Goal: Task Accomplishment & Management: Use online tool/utility

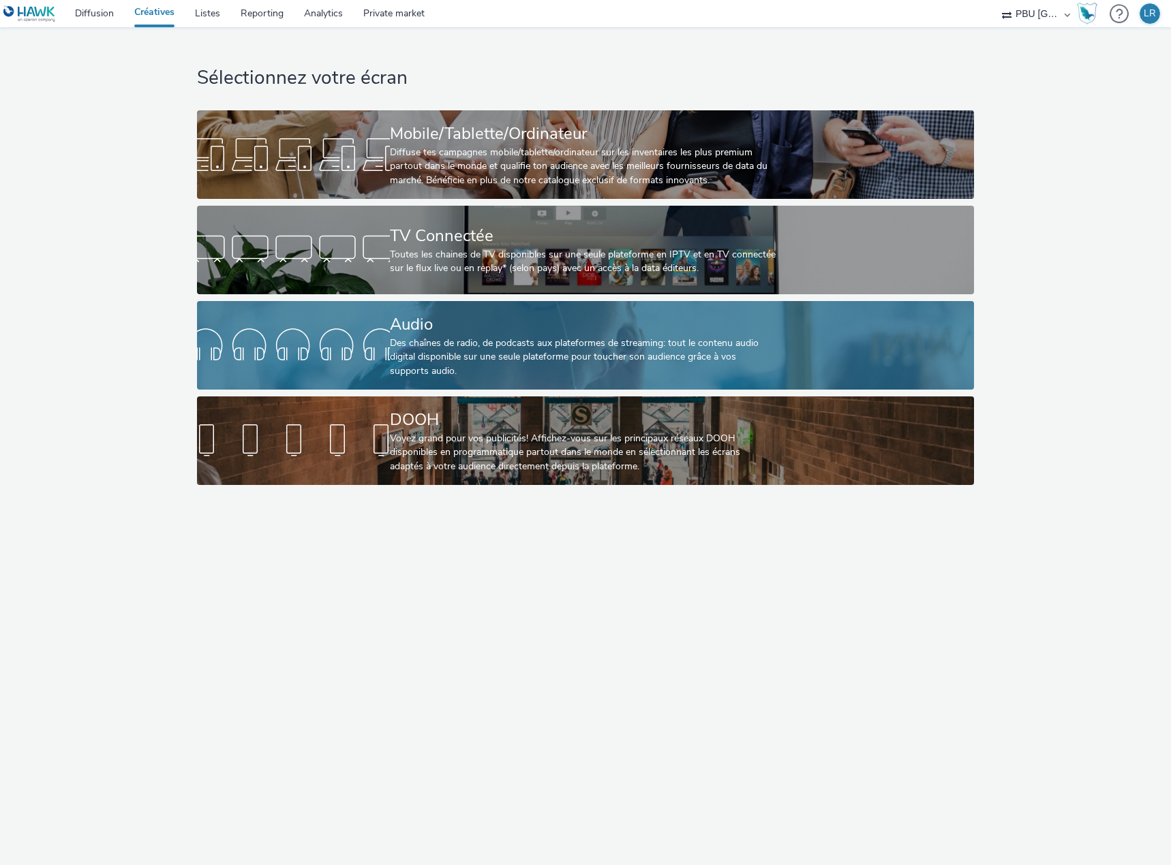
click at [420, 361] on div "Des chaînes de radio, de podcasts aux plateformes de streaming: tout le contenu…" at bounding box center [583, 358] width 386 height 42
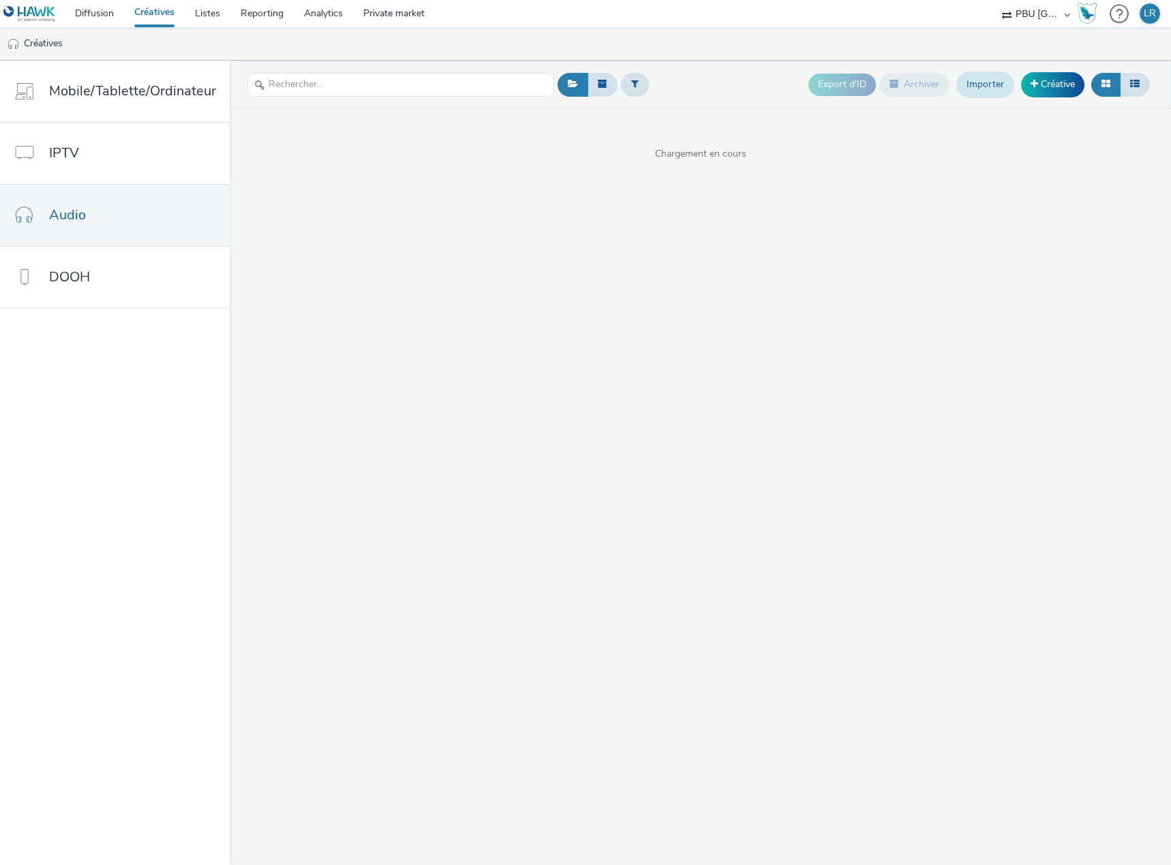
click at [995, 89] on link "Importer" at bounding box center [985, 85] width 58 height 26
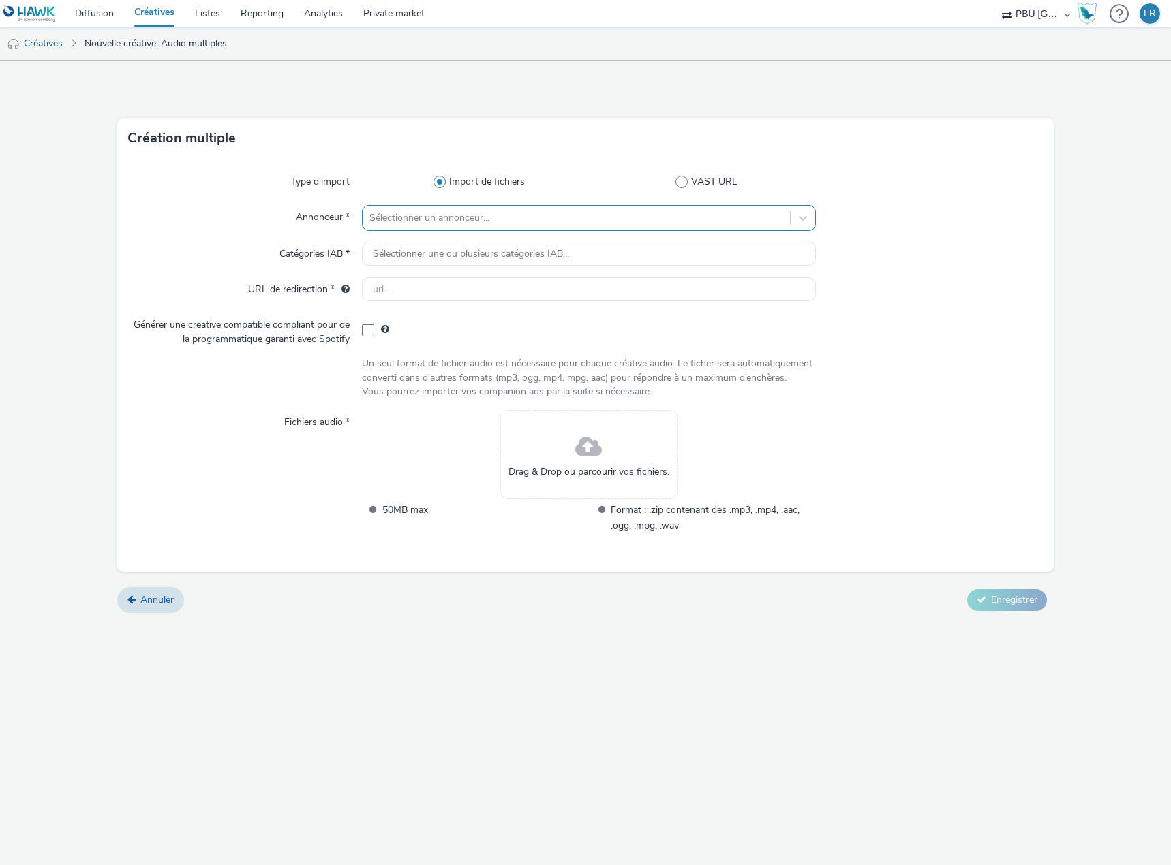
click at [696, 223] on div at bounding box center [576, 218] width 414 height 16
type input "for"
click at [516, 267] on li "FORD" at bounding box center [589, 257] width 454 height 46
type input "[URL][DOMAIN_NAME]"
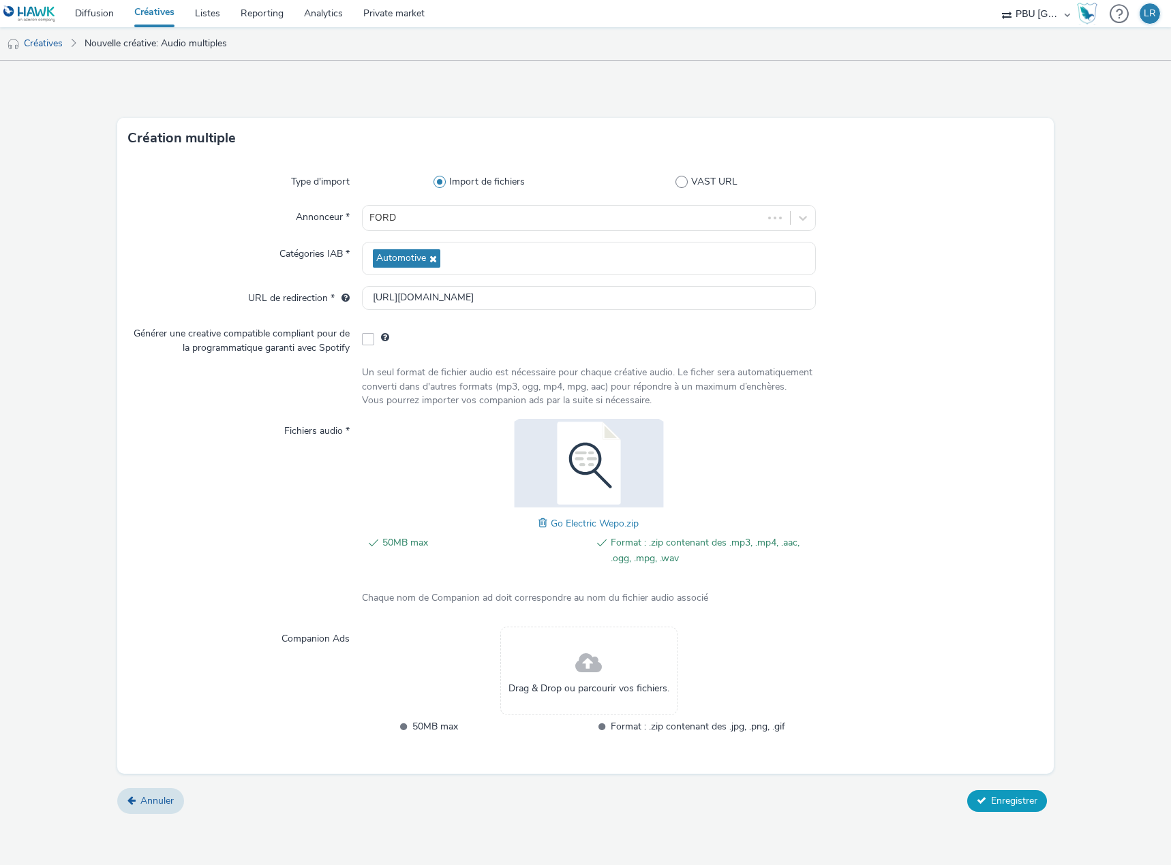
click at [1004, 809] on button "Enregistrer" at bounding box center [1007, 801] width 80 height 22
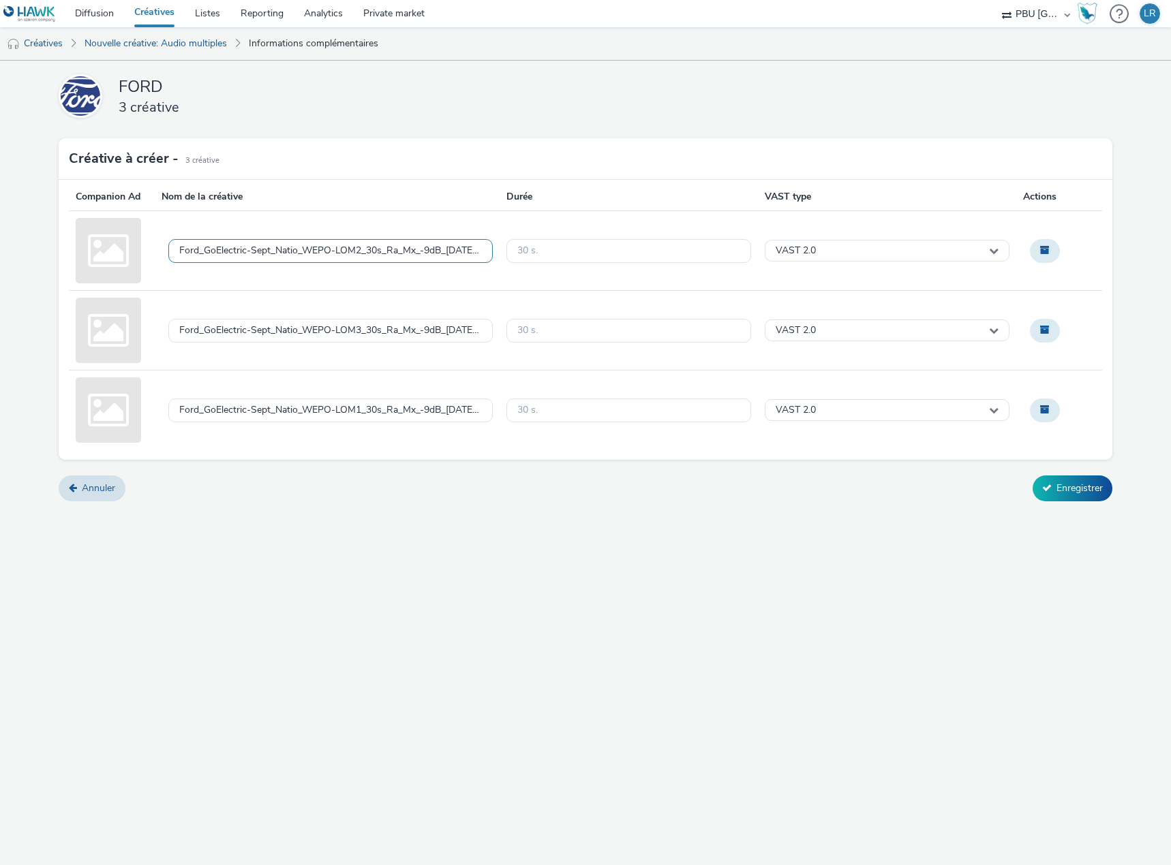
click at [390, 251] on div "Ford_GoElectric-Sept_Natio_WEPO-LOM2_30s_Ra_Mx_-9dB_[DATE].mp3" at bounding box center [330, 251] width 302 height 12
click at [390, 250] on textarea "Ford_GoElectric-Sept_Natio_WEPO-LOM2_30s_Ra_Mx_-9dB_[DATE].mp3" at bounding box center [330, 251] width 324 height 62
click at [359, 238] on textarea "FORD_250929_GoElectric_Wepo" at bounding box center [330, 251] width 324 height 62
type textarea "FORD_250929_GoElectric_Wepo_Lom2"
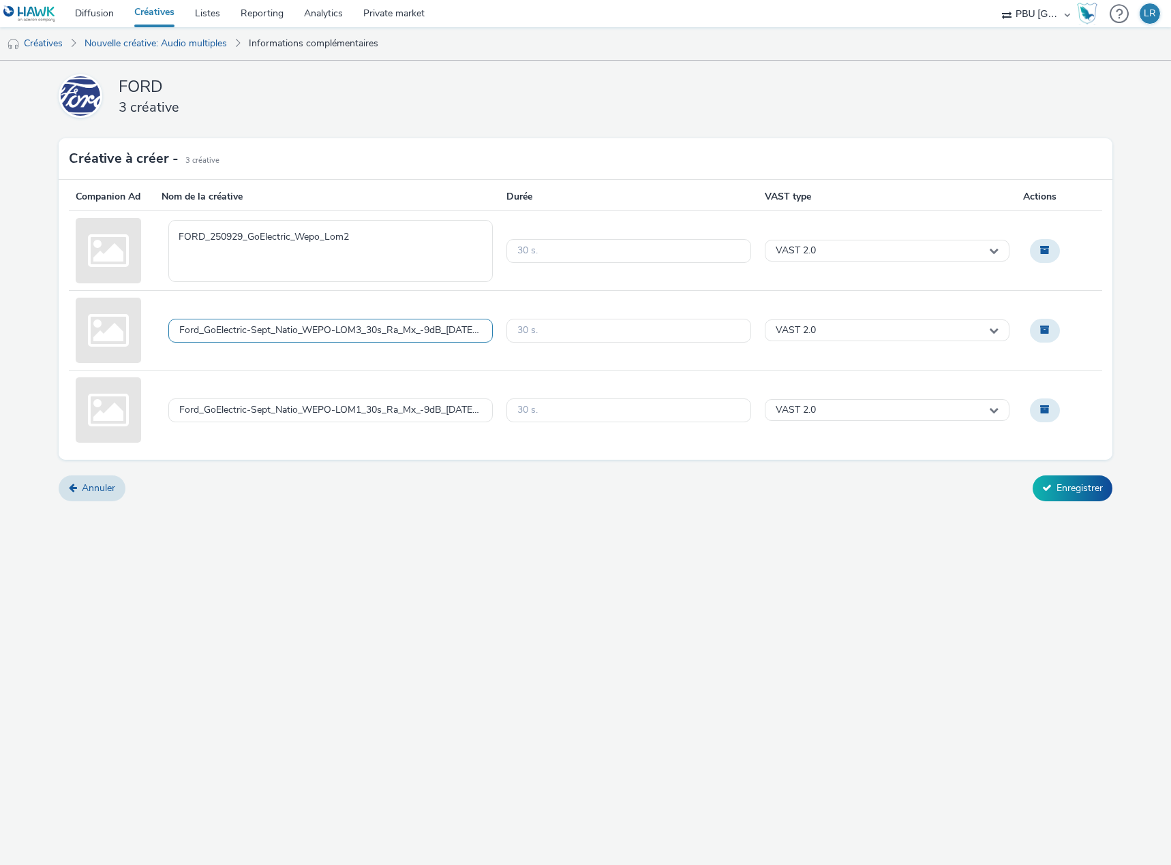
click at [369, 339] on div "Ford_GoElectric-Sept_Natio_WEPO-LOM3_30s_Ra_Mx_-9dB_[DATE].mp3" at bounding box center [330, 331] width 324 height 24
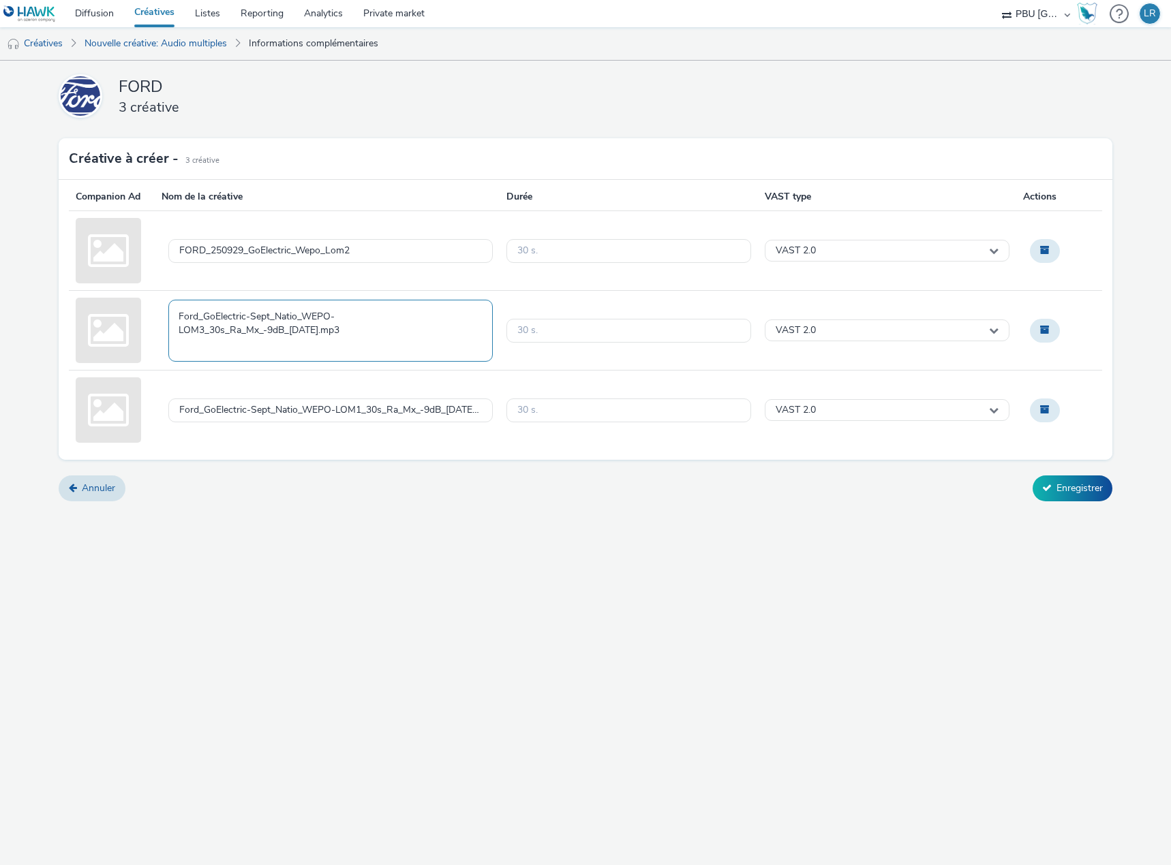
click at [367, 323] on textarea "Ford_GoElectric-Sept_Natio_WEPO-LOM3_30s_Ra_Mx_-9dB_[DATE].mp3" at bounding box center [330, 331] width 324 height 62
click at [360, 321] on textarea "FORD_250929_GoElectric_Wepo" at bounding box center [330, 331] width 324 height 62
type textarea "FORD_250929_GoElectric_Wepo_Lom3"
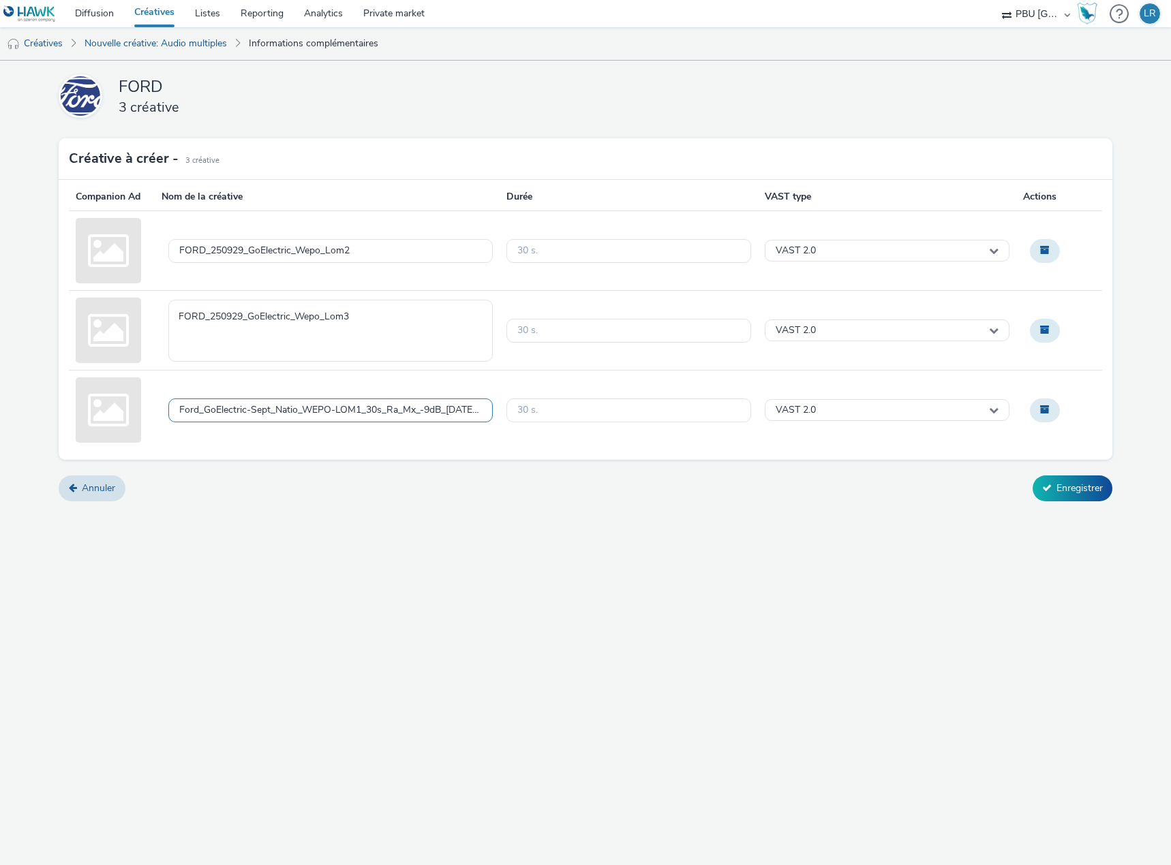
click at [331, 405] on div "Ford_GoElectric-Sept_Natio_WEPO-LOM1_30s_Ra_Mx_-9dB_[DATE].mp3" at bounding box center [330, 411] width 302 height 12
click at [331, 405] on textarea "Ford_GoElectric-Sept_Natio_WEPO-LOM1_30s_Ra_Mx_-9dB_[DATE].mp3" at bounding box center [330, 411] width 324 height 62
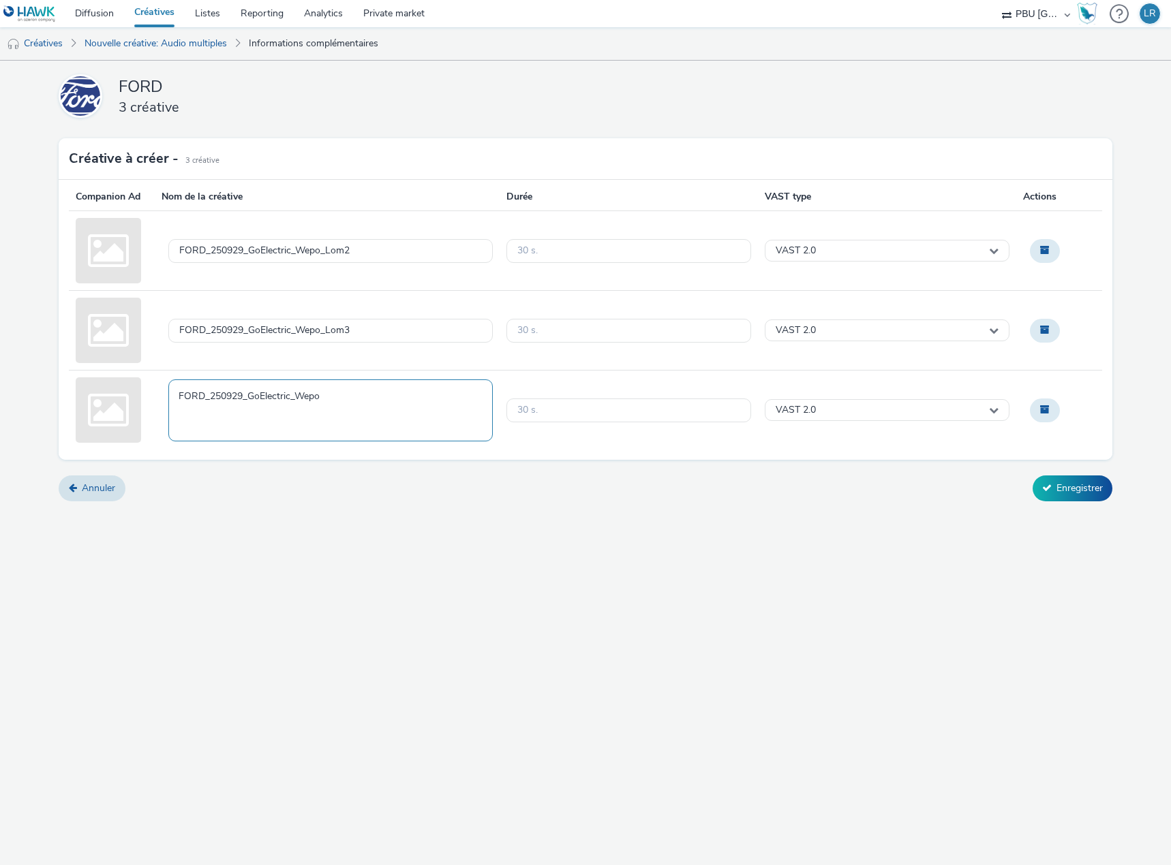
click at [382, 399] on textarea "FORD_250929_GoElectric_Wepo" at bounding box center [330, 411] width 324 height 62
type textarea "FORD_250929_GoElectric_Wepo_Lom1"
click at [532, 498] on div "Annuler Enregistrer" at bounding box center [585, 489] width 1053 height 26
click at [1070, 491] on button "Enregistrer" at bounding box center [1072, 489] width 80 height 26
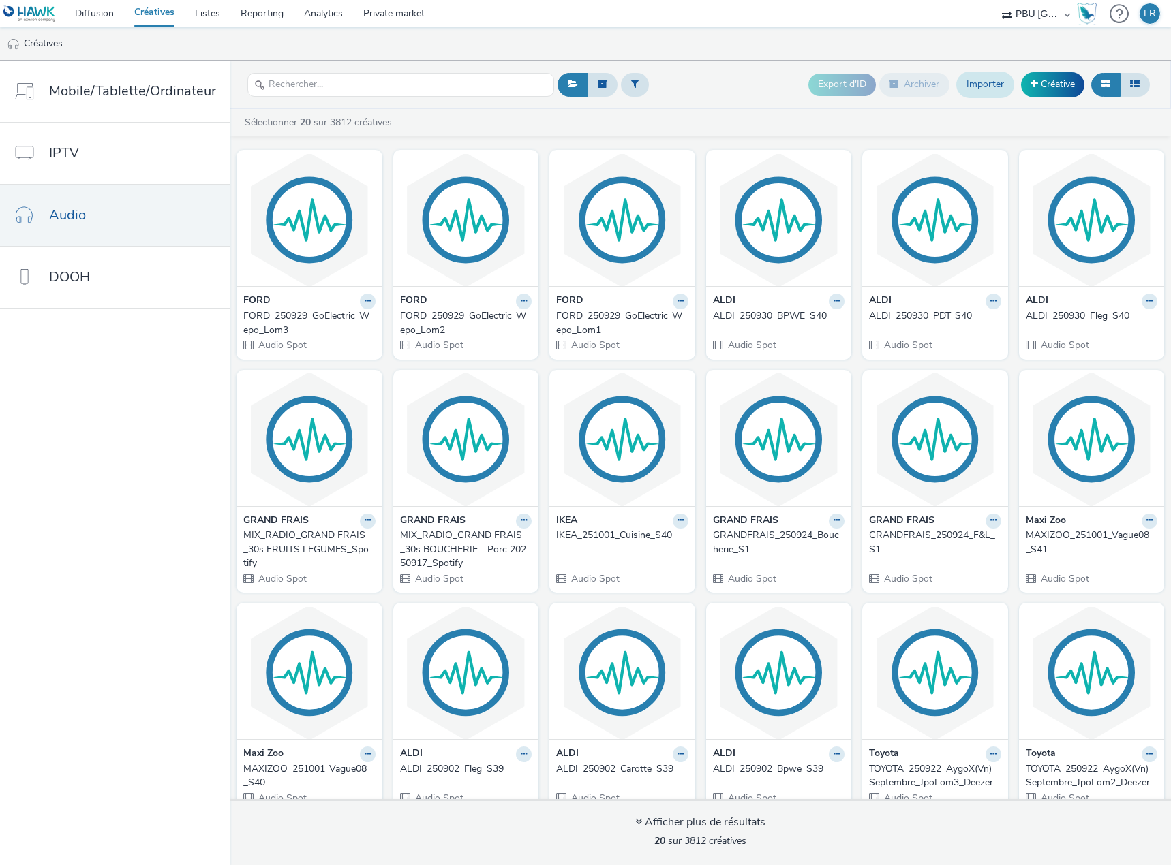
click at [1006, 82] on link "Importer" at bounding box center [985, 85] width 58 height 26
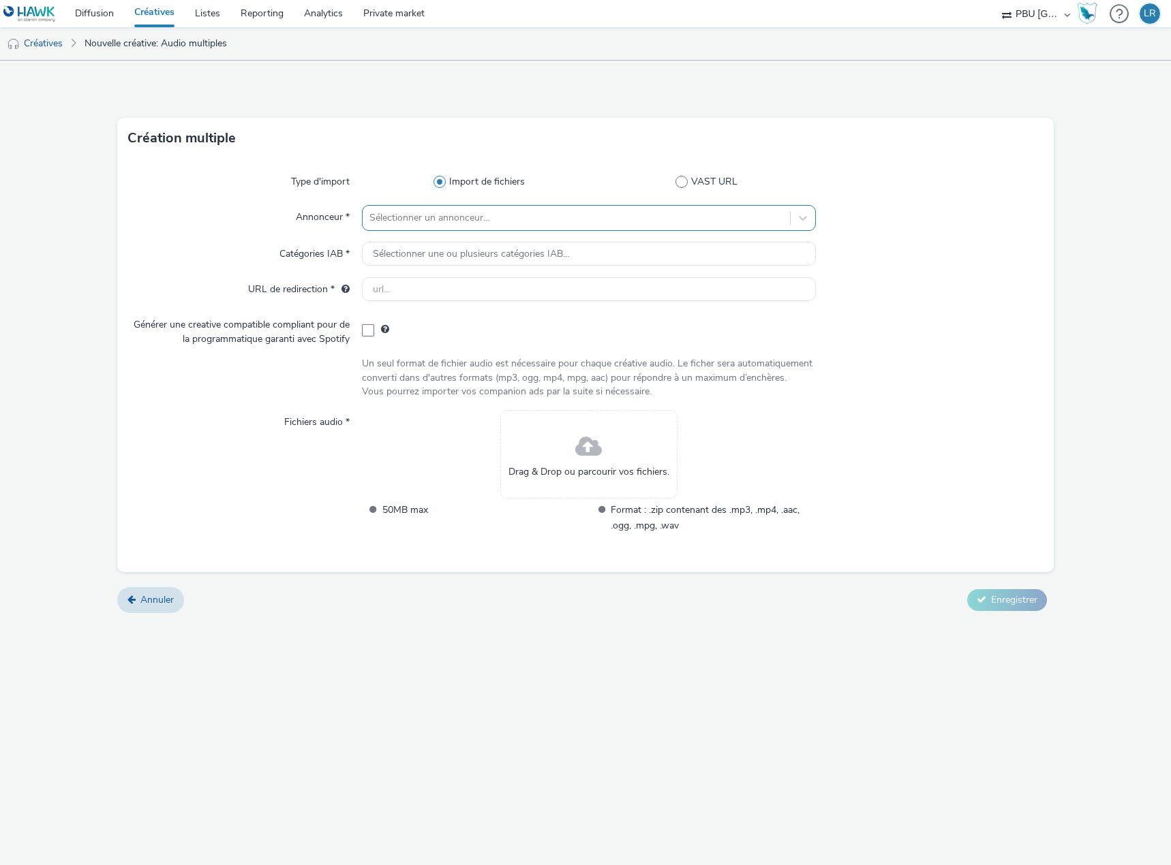
click at [459, 213] on div at bounding box center [576, 218] width 414 height 16
type input "ford"
drag, startPoint x: 450, startPoint y: 261, endPoint x: 442, endPoint y: 264, distance: 8.6
click at [447, 262] on span "FORD" at bounding box center [442, 258] width 27 height 14
type input "[URL][DOMAIN_NAME]"
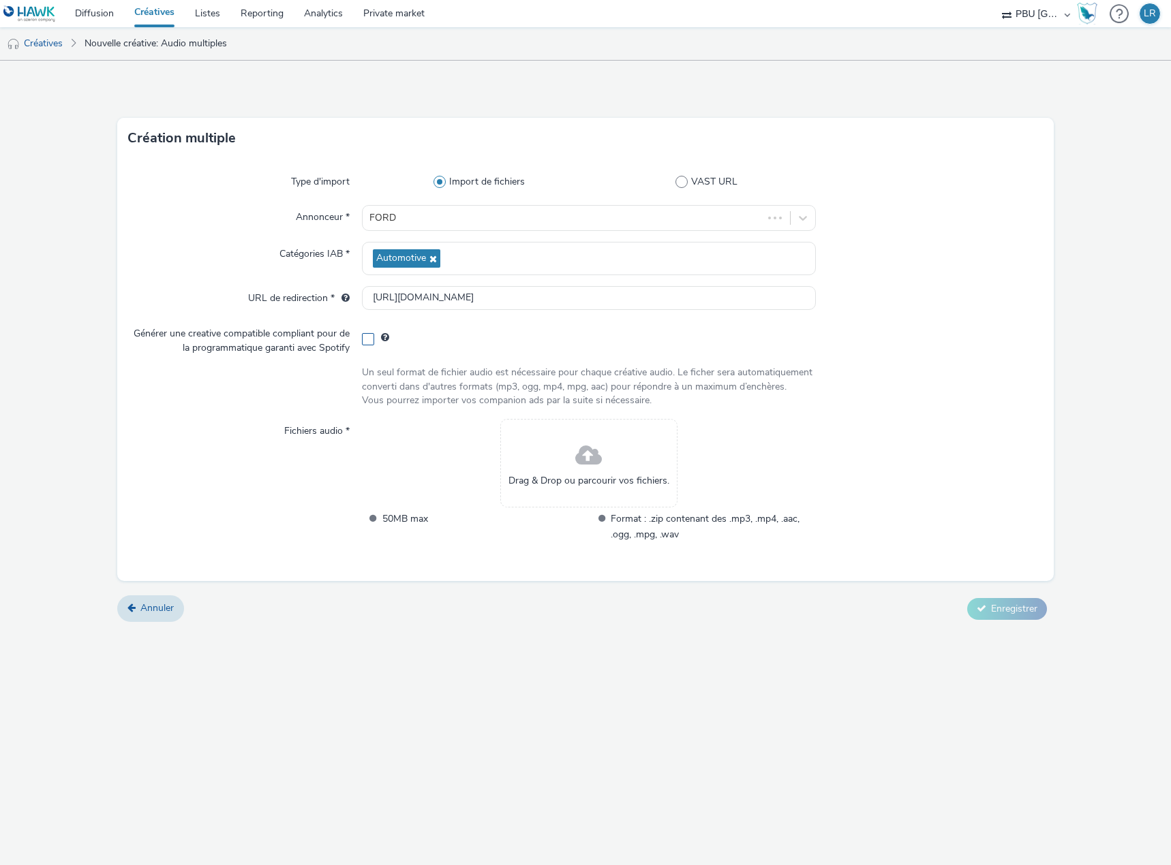
click at [371, 342] on span at bounding box center [368, 339] width 12 height 12
checkbox input "true"
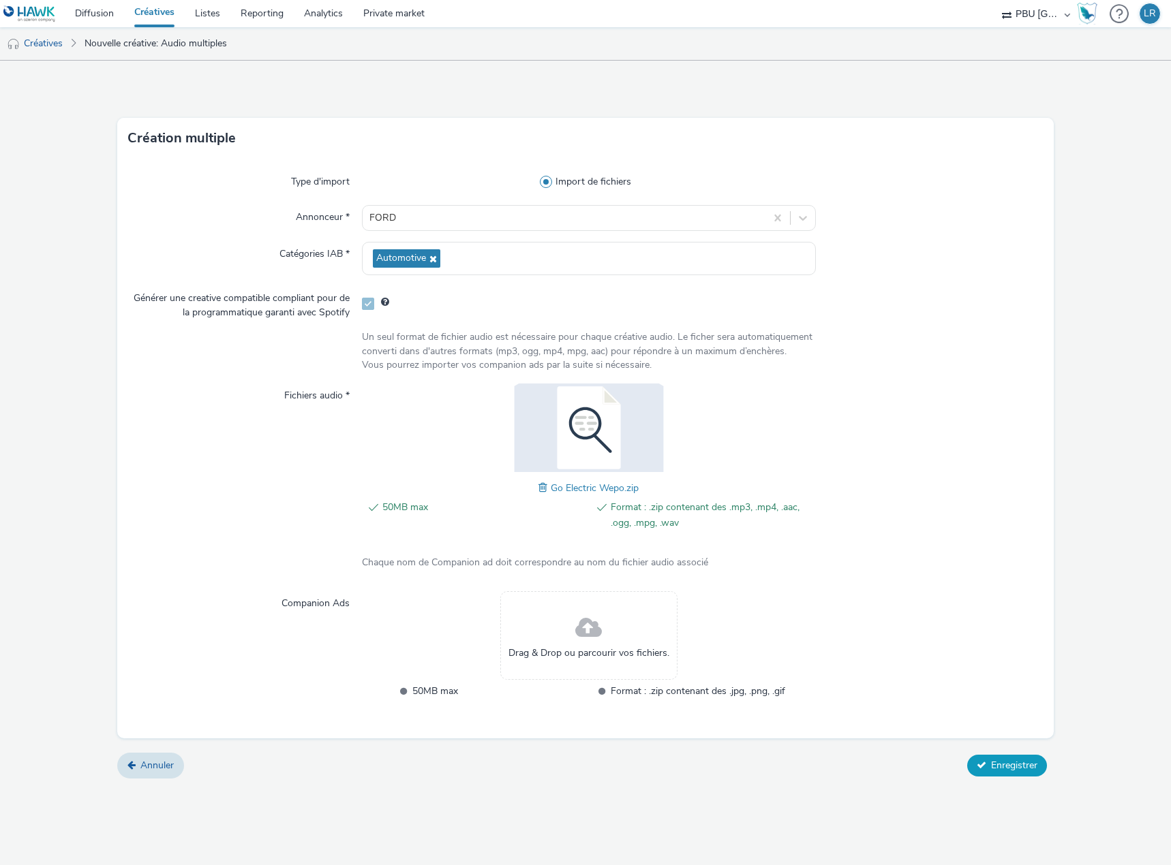
click at [982, 758] on button "Enregistrer" at bounding box center [1007, 766] width 80 height 22
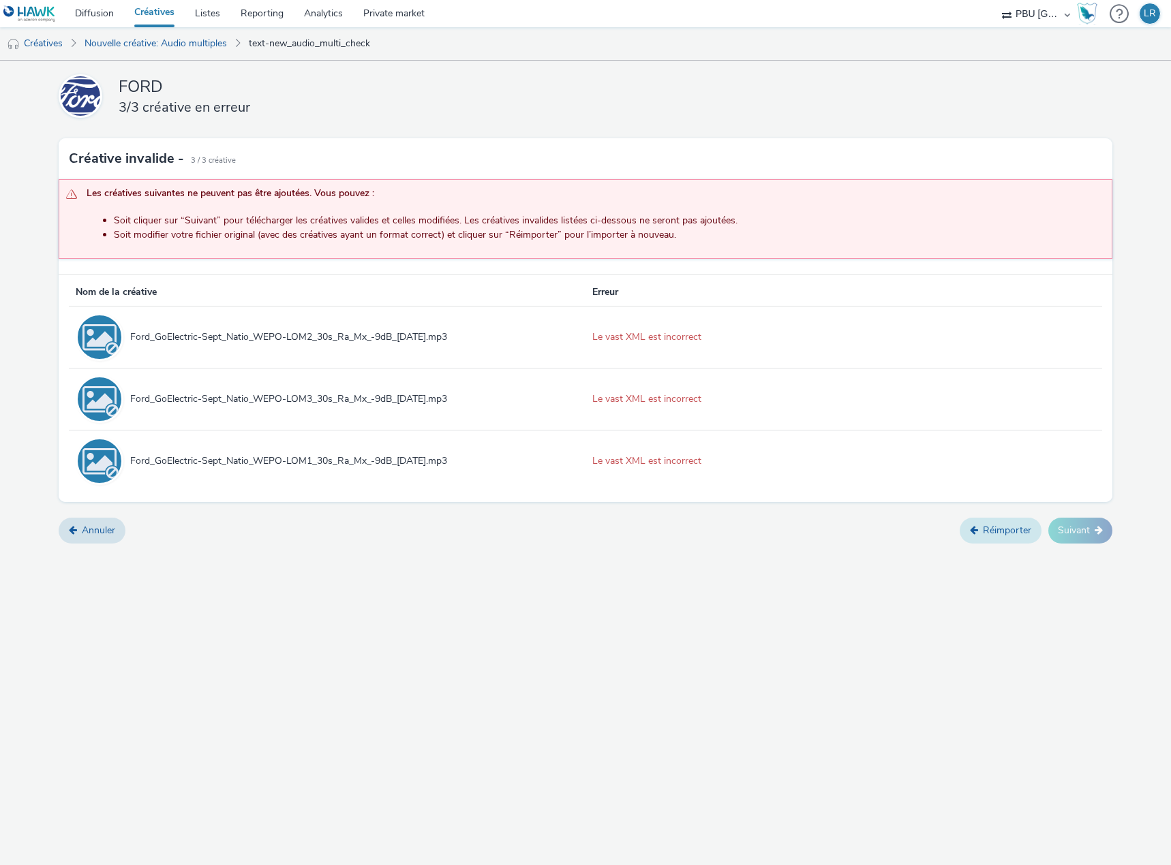
click at [997, 531] on link "Réimporter" at bounding box center [1000, 531] width 82 height 26
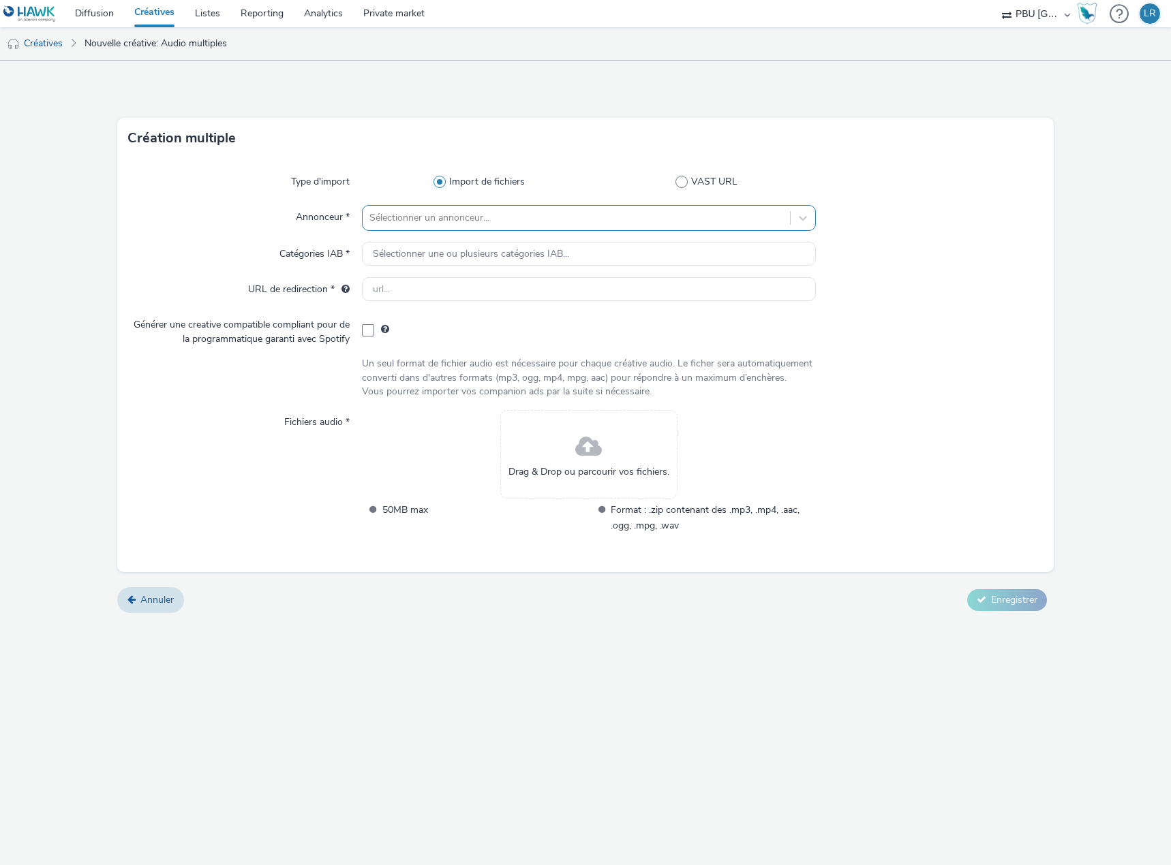
click at [450, 218] on div at bounding box center [576, 218] width 414 height 16
type input "ford"
click at [449, 260] on span "FORD" at bounding box center [442, 258] width 27 height 14
type input "[URL][DOMAIN_NAME]"
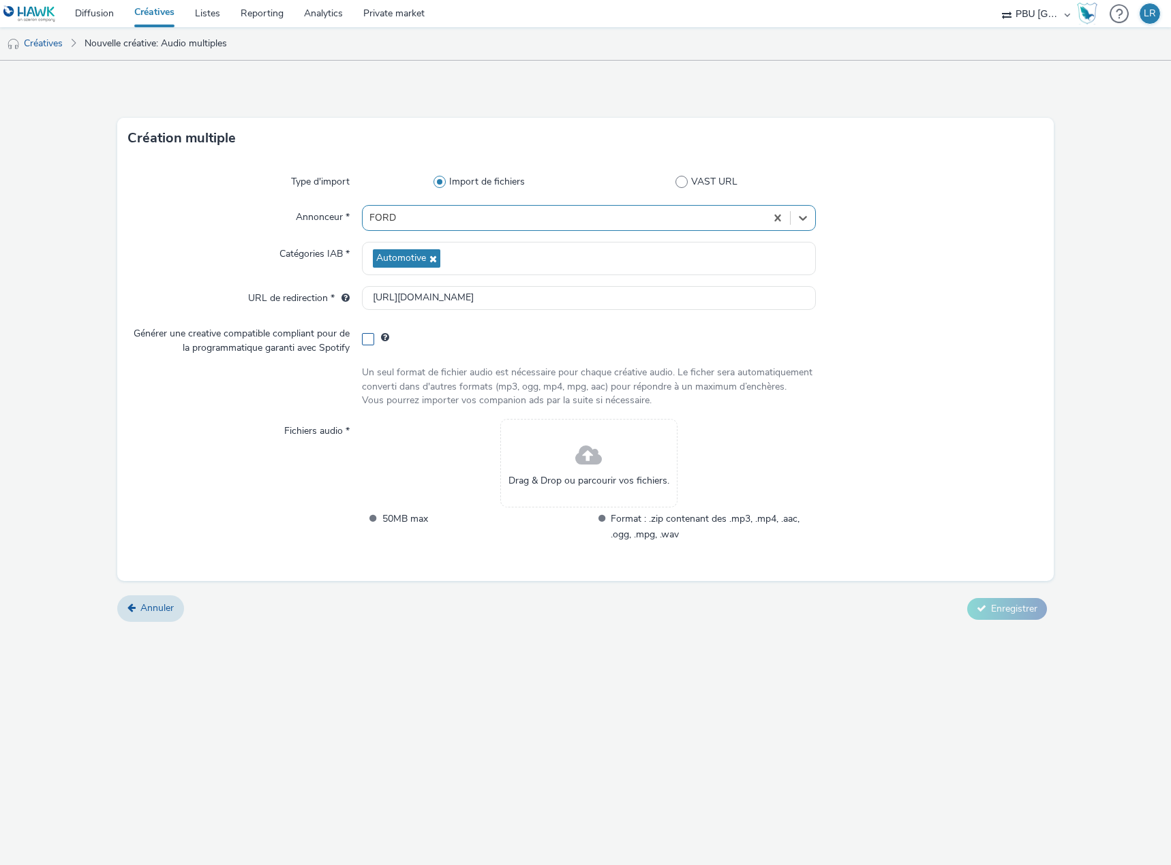
click at [371, 339] on span at bounding box center [368, 339] width 12 height 12
checkbox input "true"
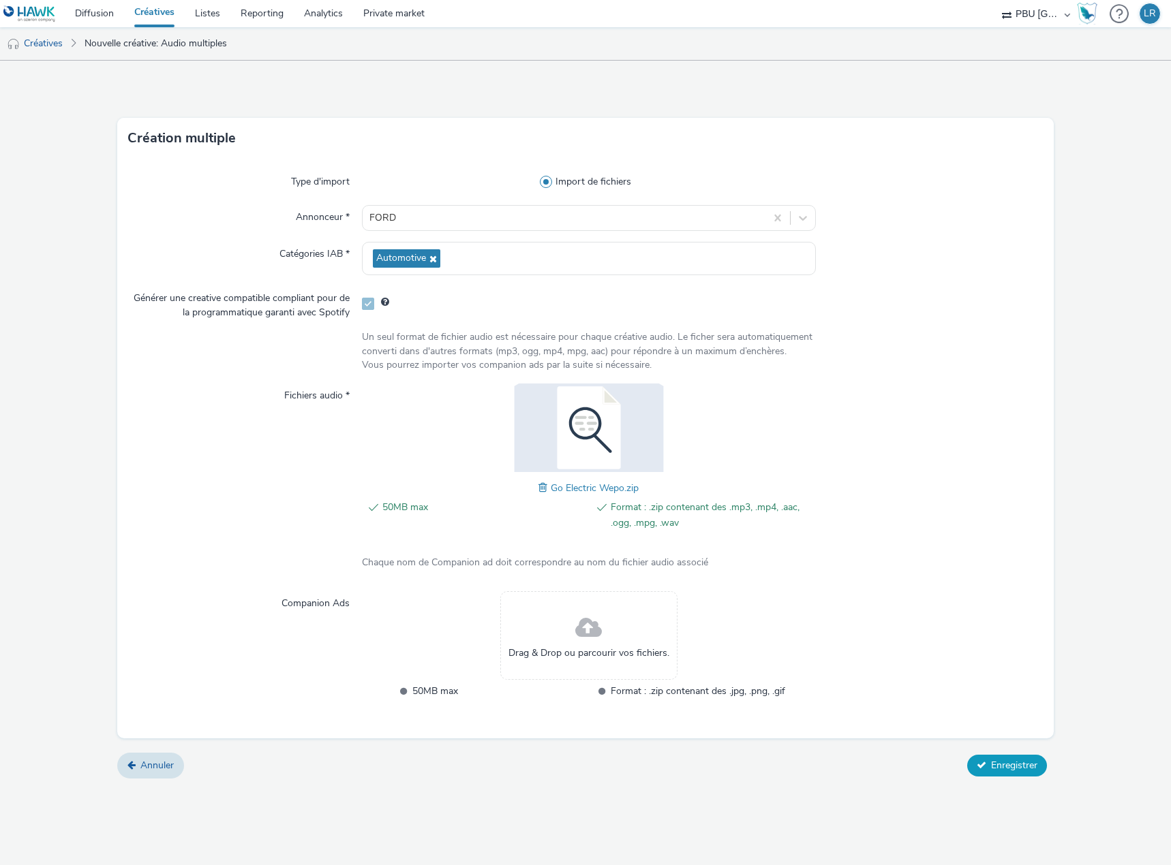
click at [1015, 773] on button "Enregistrer" at bounding box center [1007, 766] width 80 height 22
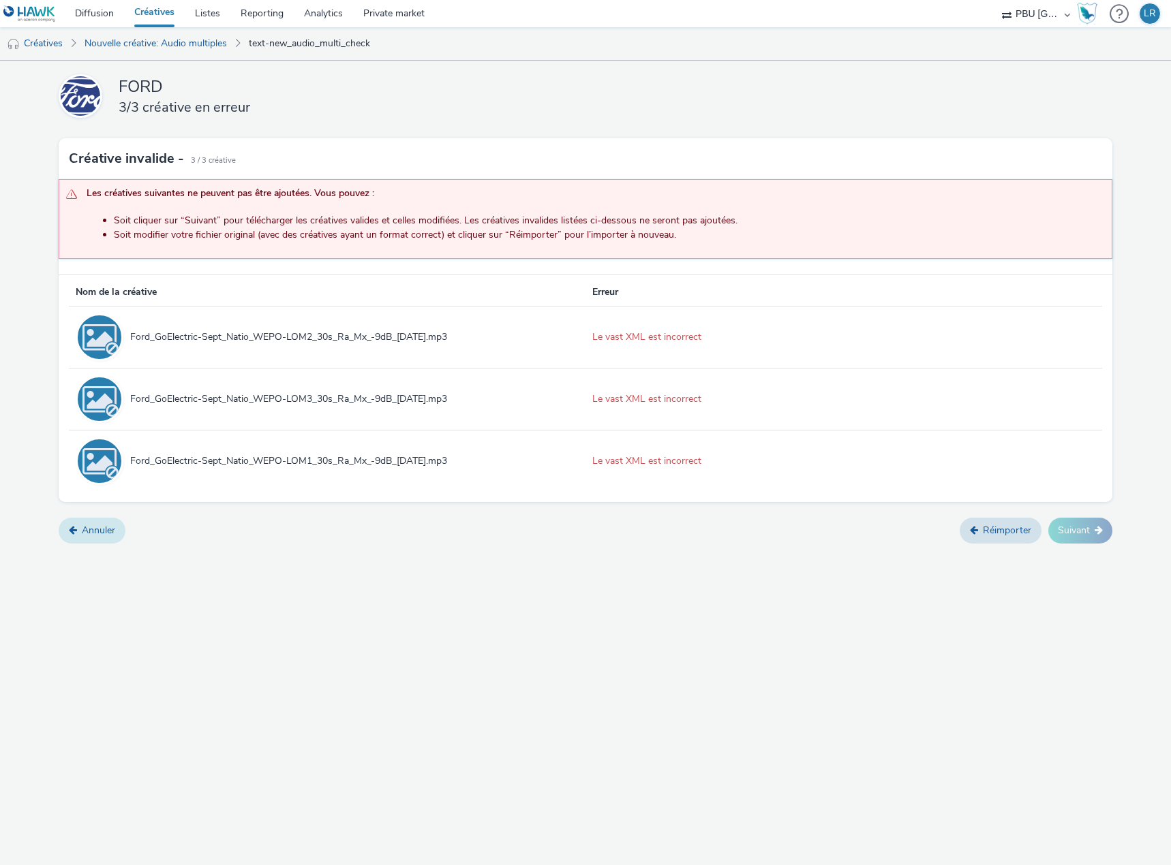
click at [106, 534] on link "Annuler" at bounding box center [92, 531] width 67 height 26
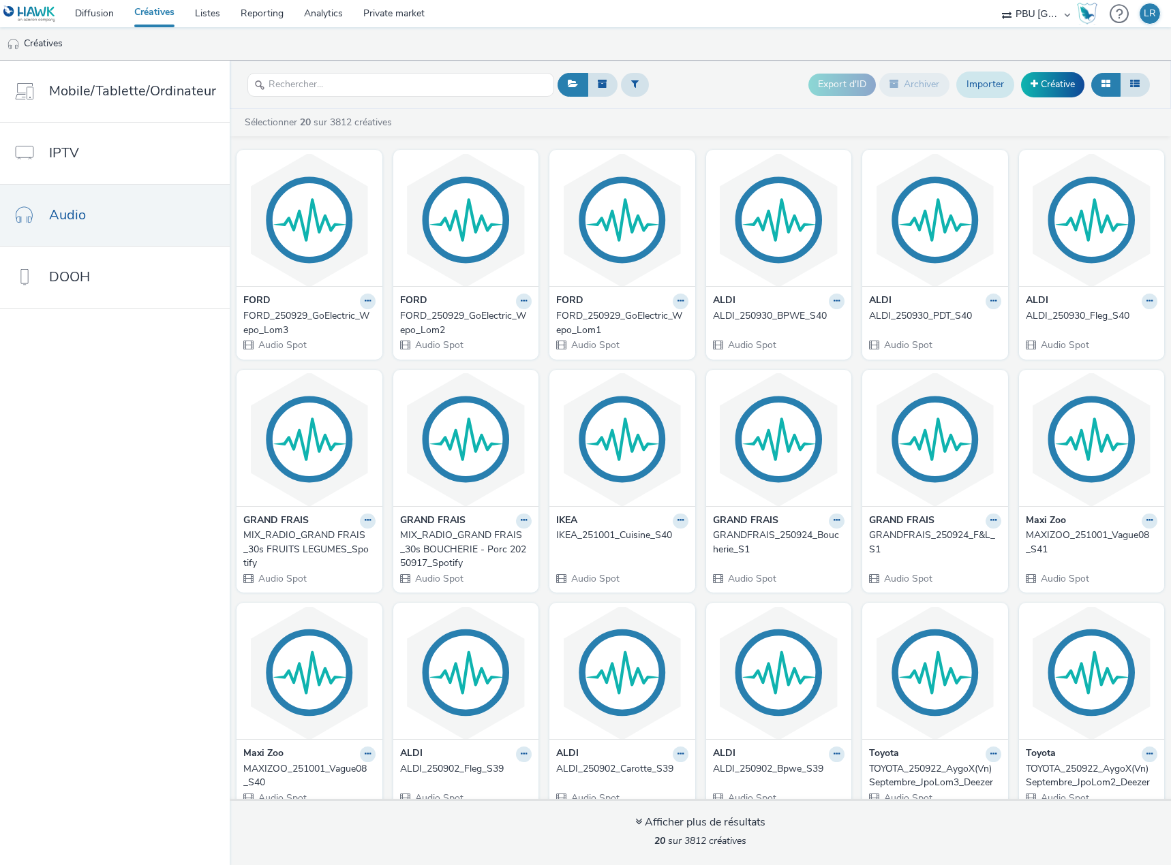
click at [992, 81] on link "Importer" at bounding box center [985, 85] width 58 height 26
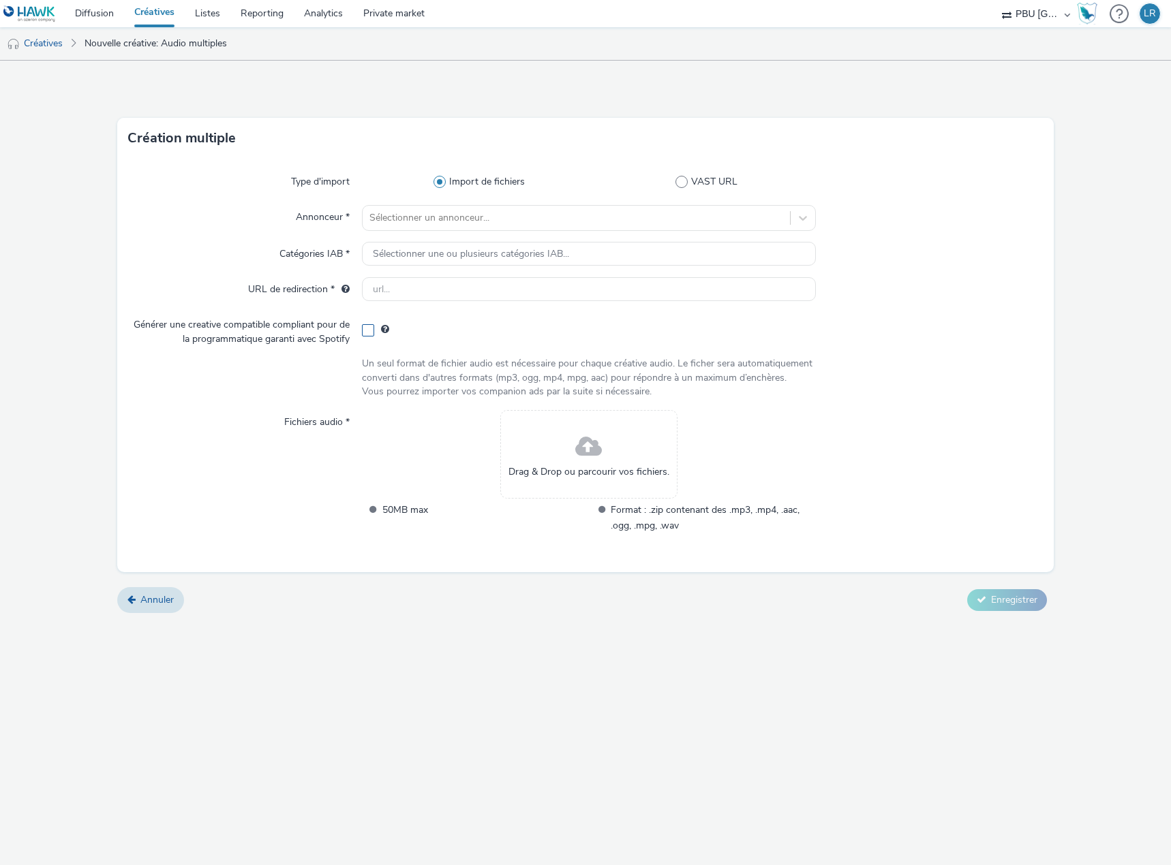
click at [369, 334] on span at bounding box center [368, 330] width 12 height 12
checkbox input "true"
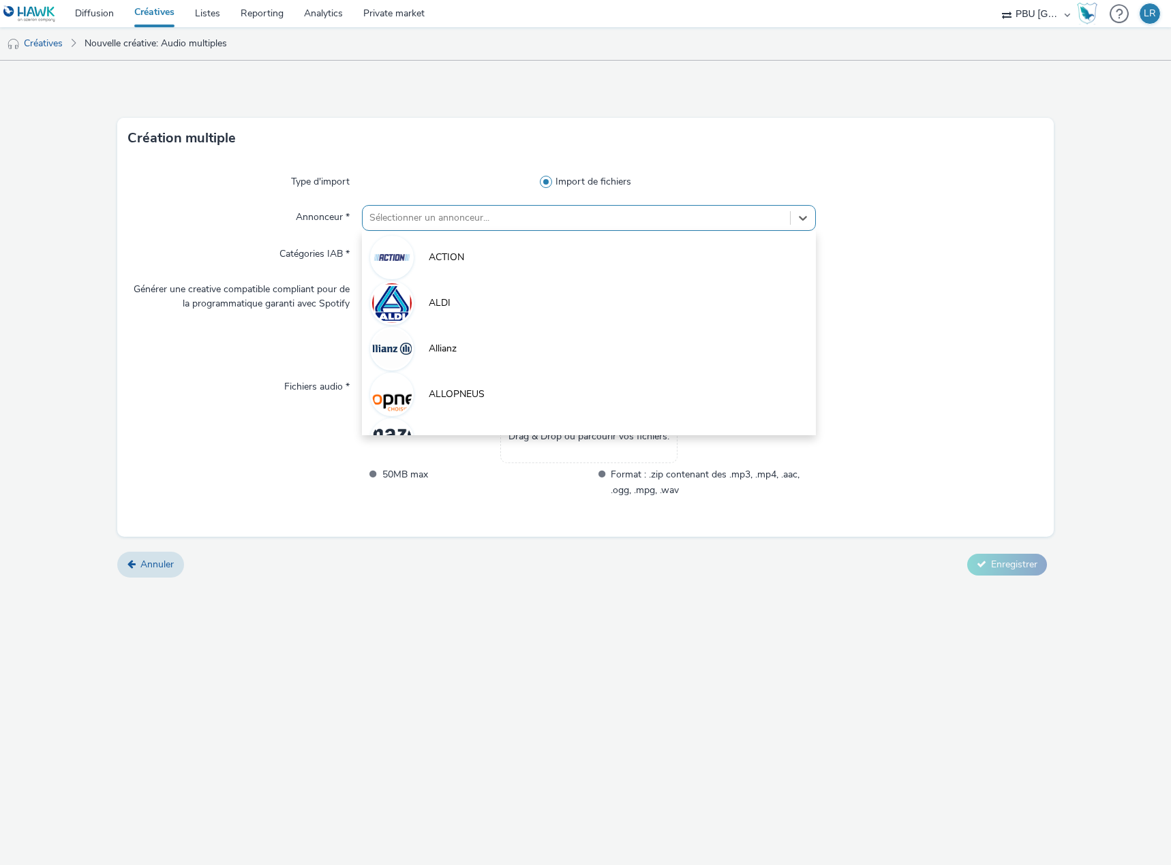
click at [439, 213] on div at bounding box center [576, 218] width 414 height 16
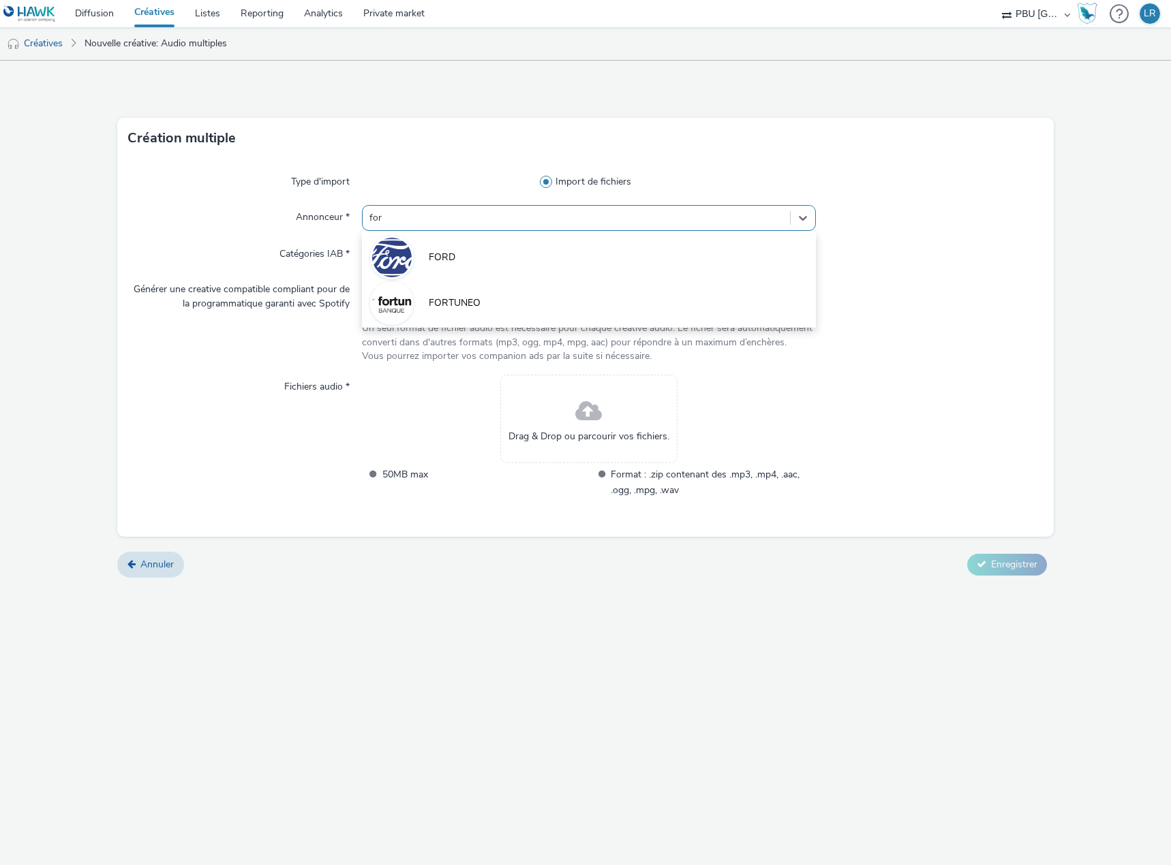
type input "ford"
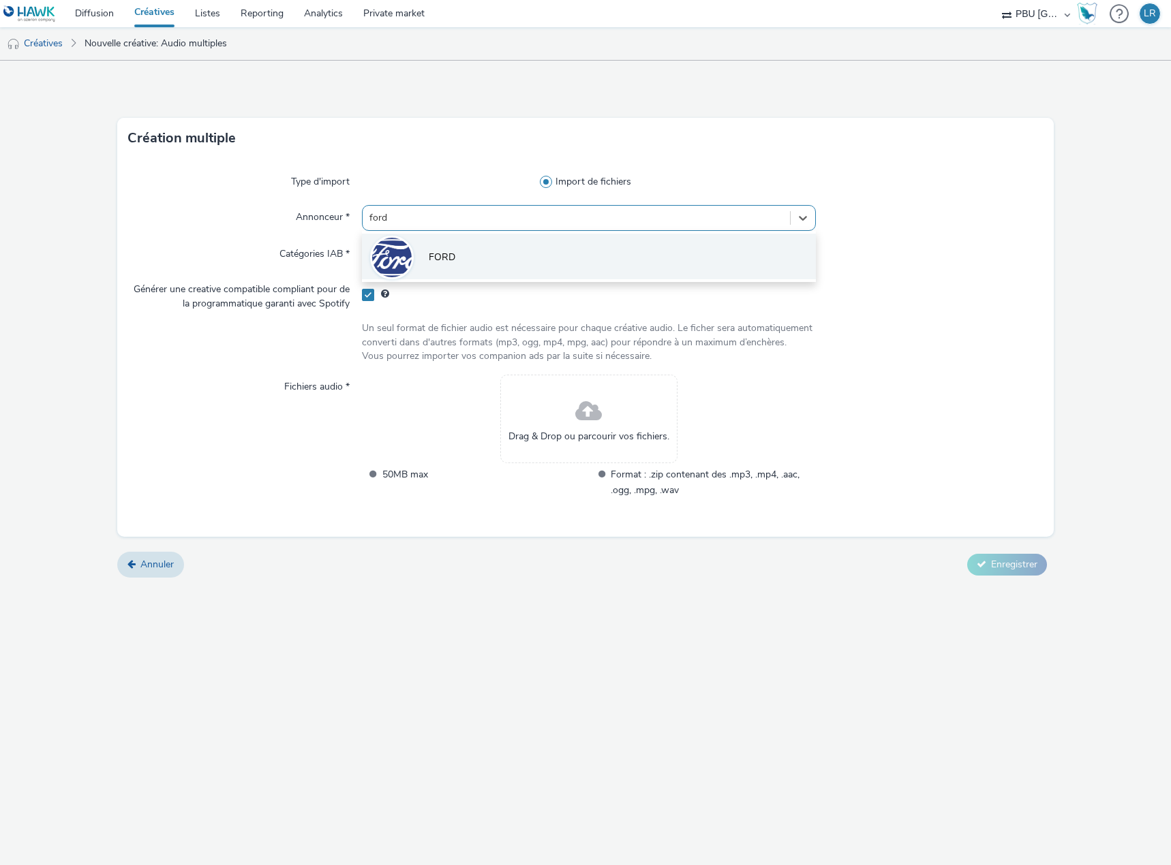
click at [452, 252] on span "FORD" at bounding box center [442, 258] width 27 height 14
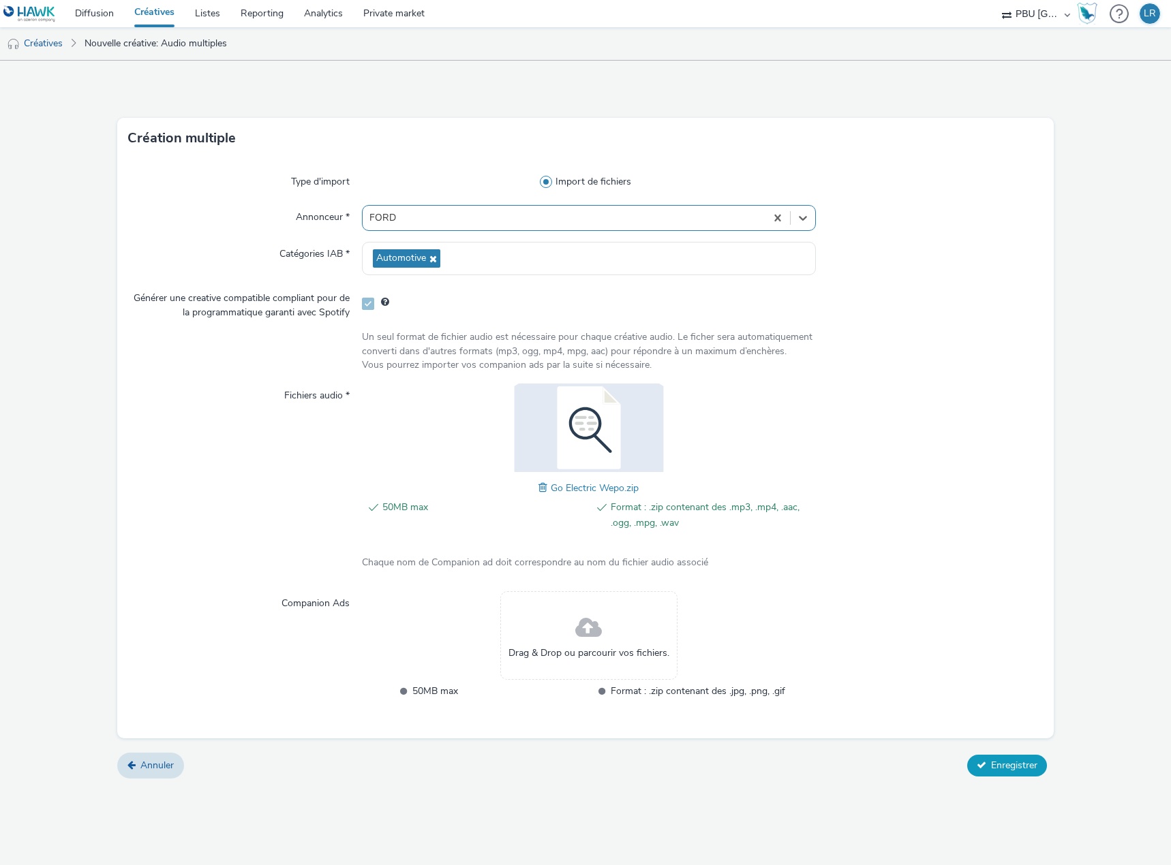
click at [1010, 759] on span "Enregistrer" at bounding box center [1014, 765] width 46 height 13
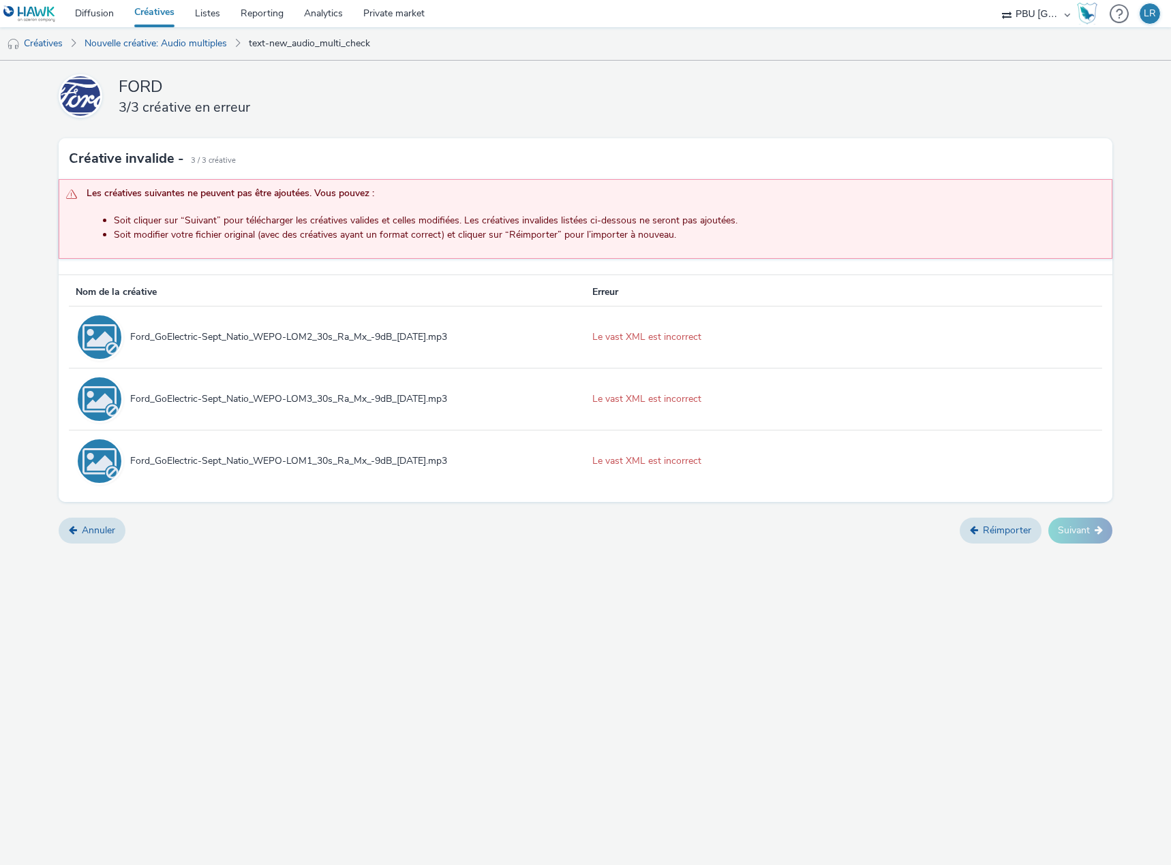
click at [156, 458] on div "Ford_GoElectric-Sept_Natio_WEPO-LOM1_30s_Ra_Mx_-9dB_[DATE].mp3" at bounding box center [350, 461] width 455 height 14
click at [681, 454] on div "Le vast XML est incorrect" at bounding box center [843, 461] width 503 height 14
click at [1012, 529] on link "Réimporter" at bounding box center [1000, 531] width 82 height 26
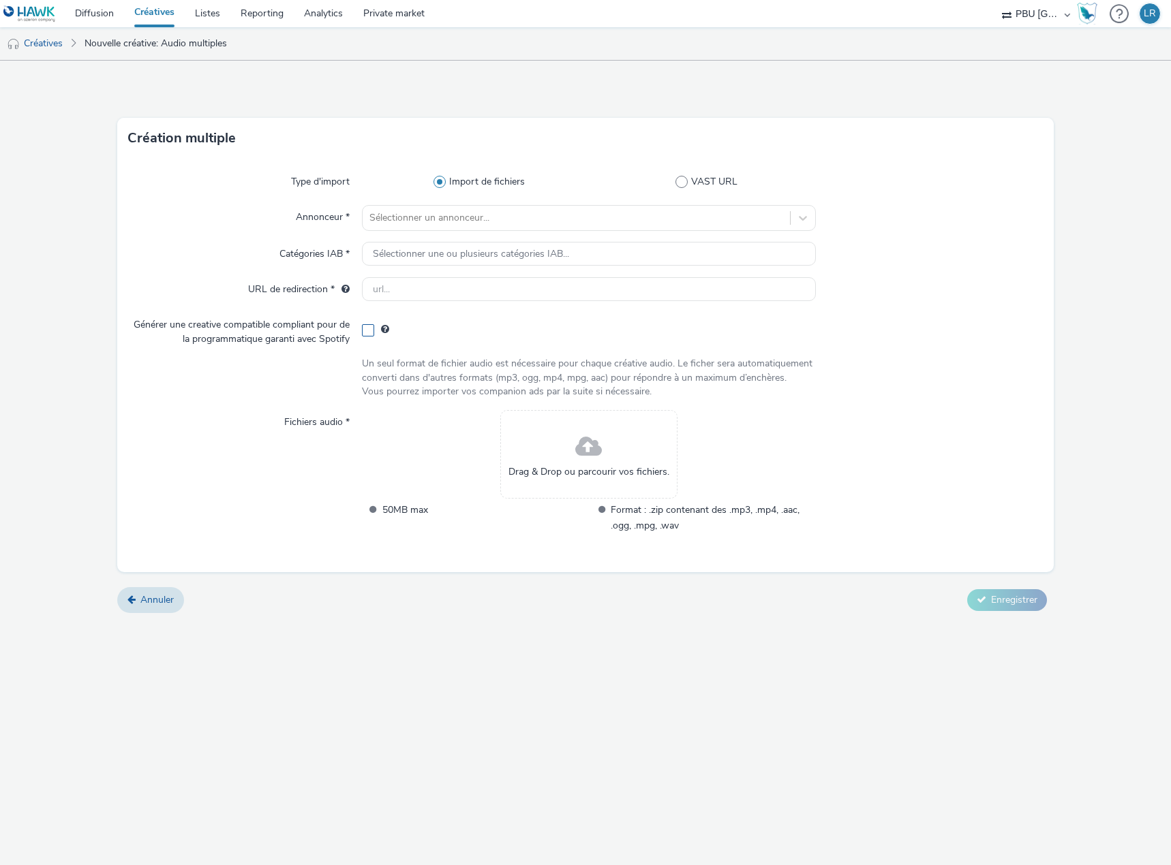
click at [368, 327] on span at bounding box center [368, 330] width 12 height 12
checkbox input "true"
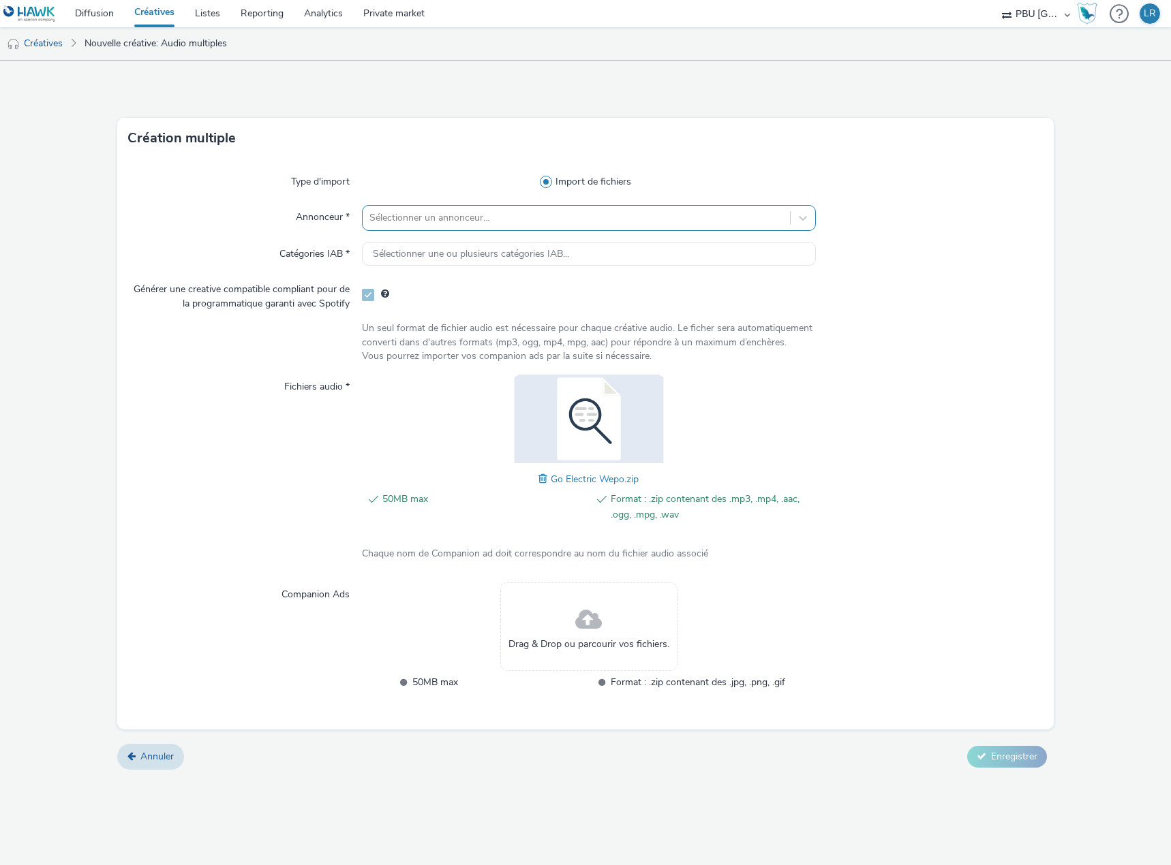
click at [444, 217] on div at bounding box center [576, 218] width 414 height 16
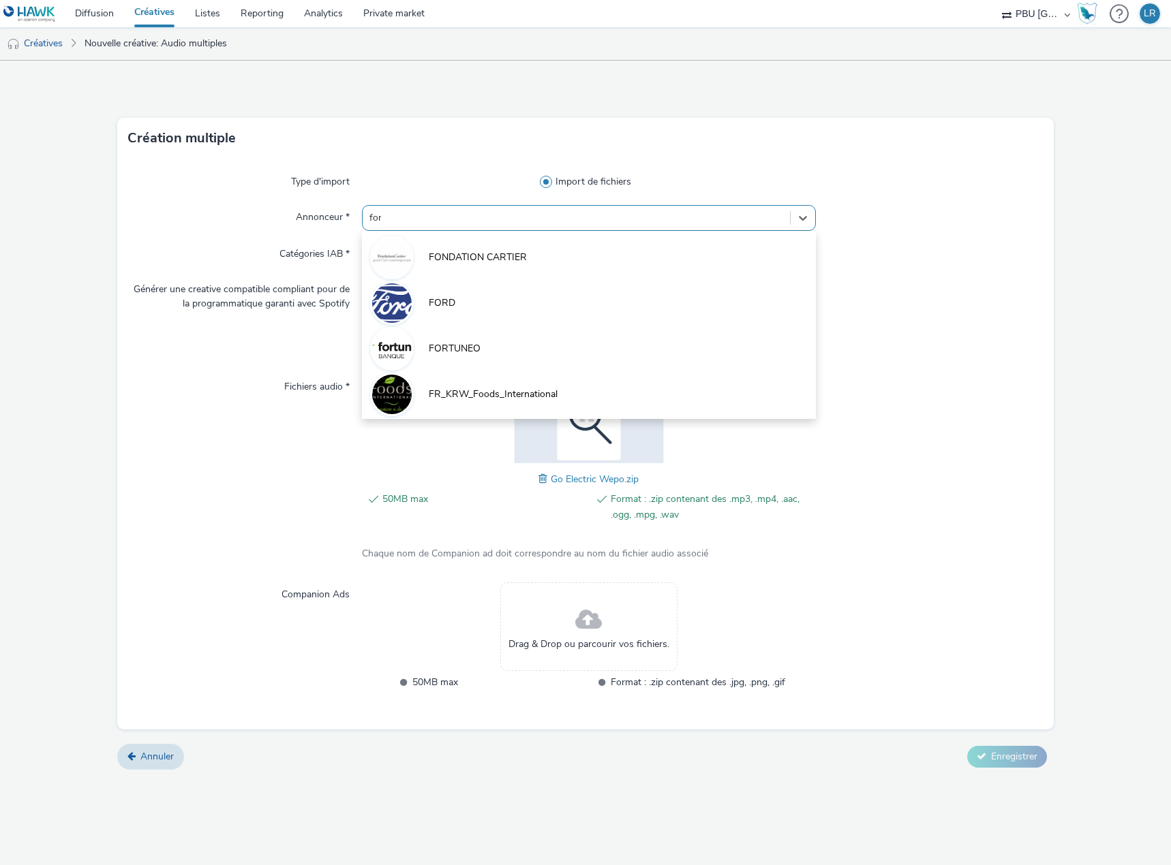
type input "ford"
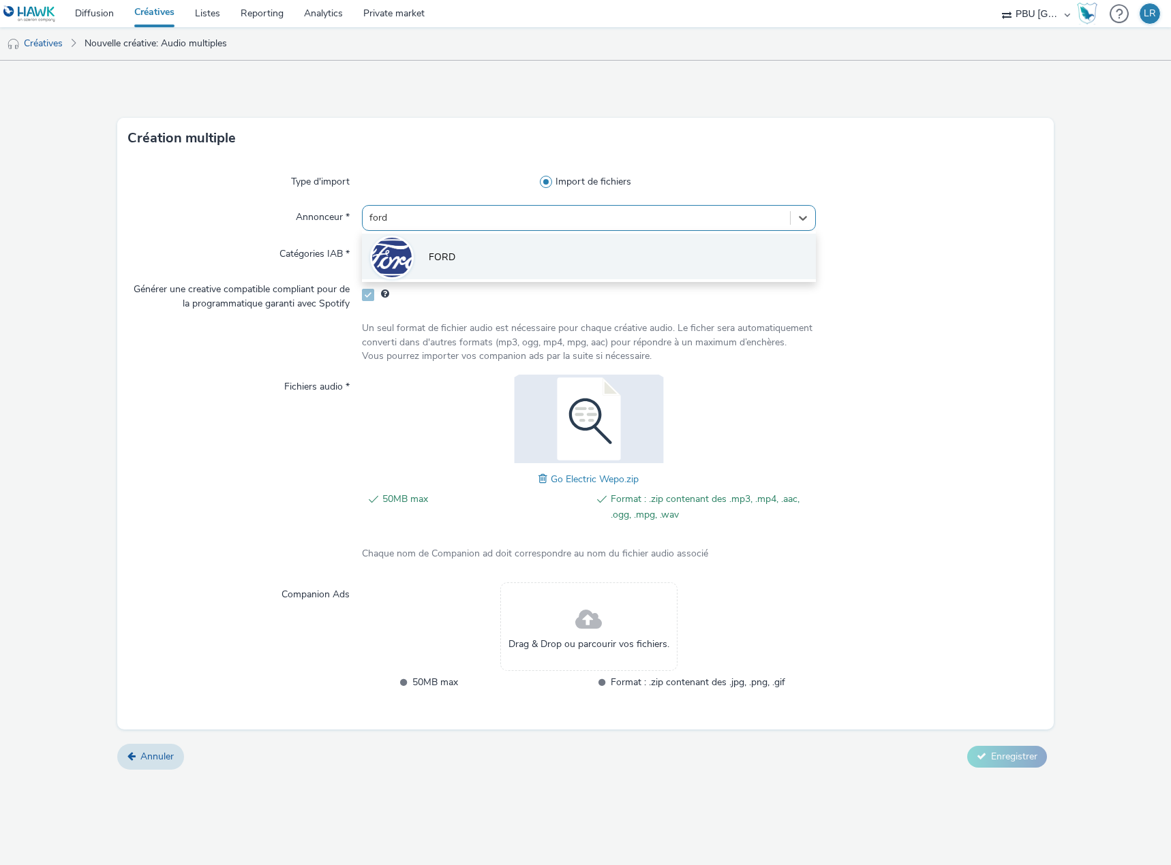
click at [448, 259] on span "FORD" at bounding box center [442, 258] width 27 height 14
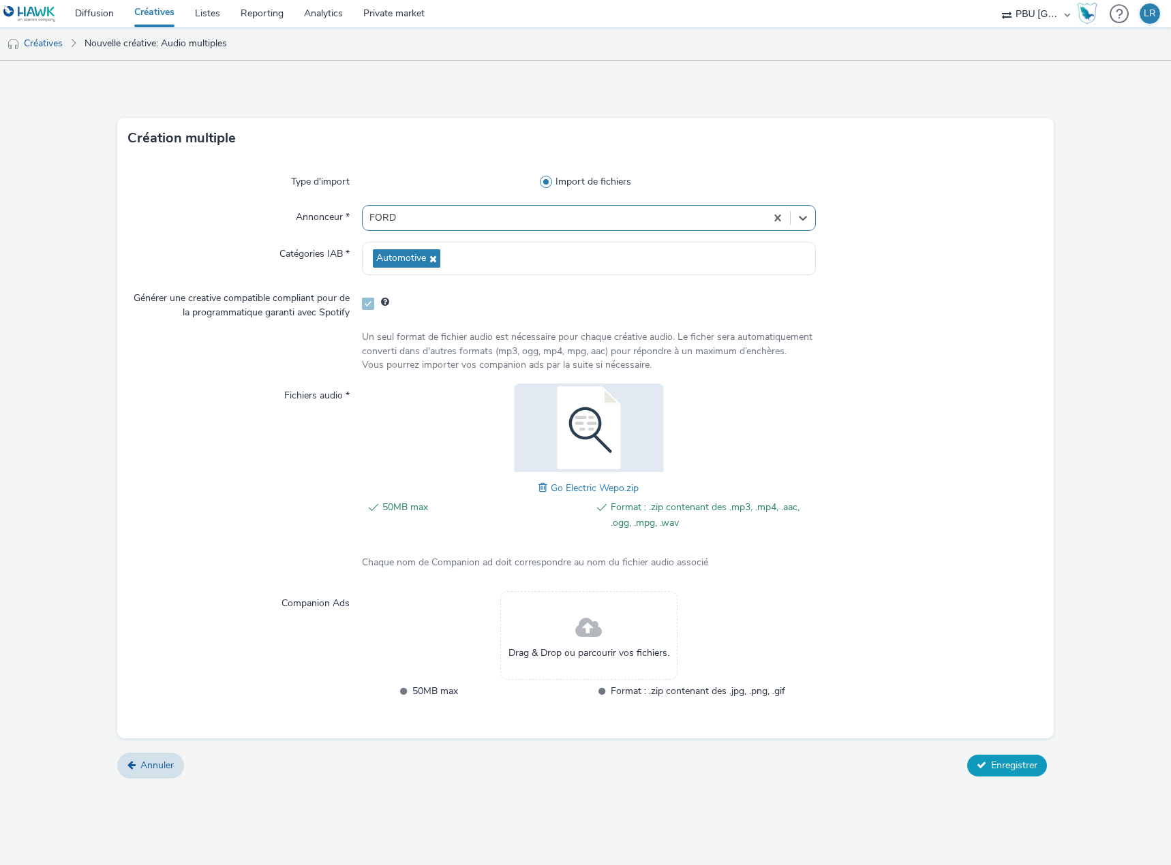
click at [999, 763] on span "Enregistrer" at bounding box center [1014, 765] width 46 height 13
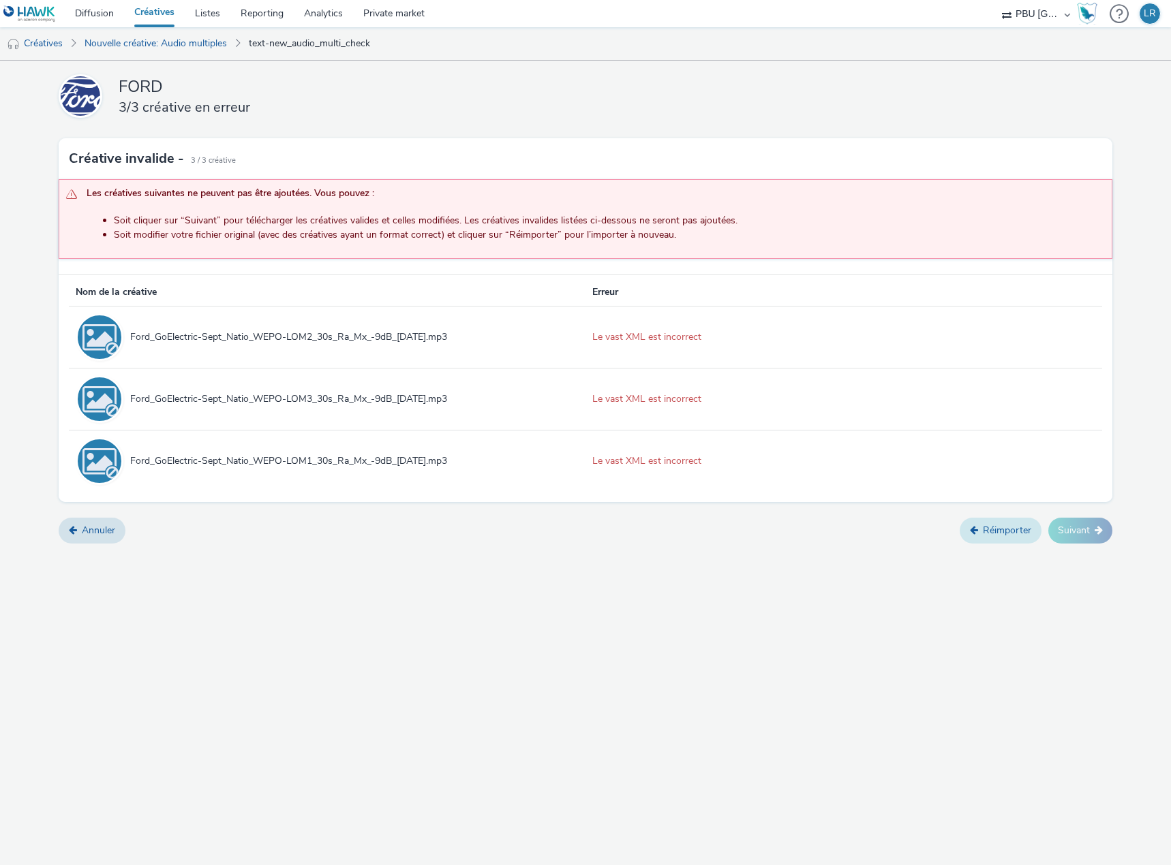
click at [983, 526] on link "Réimporter" at bounding box center [1000, 531] width 82 height 26
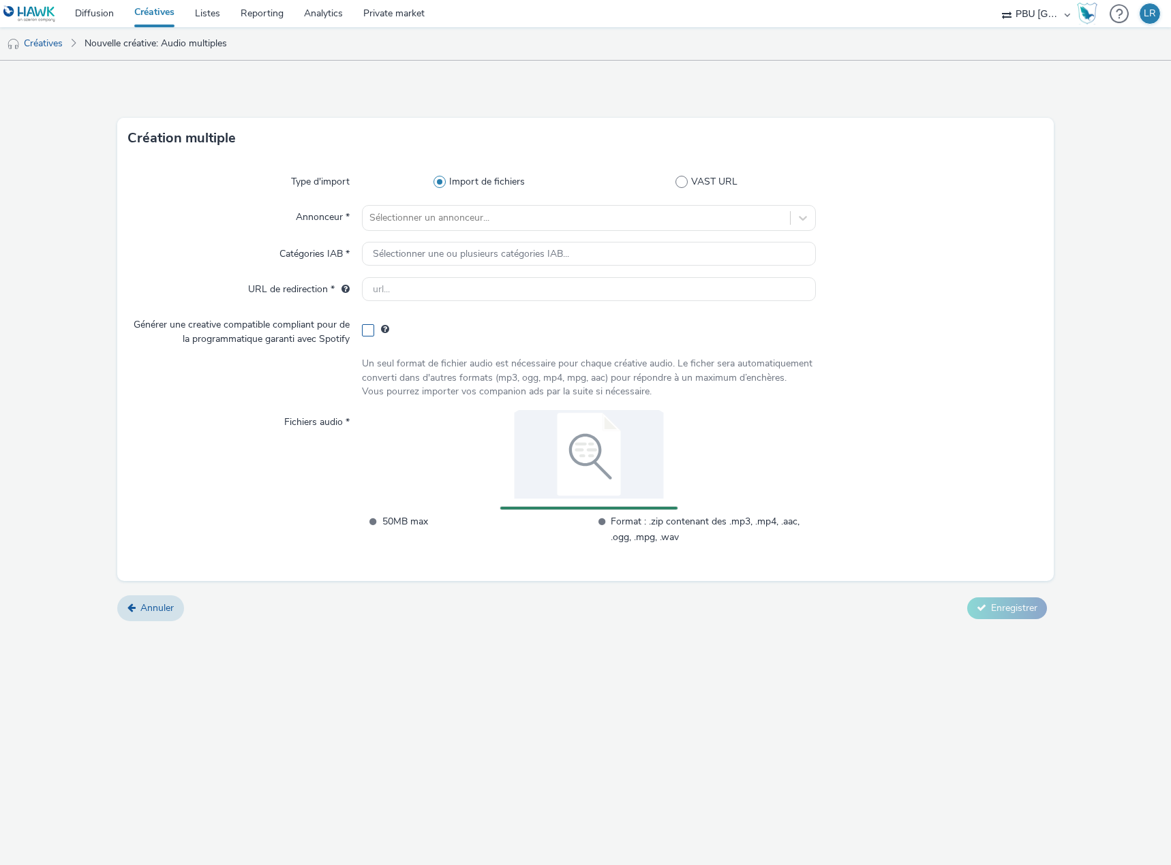
click at [369, 330] on span at bounding box center [368, 330] width 12 height 12
checkbox input "true"
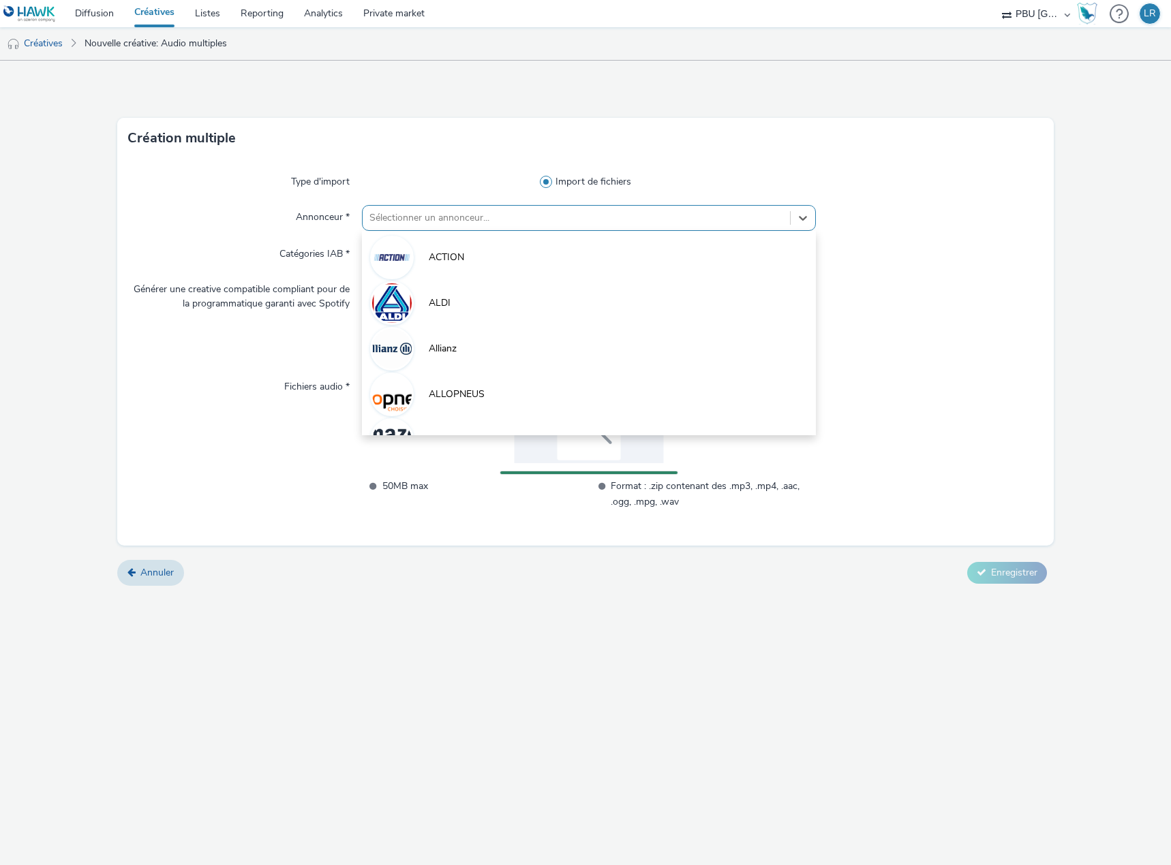
click at [459, 220] on div at bounding box center [576, 218] width 414 height 16
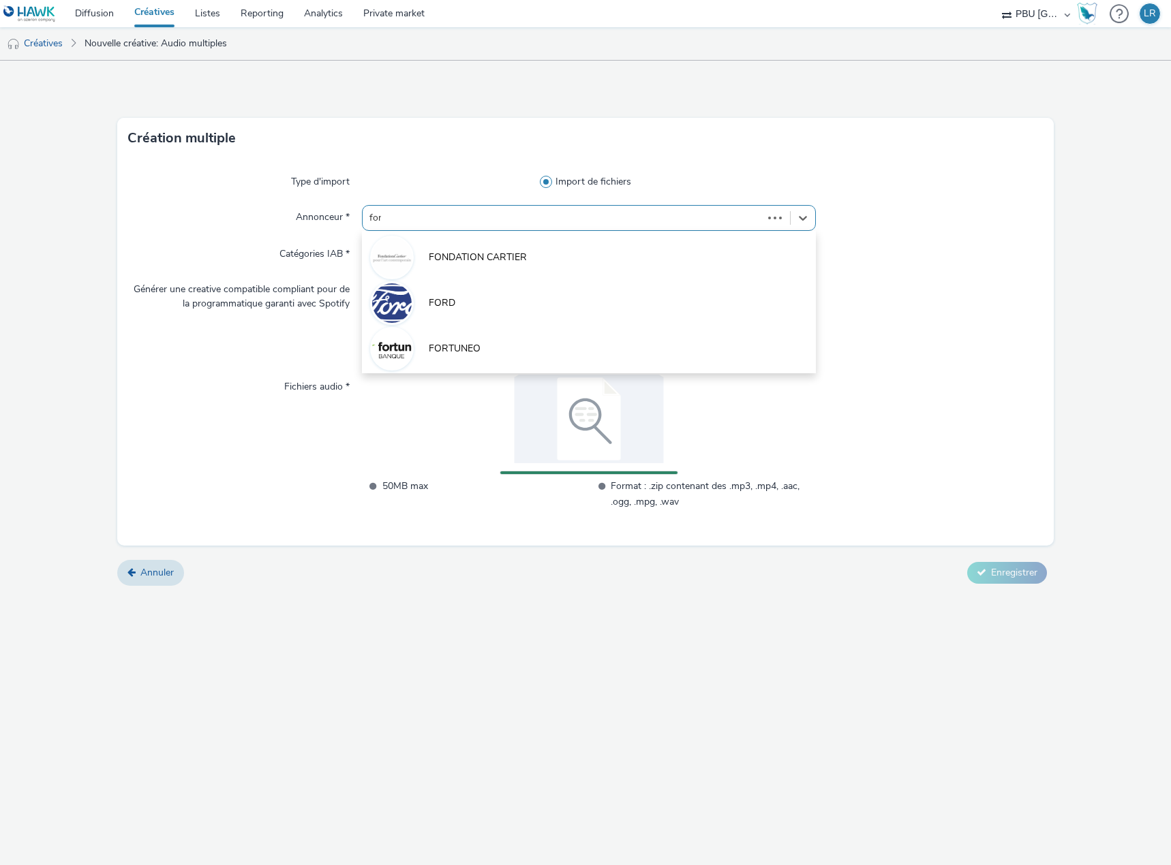
type input "ford"
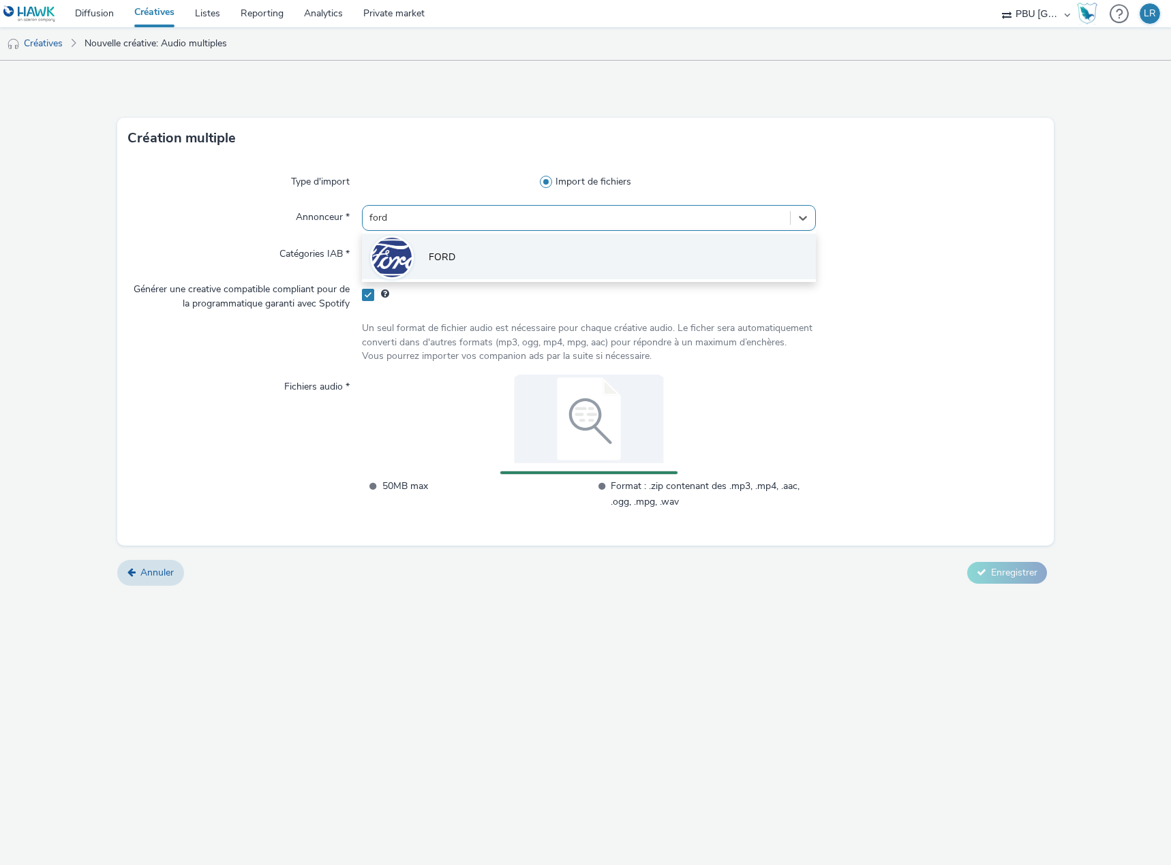
click at [463, 266] on li "FORD" at bounding box center [589, 257] width 454 height 46
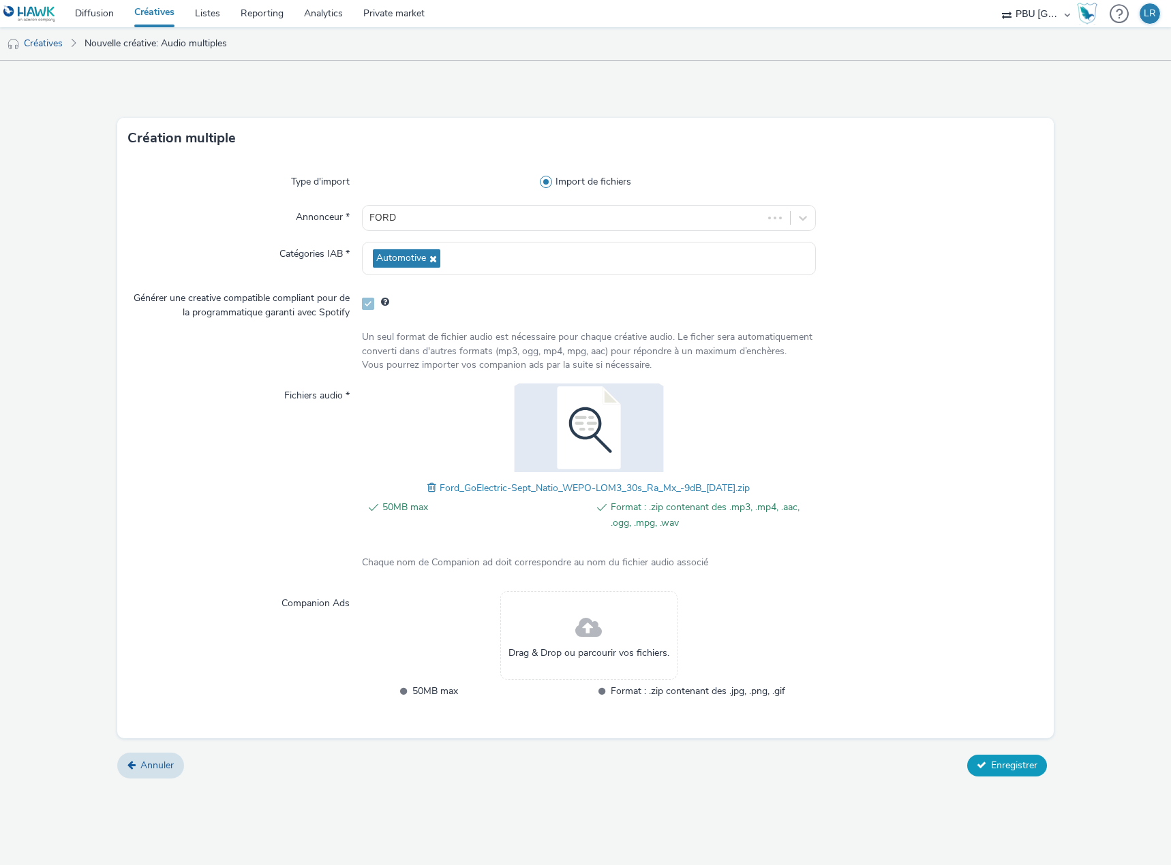
click at [1004, 771] on span "Enregistrer" at bounding box center [1014, 765] width 46 height 13
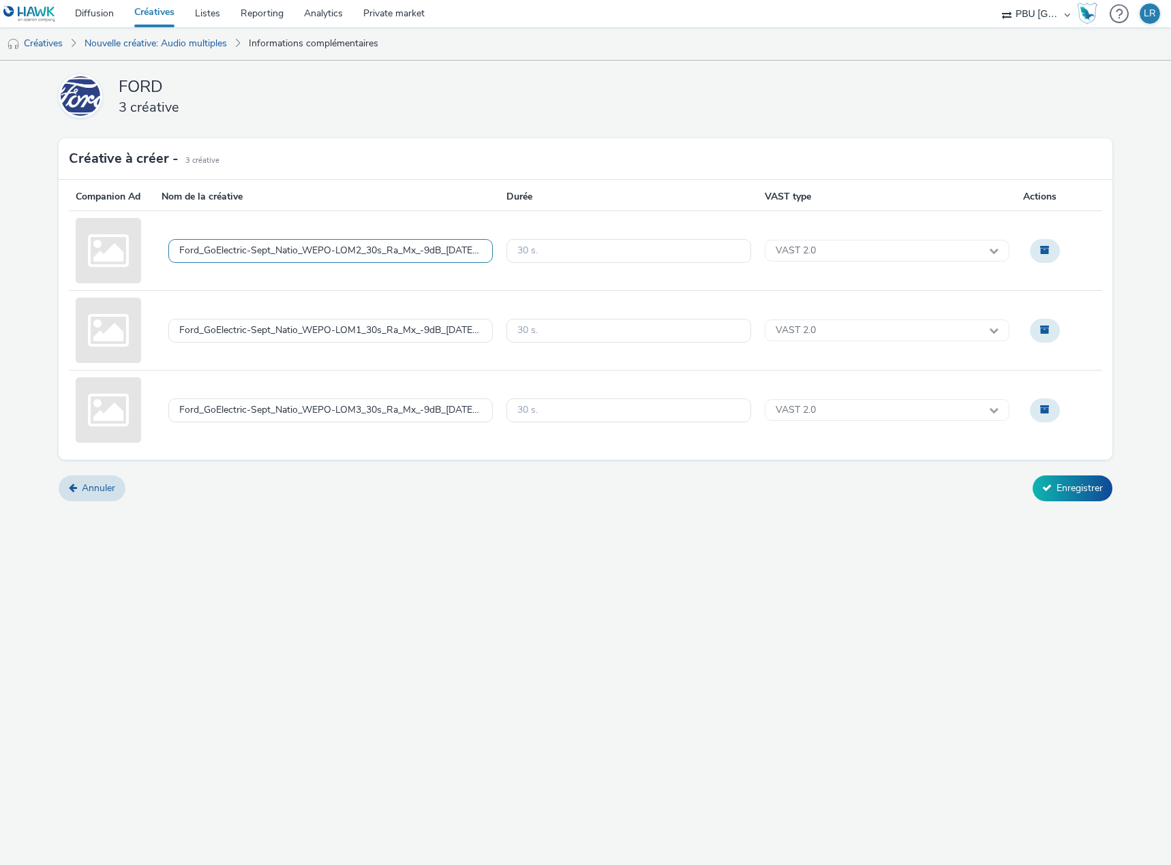
click at [367, 248] on div "Ford_GoElectric-Sept_Natio_WEPO-LOM2_30s_Ra_Mx_-9dB_[DATE].wav" at bounding box center [330, 251] width 302 height 12
click at [367, 248] on textarea "Ford_GoElectric-Sept_Natio_WEPO-LOM2_30s_Ra_Mx_-9dB_[DATE].wav" at bounding box center [330, 251] width 324 height 62
click at [367, 247] on textarea "Ford_GoElectric-Sept_Natio_WEPO-LOM2_30s_Ra_Mx_-9dB_[DATE].wav" at bounding box center [330, 251] width 324 height 62
click at [370, 238] on textarea "FORD_250929_GoElectric_Wepo" at bounding box center [330, 251] width 324 height 62
type textarea "FORD_250929_GoElectric_Wepo_Lom2_Spotify"
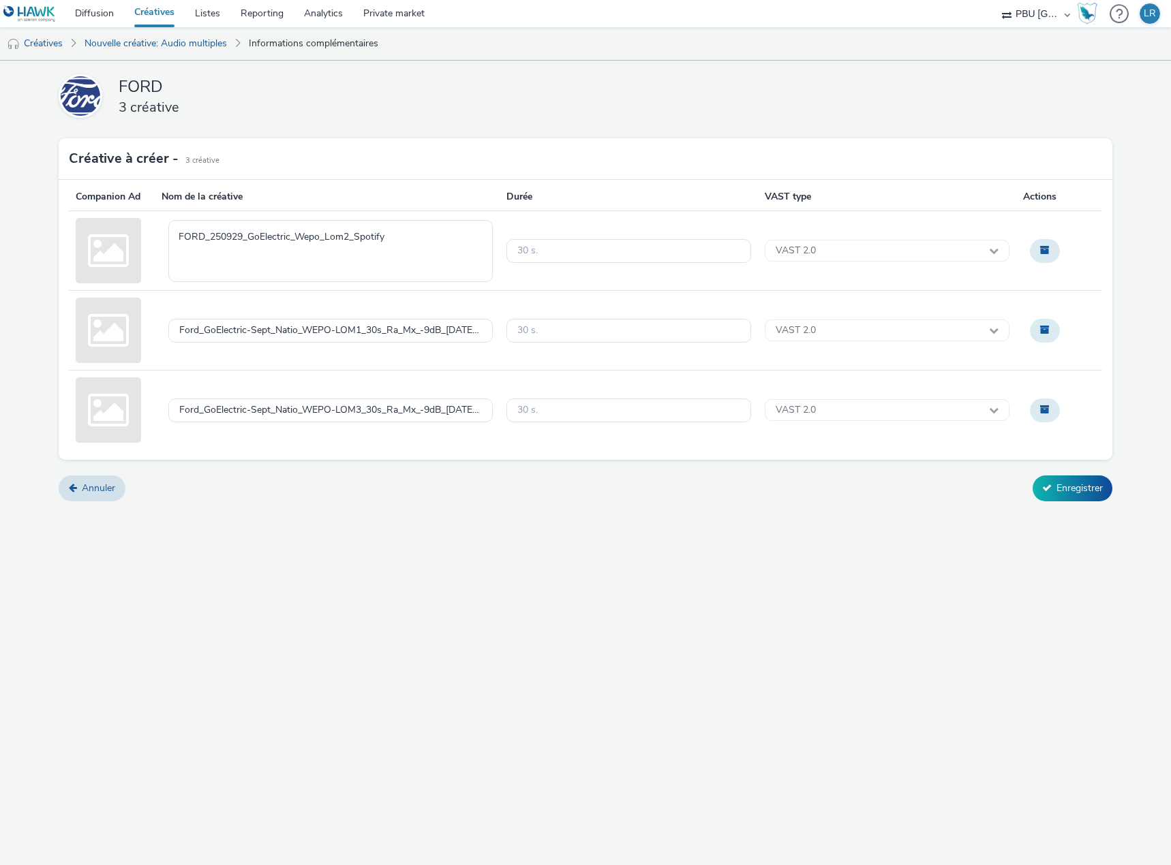
click at [455, 511] on div "FORD 3 créative Créative à créer - 3 Créative Companion Ad Nom de la créative D…" at bounding box center [585, 463] width 1171 height 805
click at [366, 322] on div "Ford_GoElectric-Sept_Natio_WEPO-LOM1_30s_Ra_Mx_-9dB_[DATE].wav" at bounding box center [330, 331] width 324 height 24
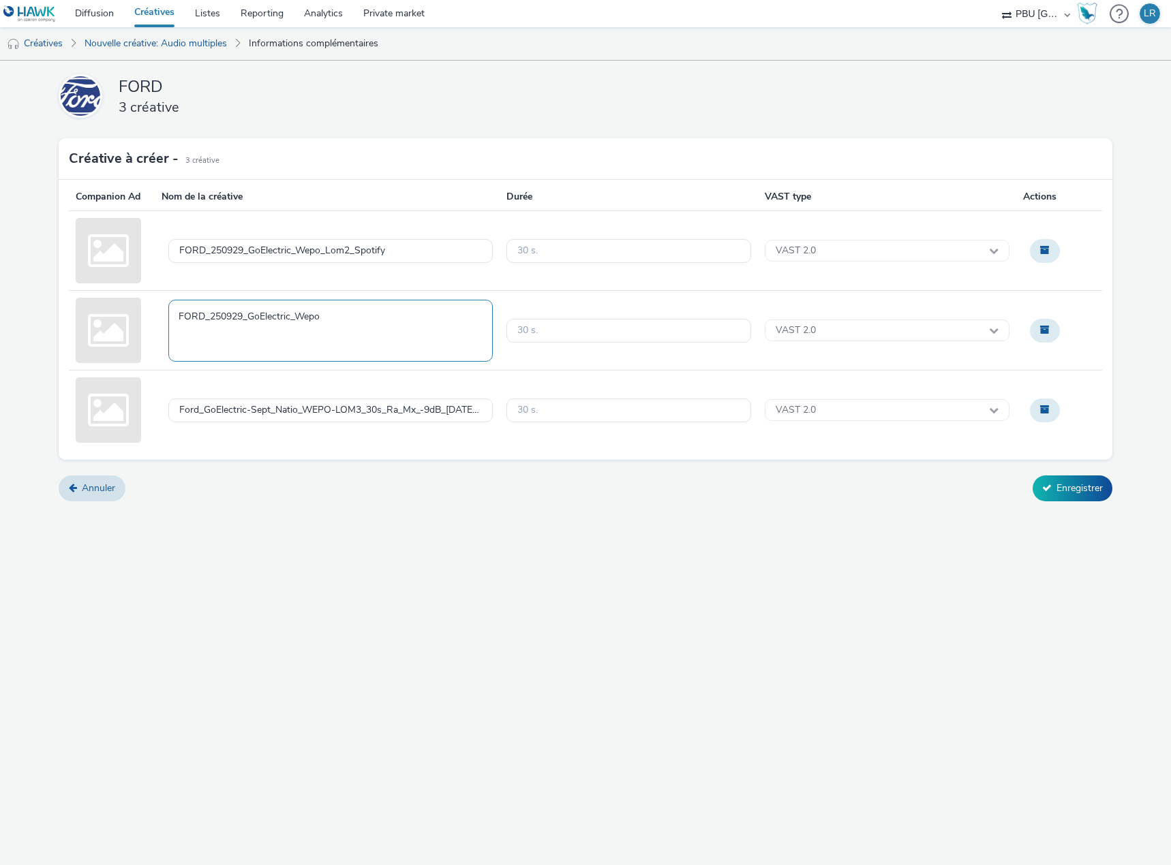
click at [342, 319] on textarea "FORD_250929_GoElectric_Wepo" at bounding box center [330, 331] width 324 height 62
click at [365, 317] on textarea "FORD_250929_GoElectric_Wepo-Lom1_SPotify" at bounding box center [330, 331] width 324 height 62
type textarea "FORD_250929_GoElectric_Wepo-Lom1_Spotify"
click at [376, 535] on div "FORD 3 créative Créative à créer - 3 Créative Companion Ad Nom de la créative D…" at bounding box center [585, 463] width 1171 height 805
click at [333, 412] on div "Ford_GoElectric-Sept_Natio_WEPO-LOM3_30s_Ra_Mx_-9dB_[DATE].wav" at bounding box center [330, 411] width 302 height 12
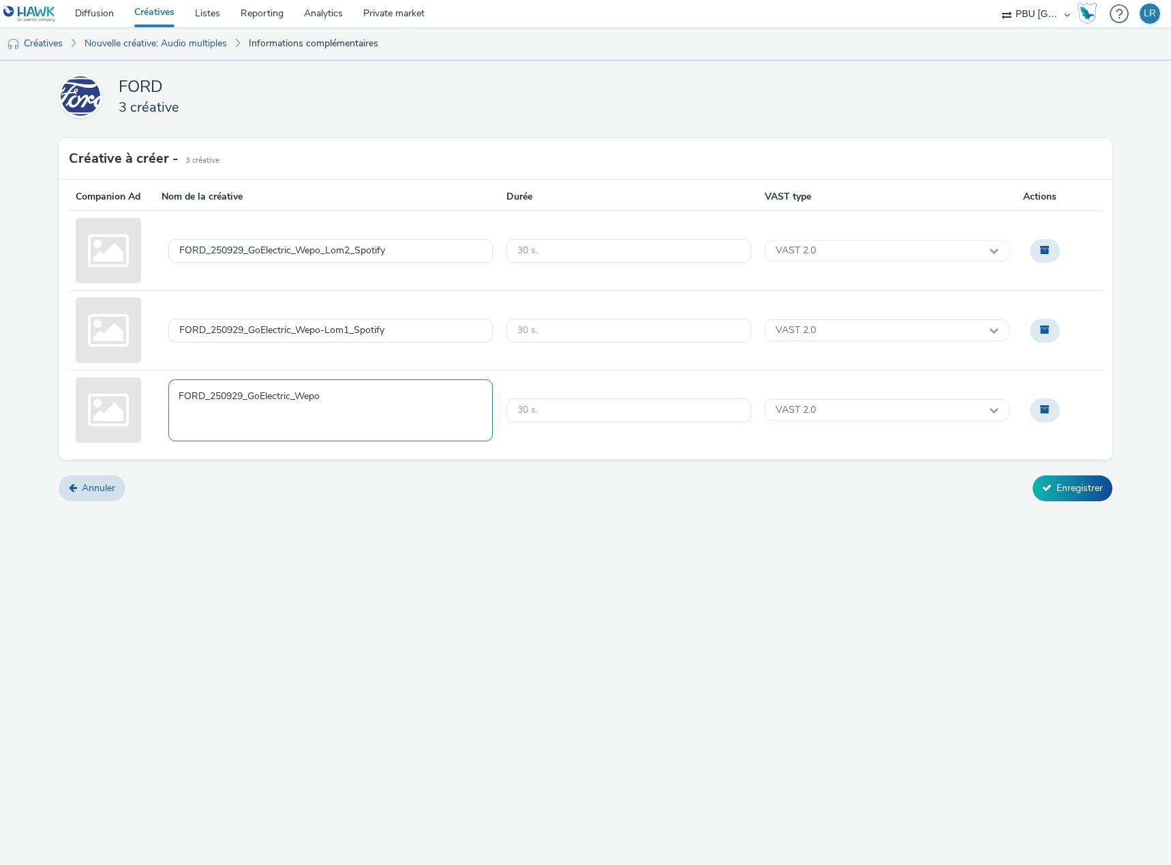
click at [344, 395] on textarea "FORD_250929_GoElectric_Wepo" at bounding box center [330, 411] width 324 height 62
type textarea "FORD_250929_GoElectric_Wepo_Lom3_Spotify"
click at [382, 501] on div "Annuler Enregistrer" at bounding box center [585, 489] width 1053 height 26
click at [1066, 483] on button "Enregistrer" at bounding box center [1072, 489] width 80 height 26
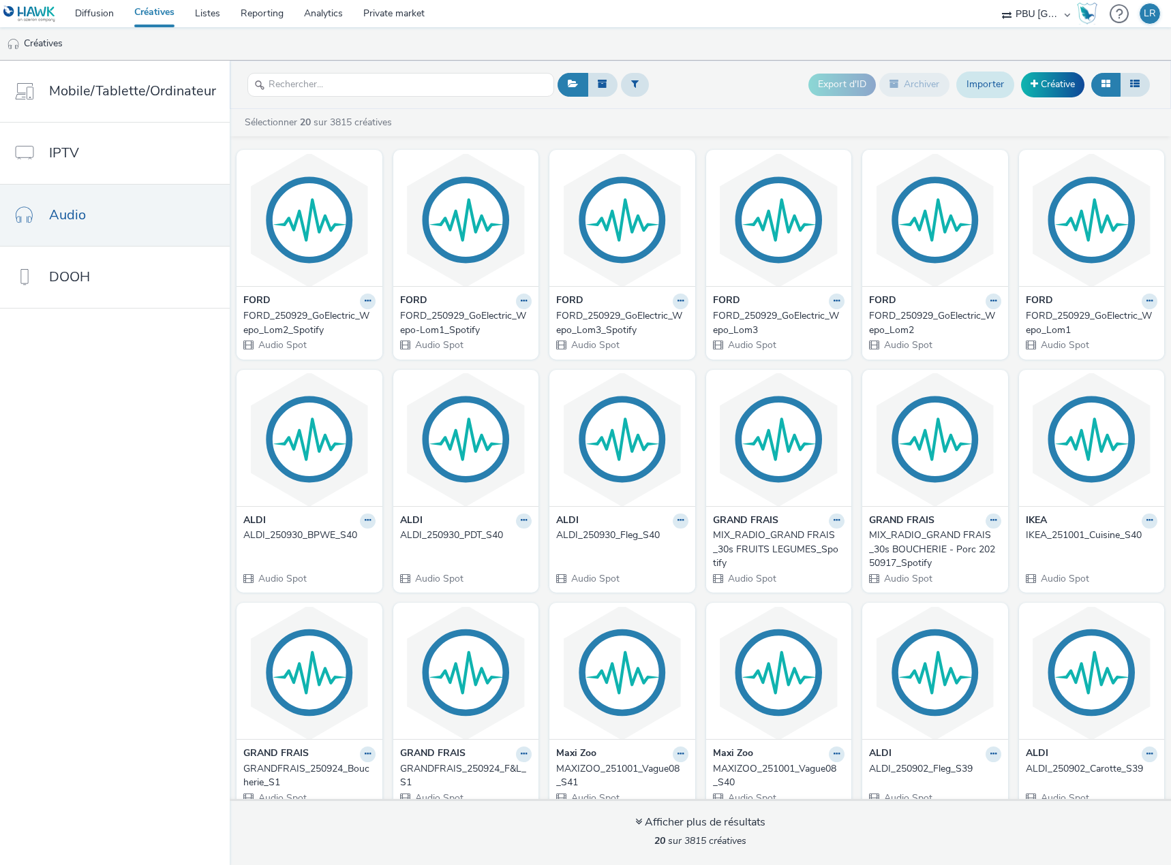
click at [974, 80] on link "Importer" at bounding box center [985, 85] width 58 height 26
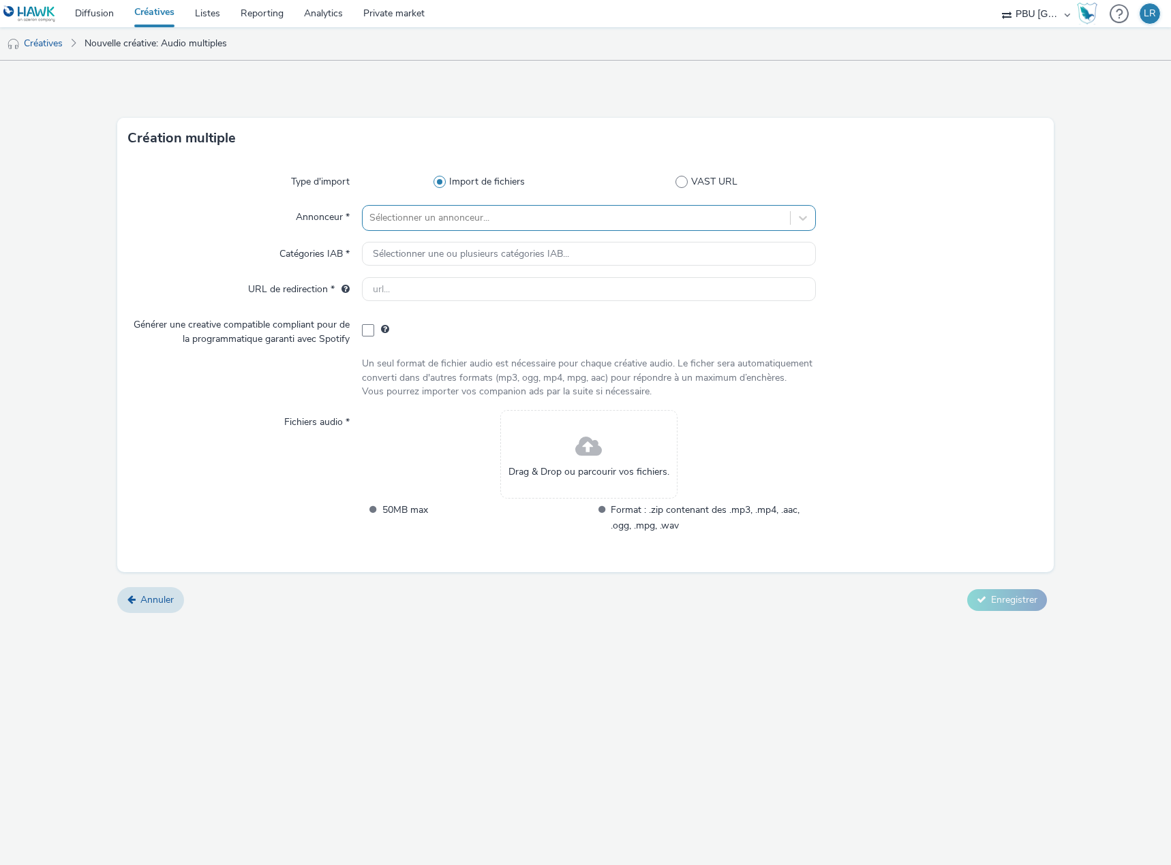
click at [474, 218] on div at bounding box center [576, 218] width 414 height 16
type input "ford"
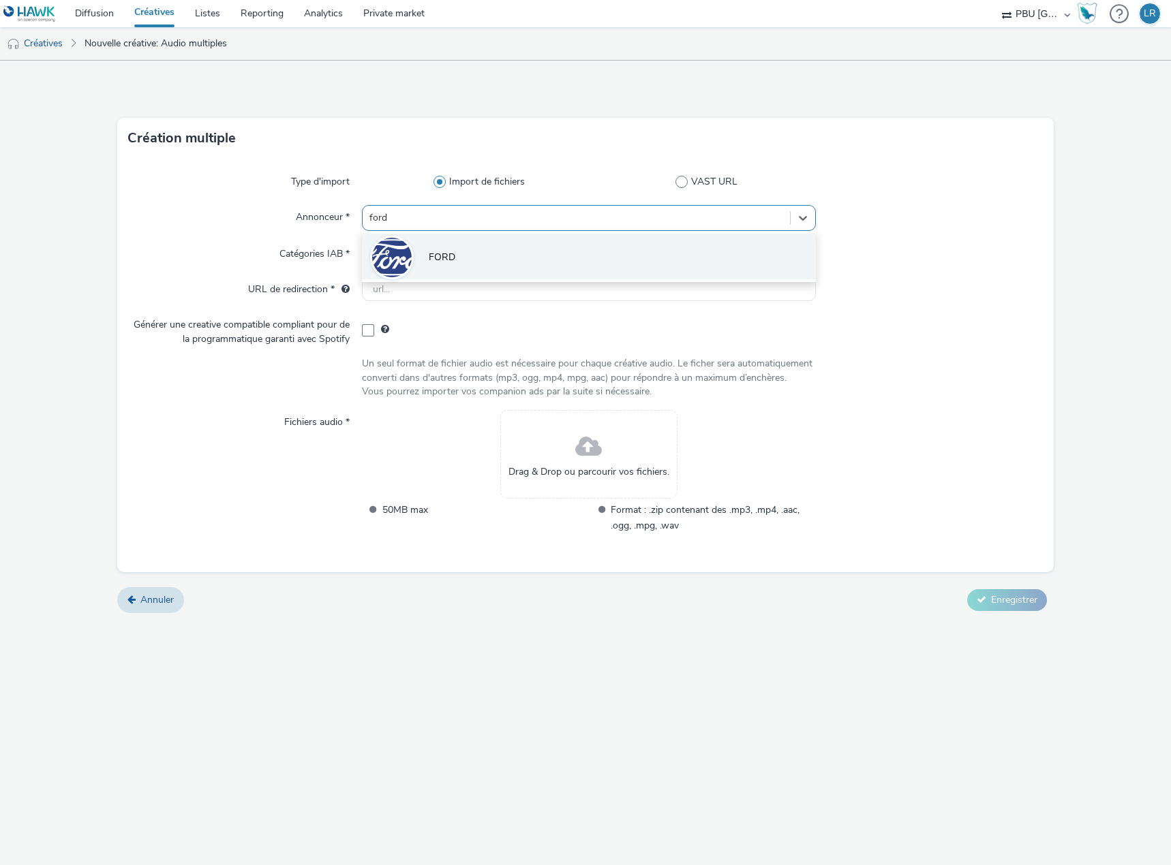
click at [474, 244] on li "FORD" at bounding box center [589, 257] width 454 height 46
type input "[URL][DOMAIN_NAME]"
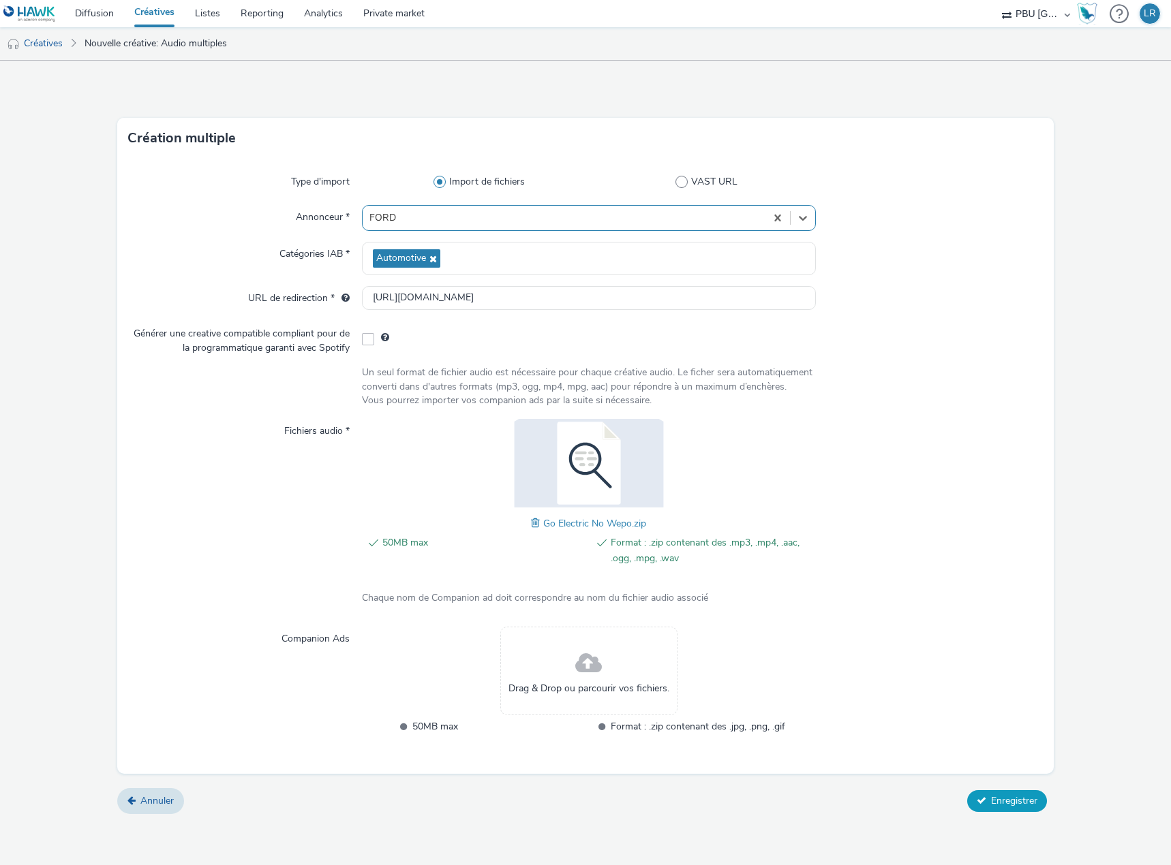
click at [996, 804] on span "Enregistrer" at bounding box center [1014, 800] width 46 height 13
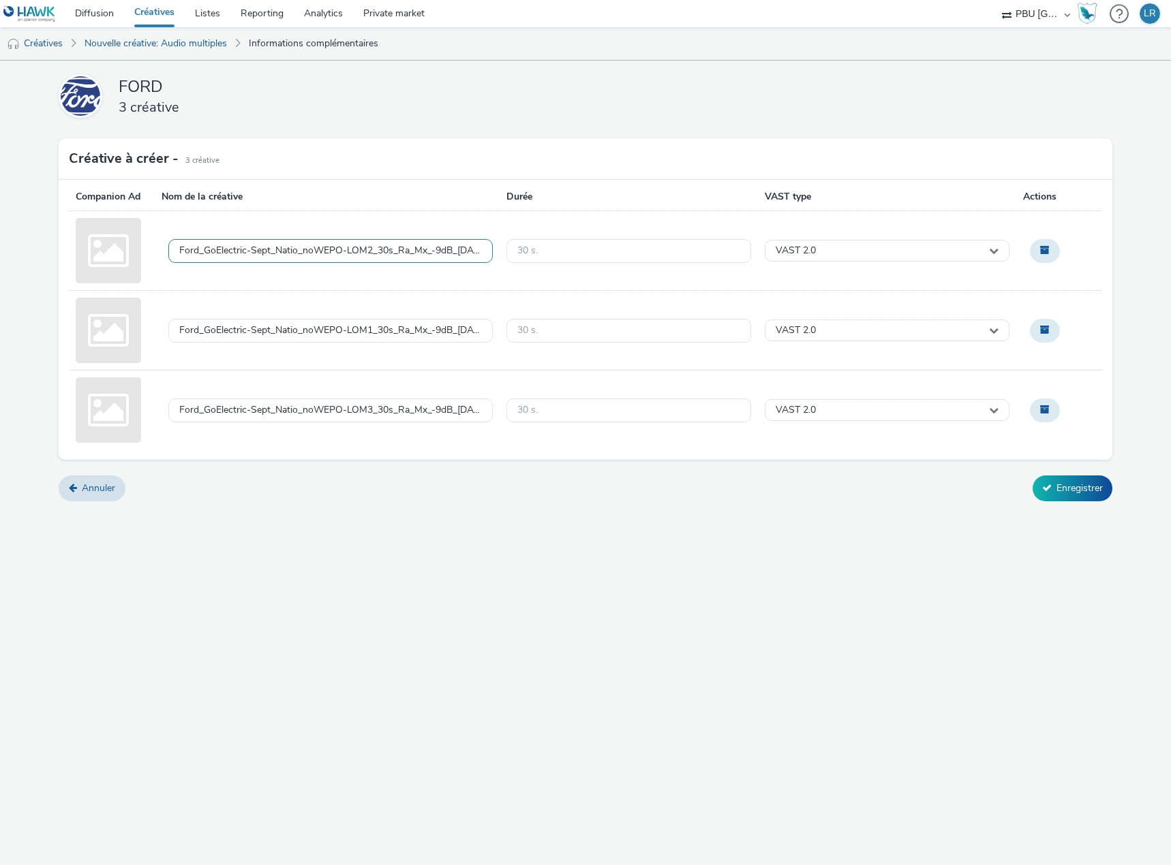
click at [284, 253] on div "Ford_GoElectric-Sept_Natio_noWEPO-LOM2_30s_Ra_Mx_-9dB_[DATE].mp3" at bounding box center [330, 251] width 302 height 12
click at [351, 238] on textarea "FORD_250929_GoElectric_NoWepo" at bounding box center [330, 251] width 324 height 62
type textarea "FORD_250929_GoElectric_NoWepo_Lom2"
click at [319, 332] on div "Ford_GoElectric-Sept_Natio_noWEPO-LOM1_30s_Ra_Mx_-9dB_[DATE].mp3" at bounding box center [330, 331] width 302 height 12
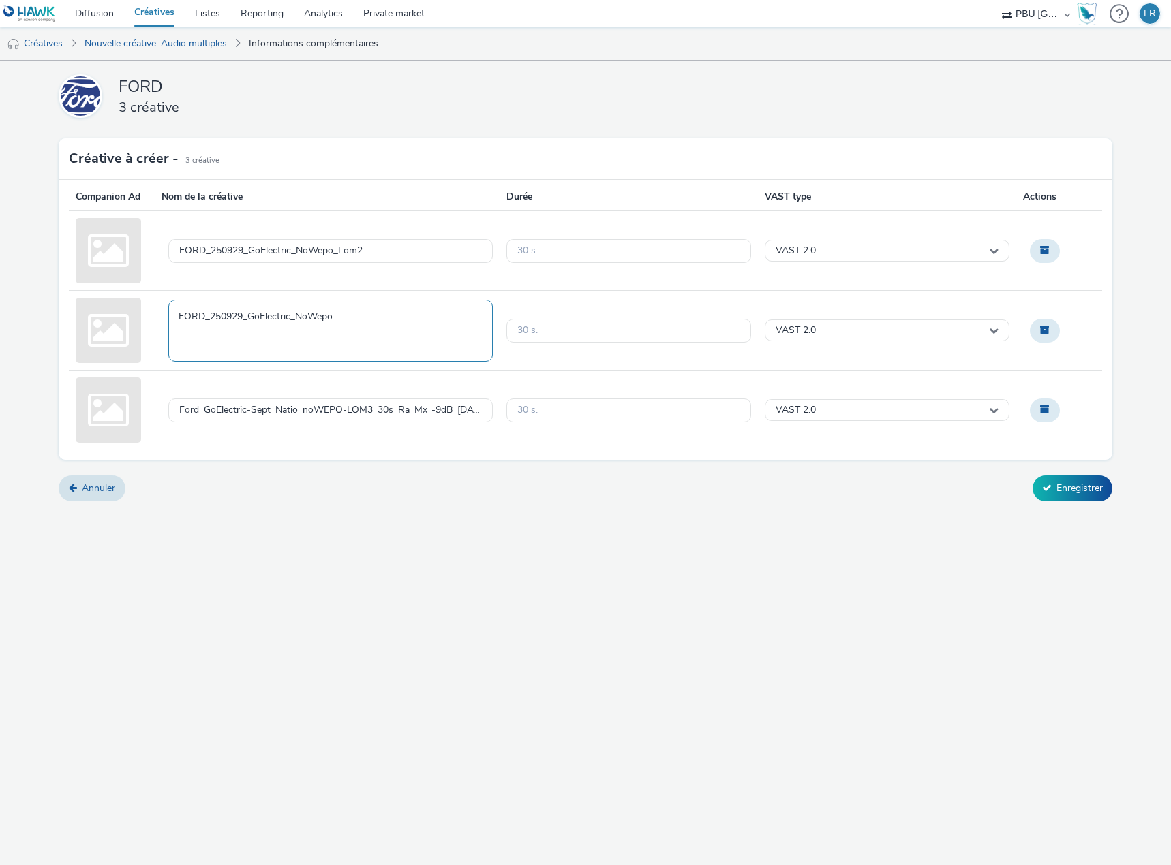
click at [358, 318] on textarea "FORD_250929_GoElectric_NoWepo" at bounding box center [330, 331] width 324 height 62
type textarea "FORD_250929_GoElectric_NoWepo_Lom1"
click at [343, 406] on div "Ford_GoElectric-Sept_Natio_noWEPO-LOM3_30s_Ra_Mx_-9dB_[DATE].mp3" at bounding box center [330, 411] width 302 height 12
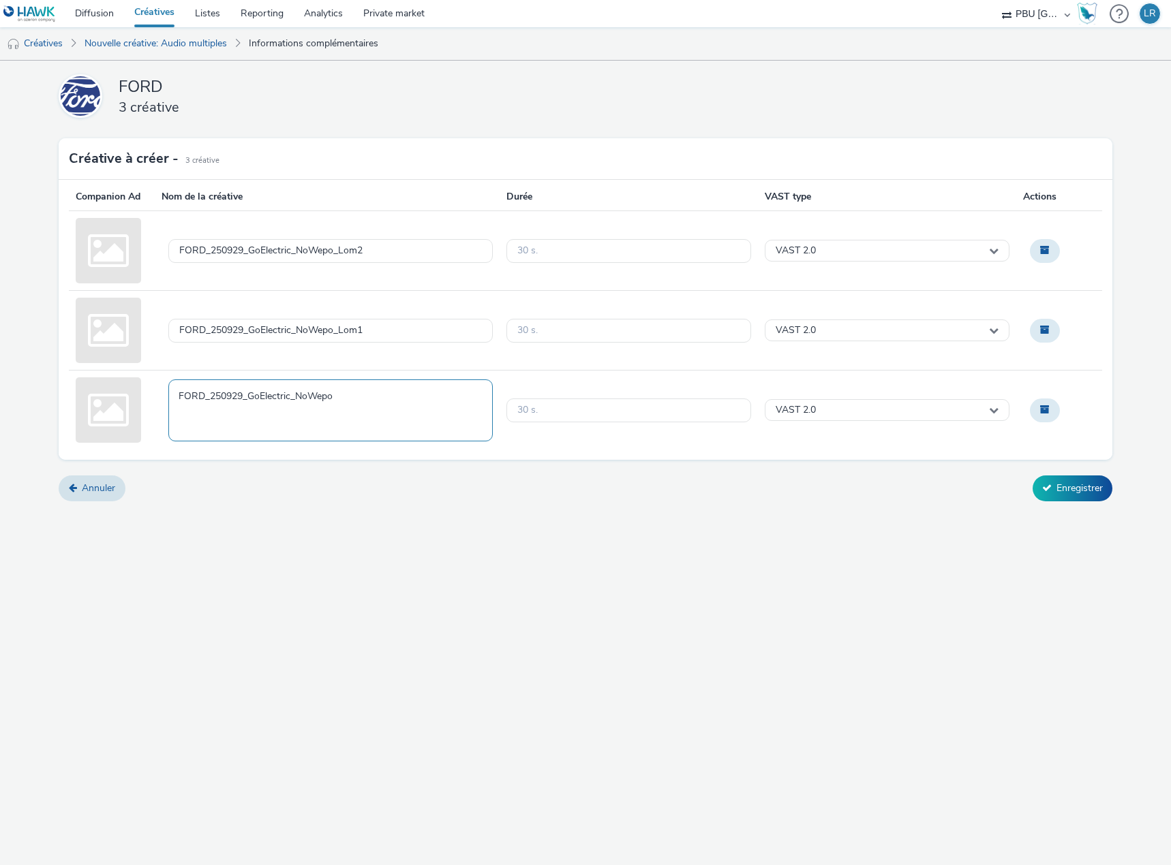
click at [339, 397] on textarea "FORD_250929_GoElectric_NoWepo" at bounding box center [330, 411] width 324 height 62
type textarea "FORD_250929_GoElectric_NoWepo_Lom3"
click at [556, 564] on div "FORD 3 créative Créative à créer - 3 Créative Companion Ad Nom de la créative D…" at bounding box center [585, 463] width 1171 height 805
click at [1072, 485] on button "Enregistrer" at bounding box center [1072, 489] width 80 height 26
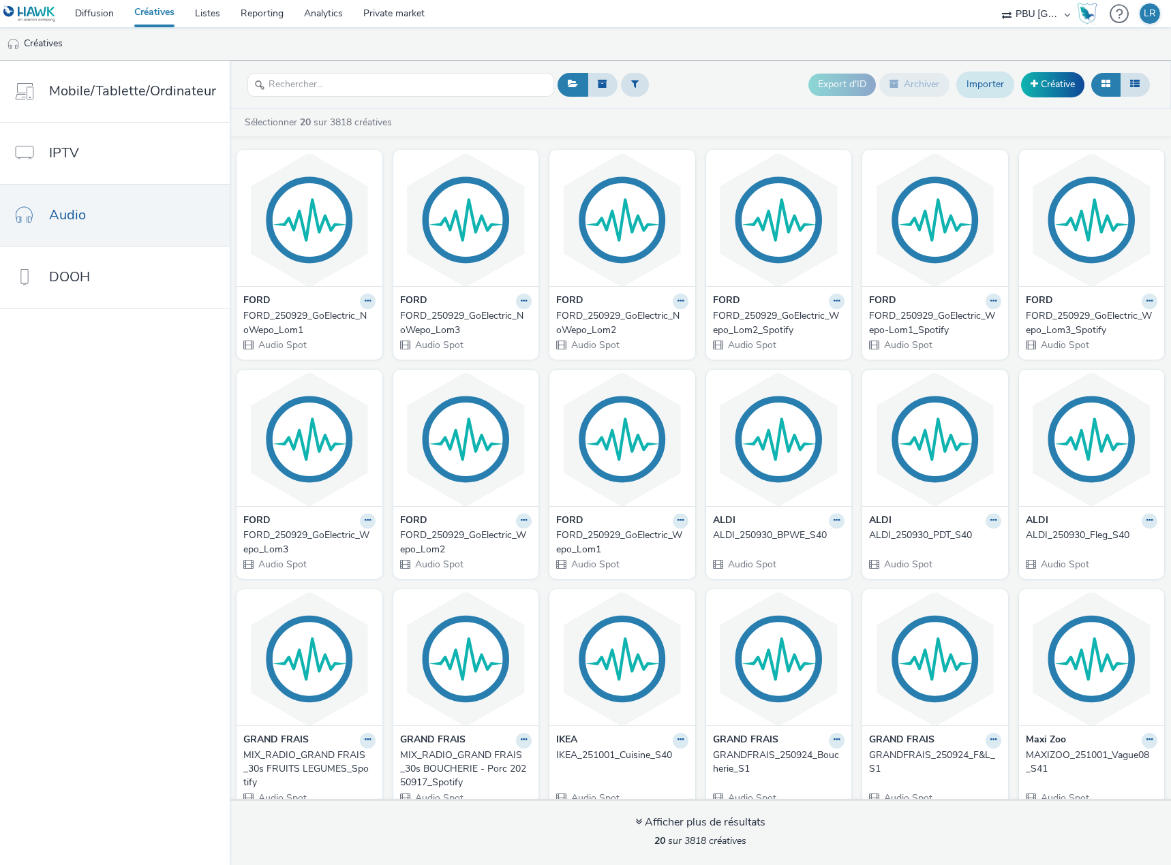
click at [975, 75] on link "Importer" at bounding box center [985, 85] width 58 height 26
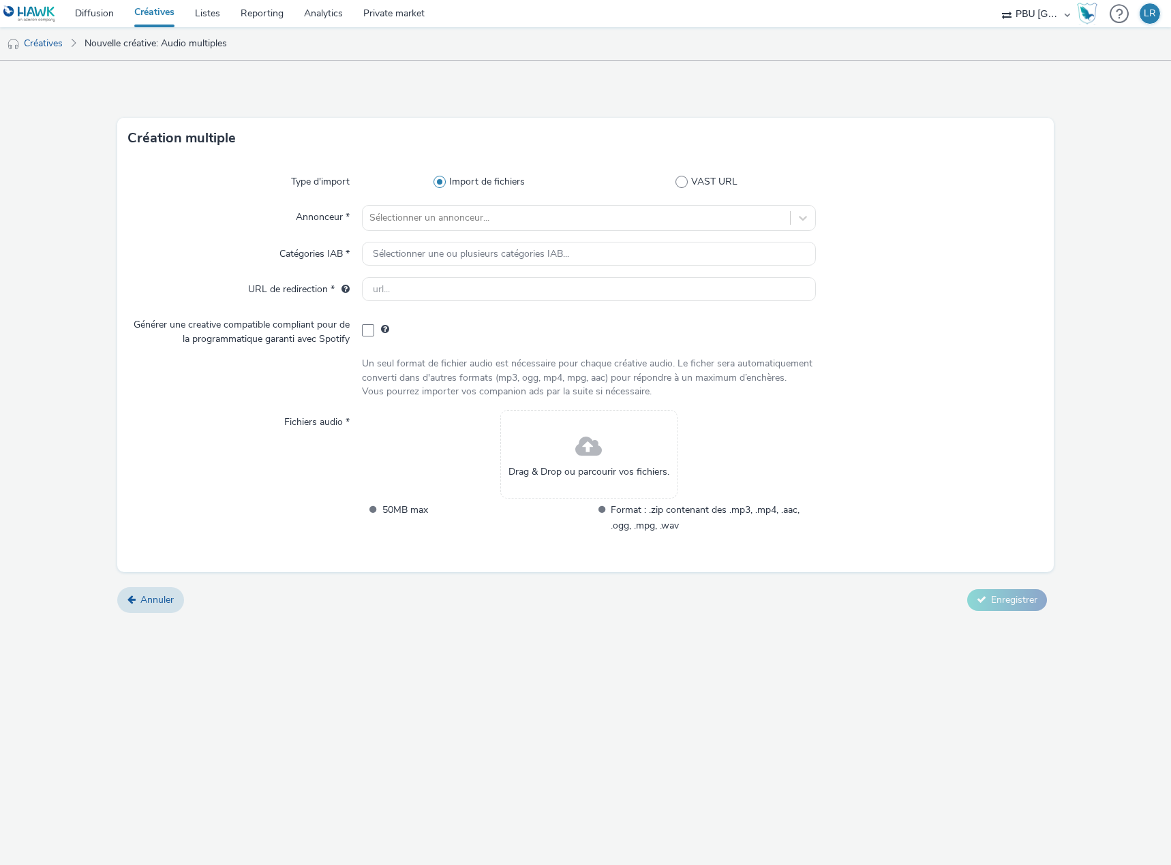
click at [370, 337] on div at bounding box center [589, 329] width 454 height 33
click at [367, 331] on span at bounding box center [368, 330] width 12 height 12
checkbox input "true"
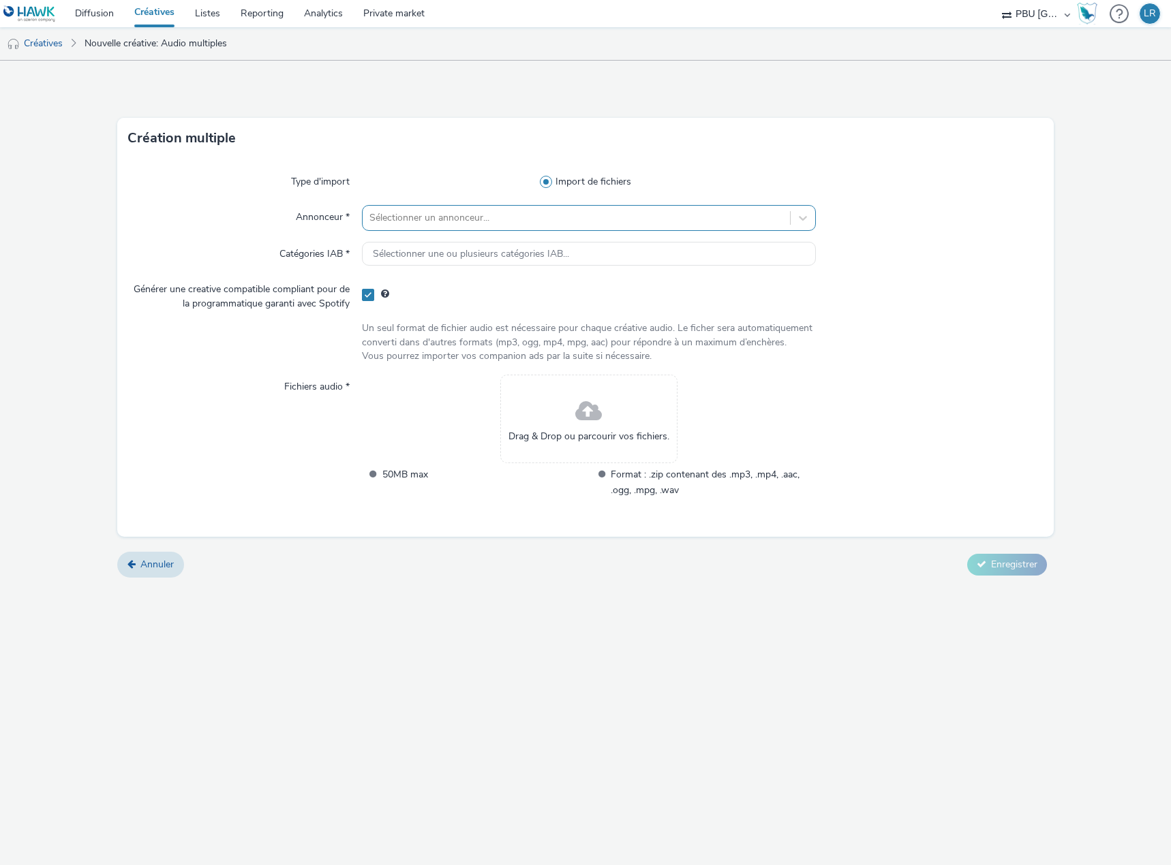
click at [447, 211] on div at bounding box center [576, 218] width 414 height 16
type input "ford"
click at [441, 240] on li "FORD" at bounding box center [589, 257] width 454 height 46
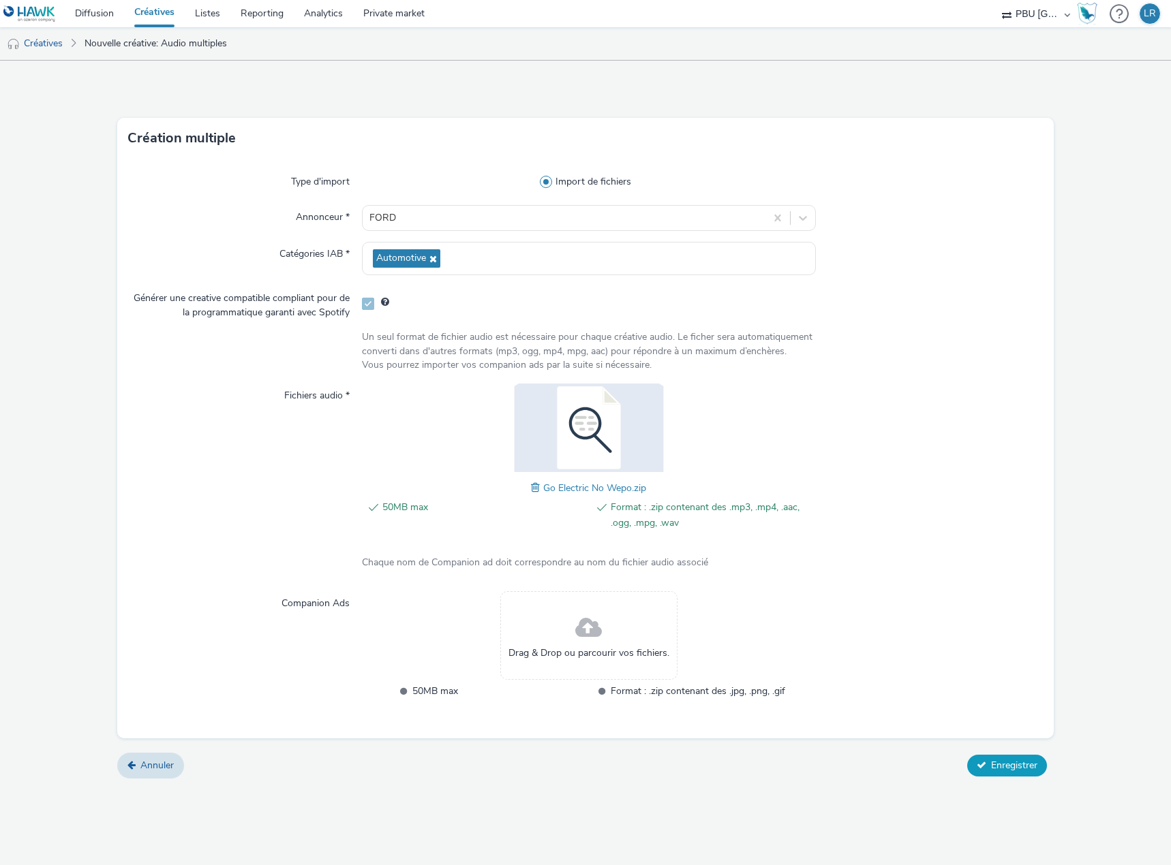
click at [1030, 768] on span "Enregistrer" at bounding box center [1014, 765] width 46 height 13
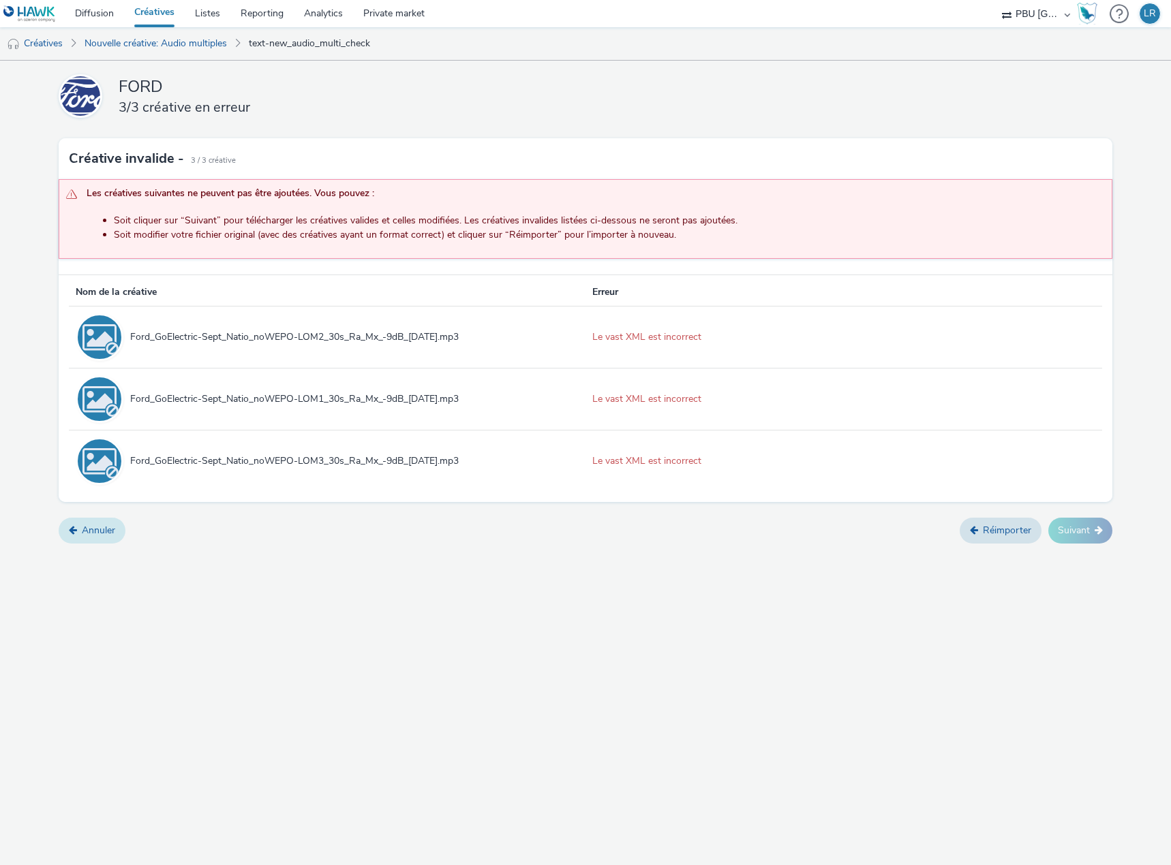
click at [108, 531] on link "Annuler" at bounding box center [92, 531] width 67 height 26
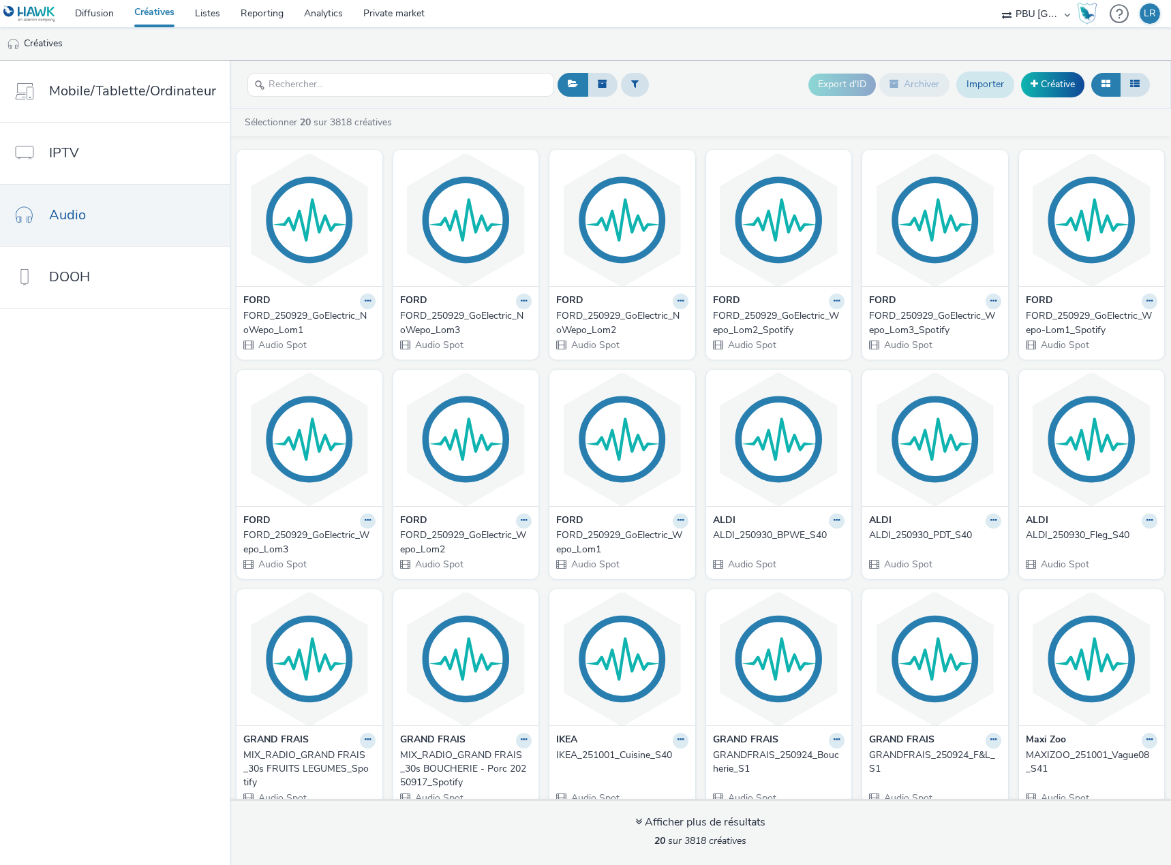
click at [984, 78] on link "Importer" at bounding box center [985, 85] width 58 height 26
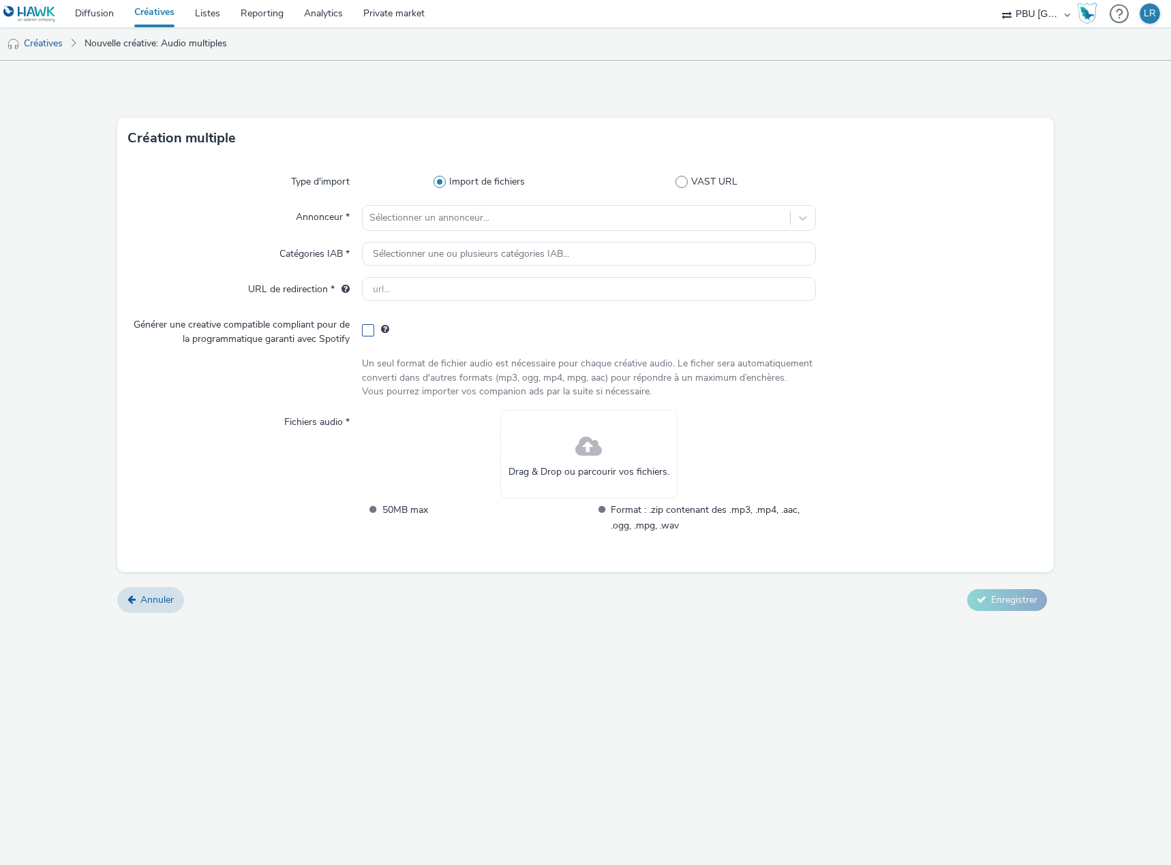
drag, startPoint x: 365, startPoint y: 330, endPoint x: 392, endPoint y: 270, distance: 65.6
click at [365, 329] on span at bounding box center [368, 330] width 12 height 12
checkbox input "true"
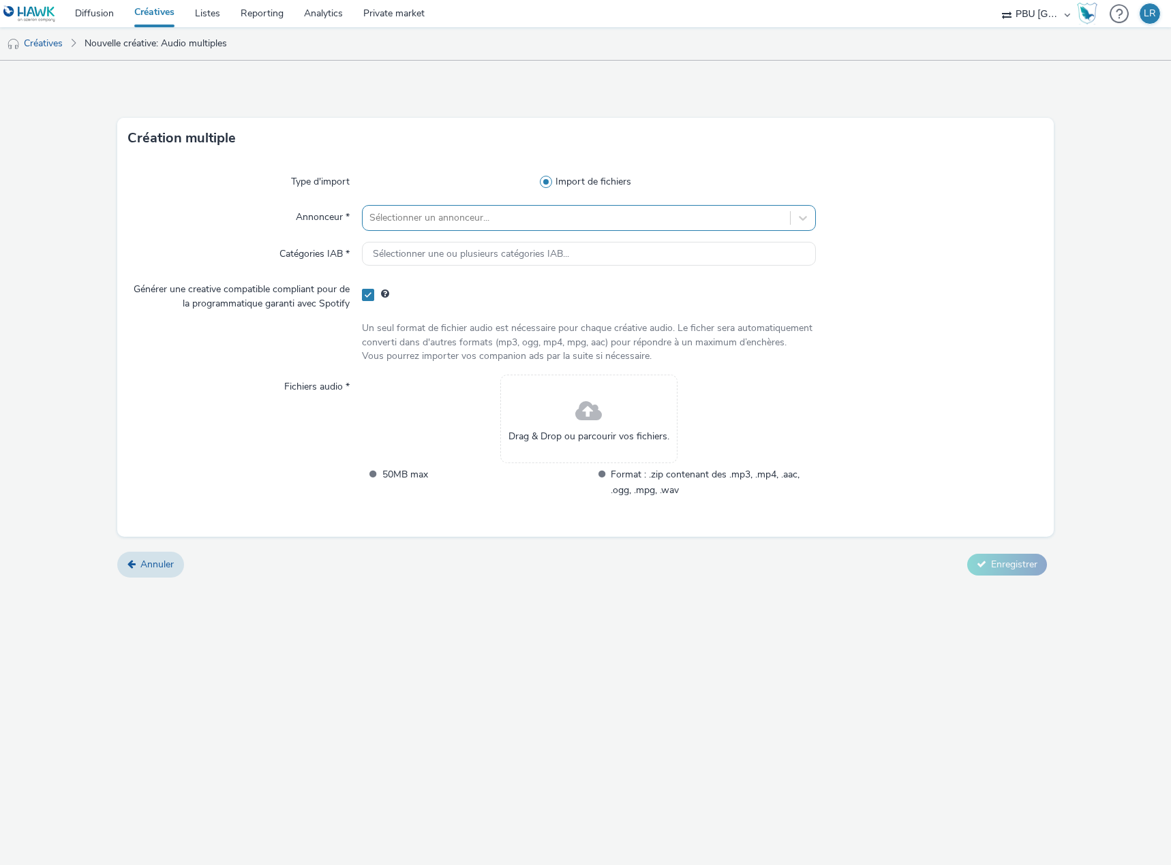
click at [410, 221] on div at bounding box center [576, 218] width 414 height 16
type input "ford"
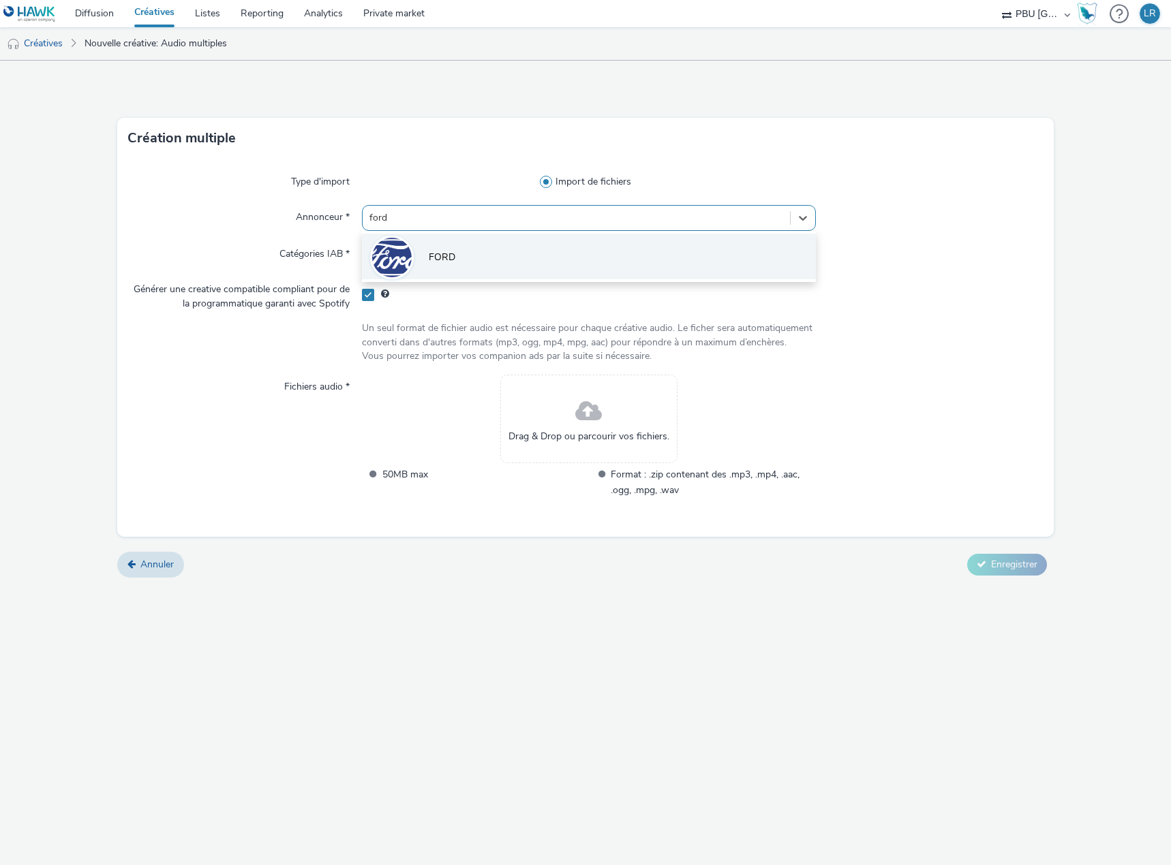
click at [510, 260] on li "FORD" at bounding box center [589, 257] width 454 height 46
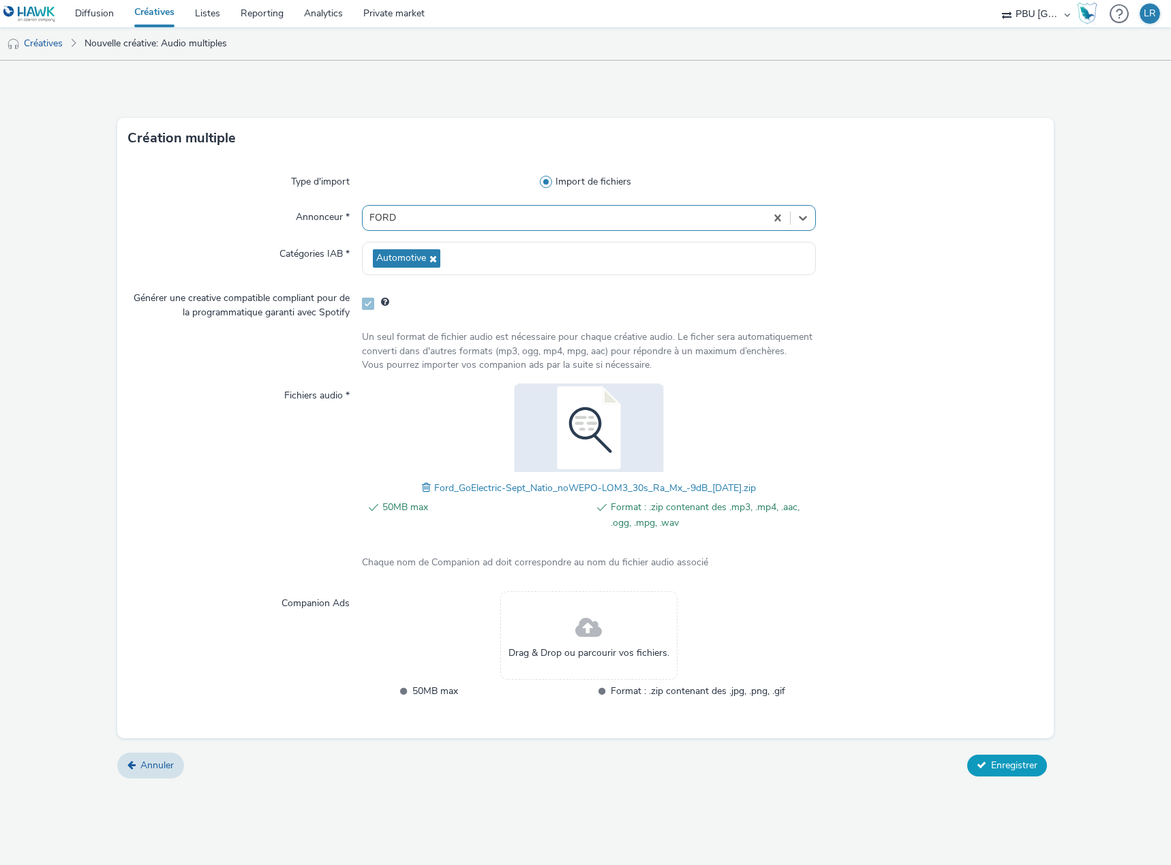
click at [996, 769] on span "Enregistrer" at bounding box center [1014, 765] width 46 height 13
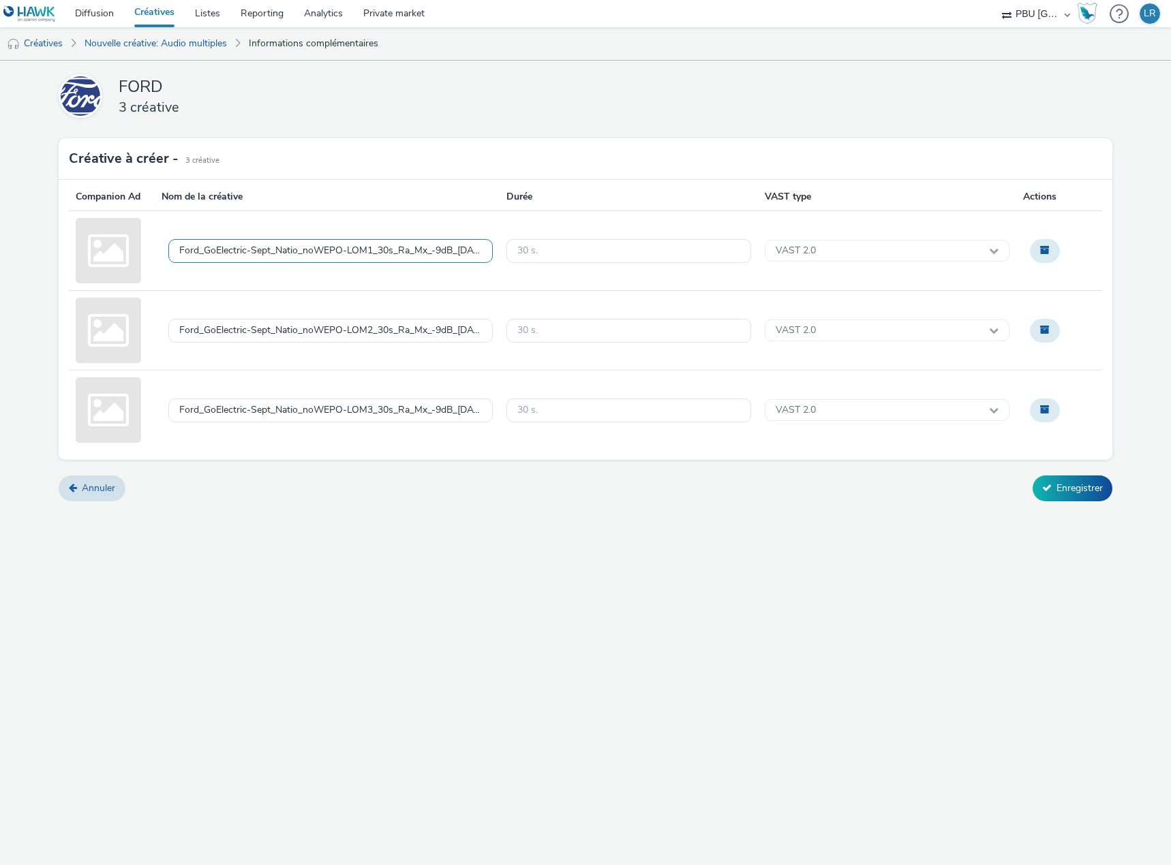
click at [417, 249] on div "Ford_GoElectric-Sept_Natio_noWEPO-LOM1_30s_Ra_Mx_-9dB_[DATE].wav" at bounding box center [330, 251] width 302 height 12
click at [370, 241] on textarea "FORD_250929_GoElectric_NoWepo" at bounding box center [330, 251] width 324 height 62
type textarea "FORD_250929_GoElectric_NoWepo_Lom1_Spotify"
drag, startPoint x: 426, startPoint y: 526, endPoint x: 389, endPoint y: 471, distance: 66.3
click at [428, 527] on div "FORD 3 créative Créative à créer - 3 Créative Companion Ad Nom de la créative D…" at bounding box center [585, 463] width 1171 height 805
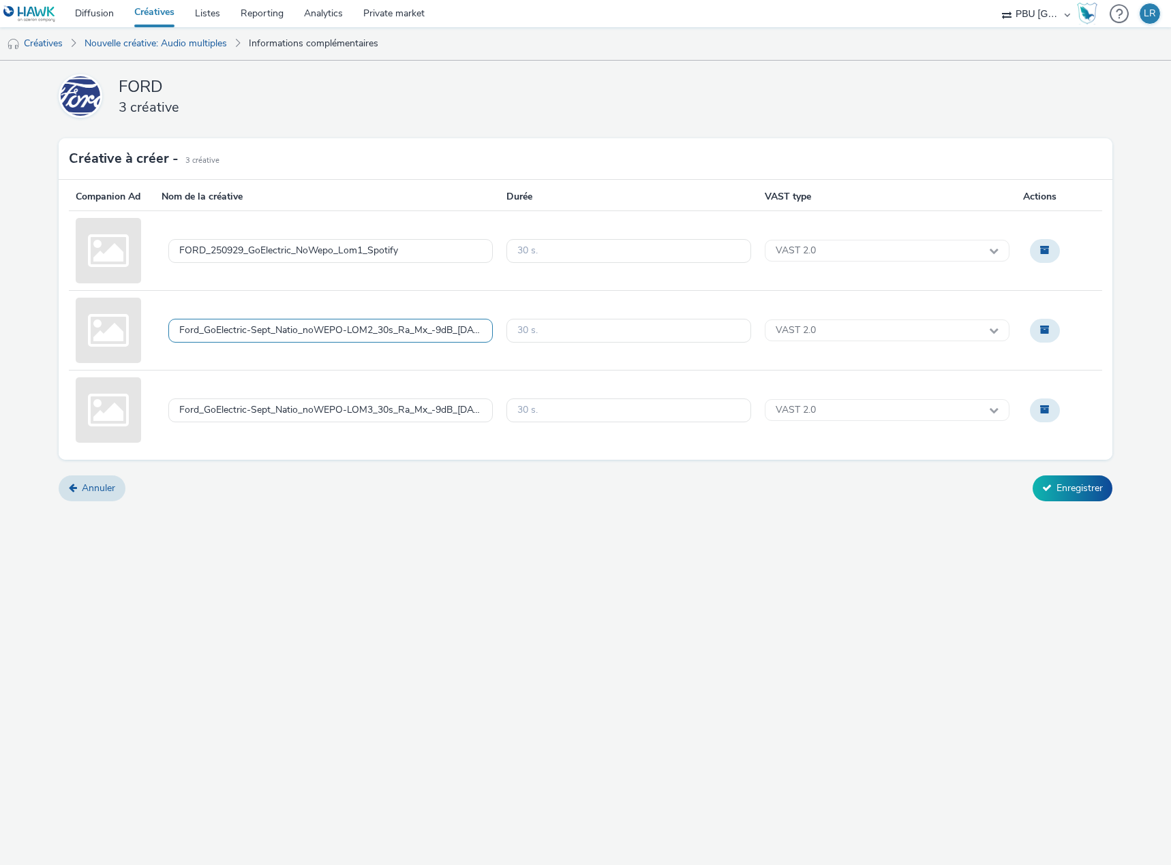
click at [345, 332] on div "Ford_GoElectric-Sept_Natio_noWEPO-LOM2_30s_Ra_Mx_-9dB_[DATE].wav" at bounding box center [330, 331] width 302 height 12
click at [367, 310] on textarea "FORD_250929_GoElectric_NoWepo" at bounding box center [330, 331] width 324 height 62
drag, startPoint x: 366, startPoint y: 318, endPoint x: 395, endPoint y: 397, distance: 83.7
click at [365, 318] on textarea "FORD_250929_GoElectric_NoWepo_Lom2-Spotify" at bounding box center [330, 331] width 324 height 62
type textarea "FORD_250929_GoElectric_NoWepo_Lom2_Spotify"
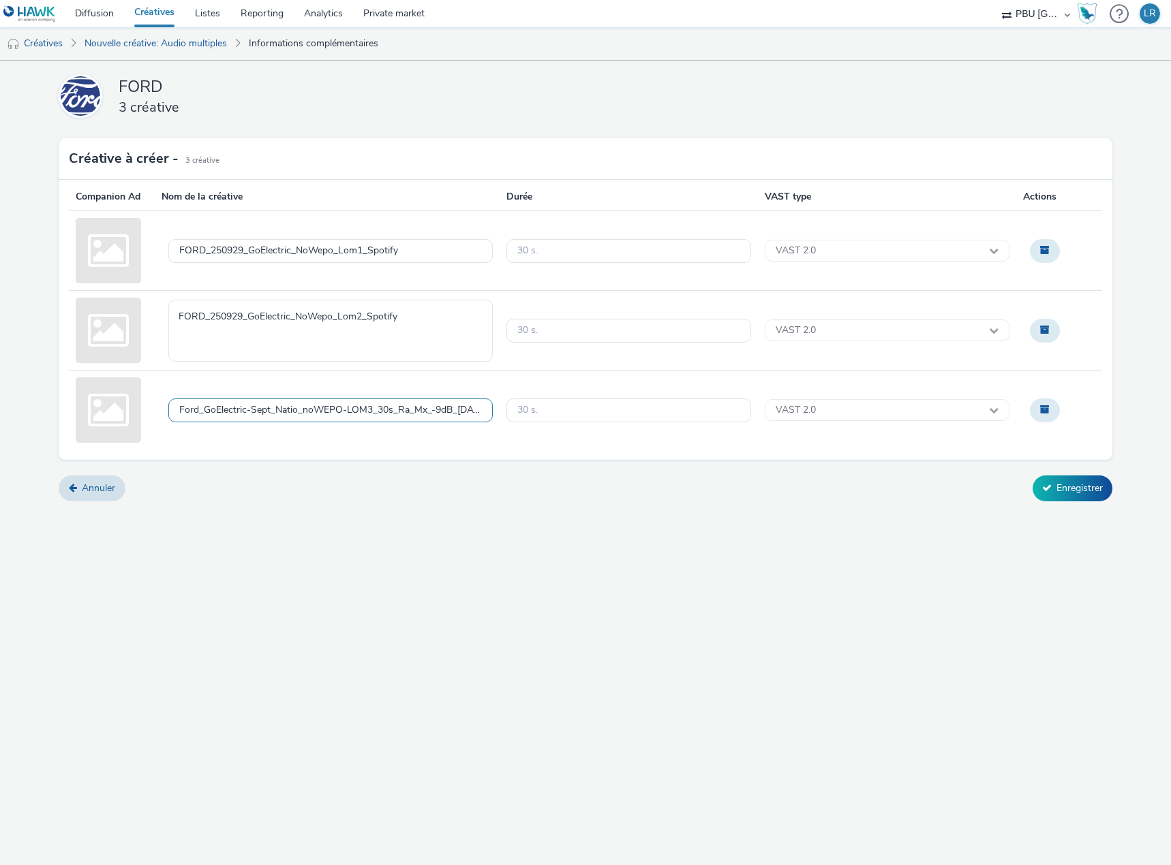
click at [376, 411] on div "Ford_GoElectric-Sept_Natio_noWEPO-LOM3_30s_Ra_Mx_-9dB_[DATE].wav" at bounding box center [330, 411] width 302 height 12
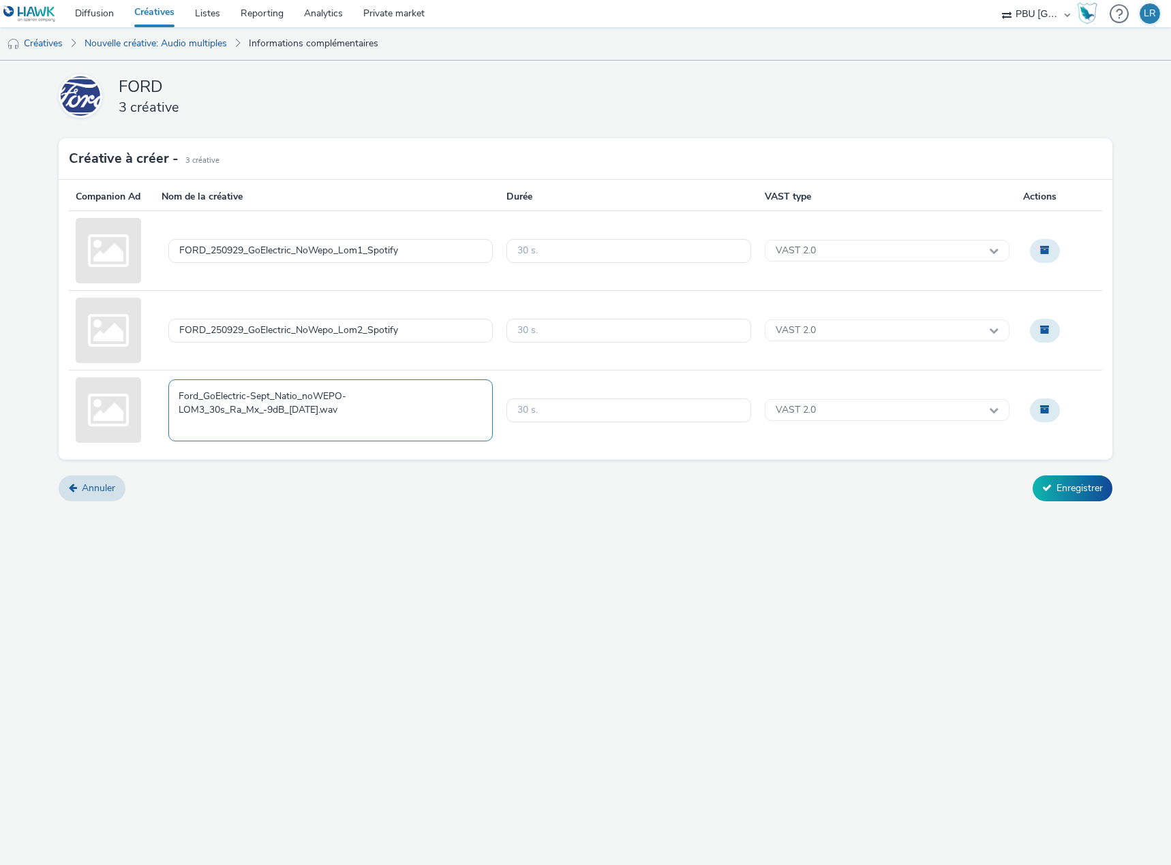
click at [292, 411] on textarea "Ford_GoElectric-Sept_Natio_noWEPO-LOM3_30s_Ra_Mx_-9dB_[DATE].wav" at bounding box center [330, 411] width 324 height 62
click at [354, 394] on textarea "FORD_250929_GoElectric_NoWepo" at bounding box center [330, 411] width 324 height 62
type textarea "FORD_250929_GoElectric_NoWepo_Lom3_Spotify"
click at [707, 516] on div "FORD 3 créative Créative à créer - 3 Créative Companion Ad Nom de la créative D…" at bounding box center [585, 463] width 1171 height 805
click at [1088, 497] on button "Enregistrer" at bounding box center [1072, 489] width 80 height 26
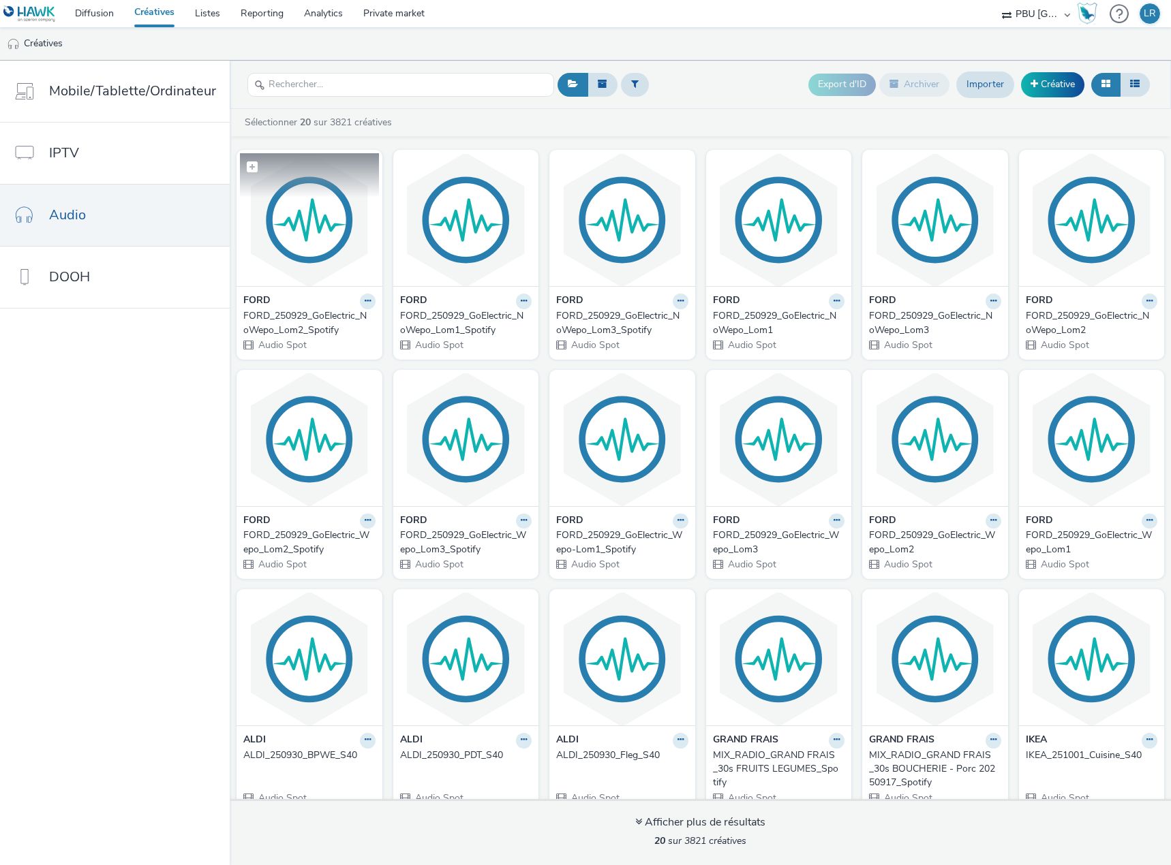
click at [318, 249] on img at bounding box center [309, 219] width 139 height 133
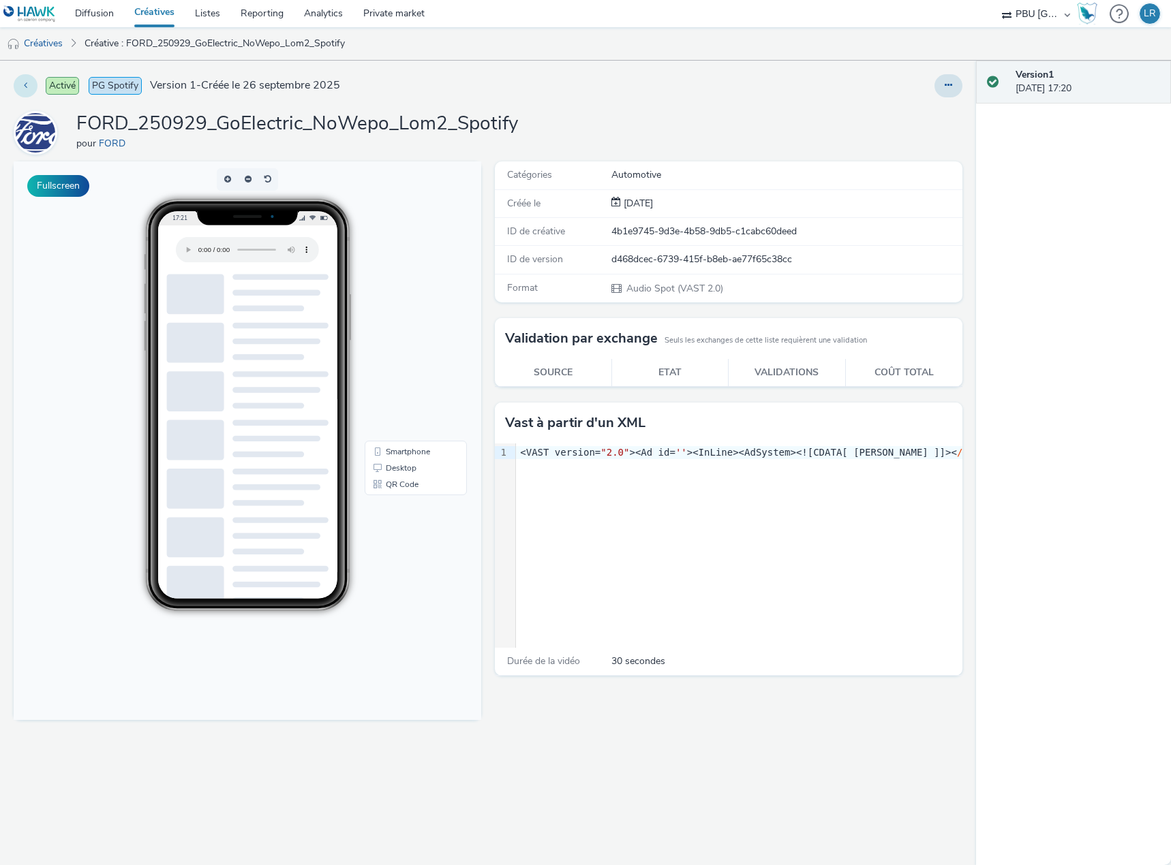
click at [28, 80] on button at bounding box center [26, 85] width 24 height 23
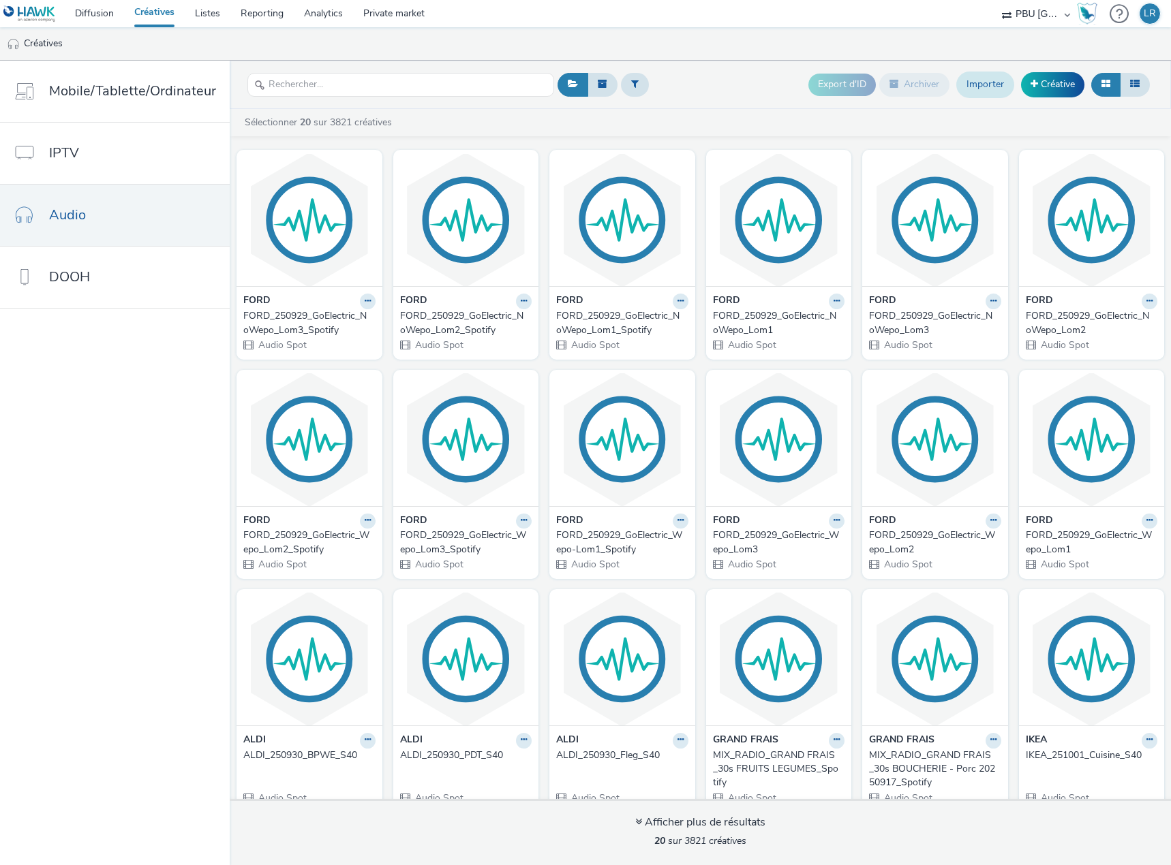
click at [976, 87] on link "Importer" at bounding box center [985, 85] width 58 height 26
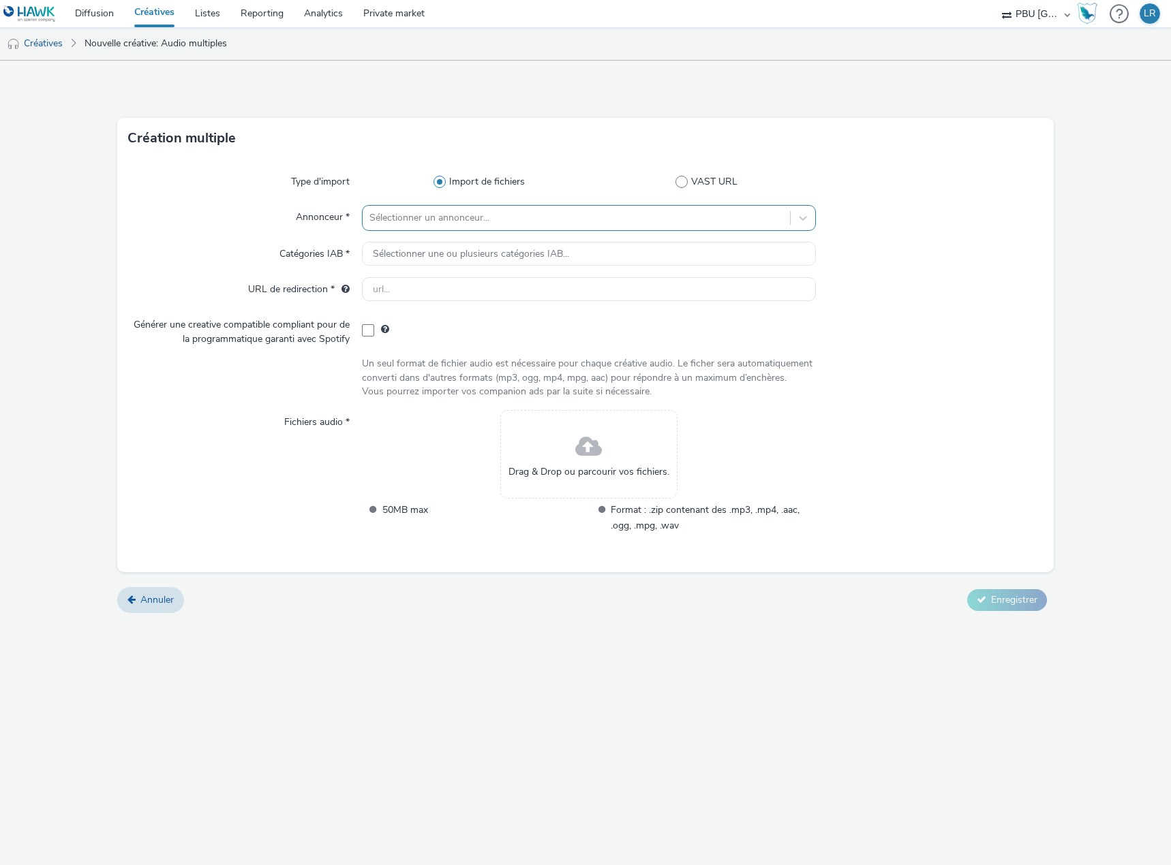
click at [422, 221] on div at bounding box center [576, 218] width 414 height 16
type input "ford"
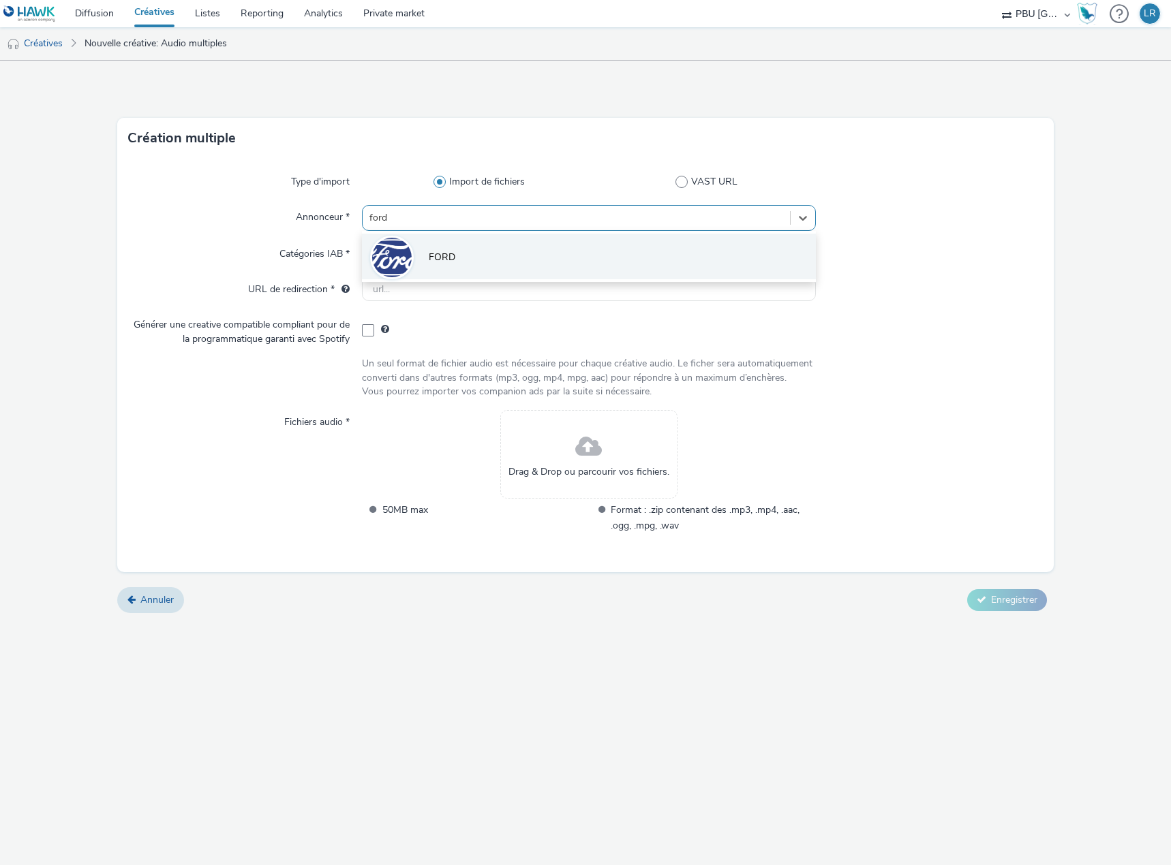
click at [453, 258] on span "FORD" at bounding box center [442, 258] width 27 height 14
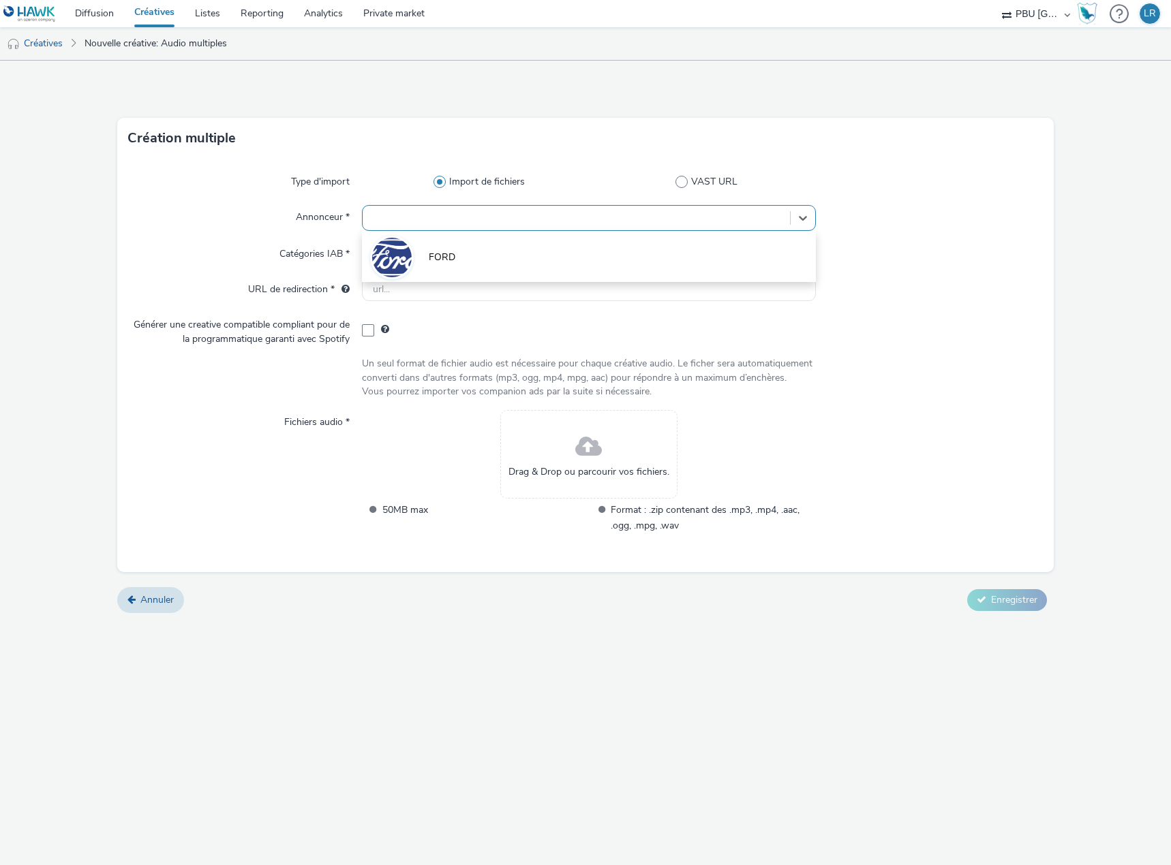
type input "[URL][DOMAIN_NAME]"
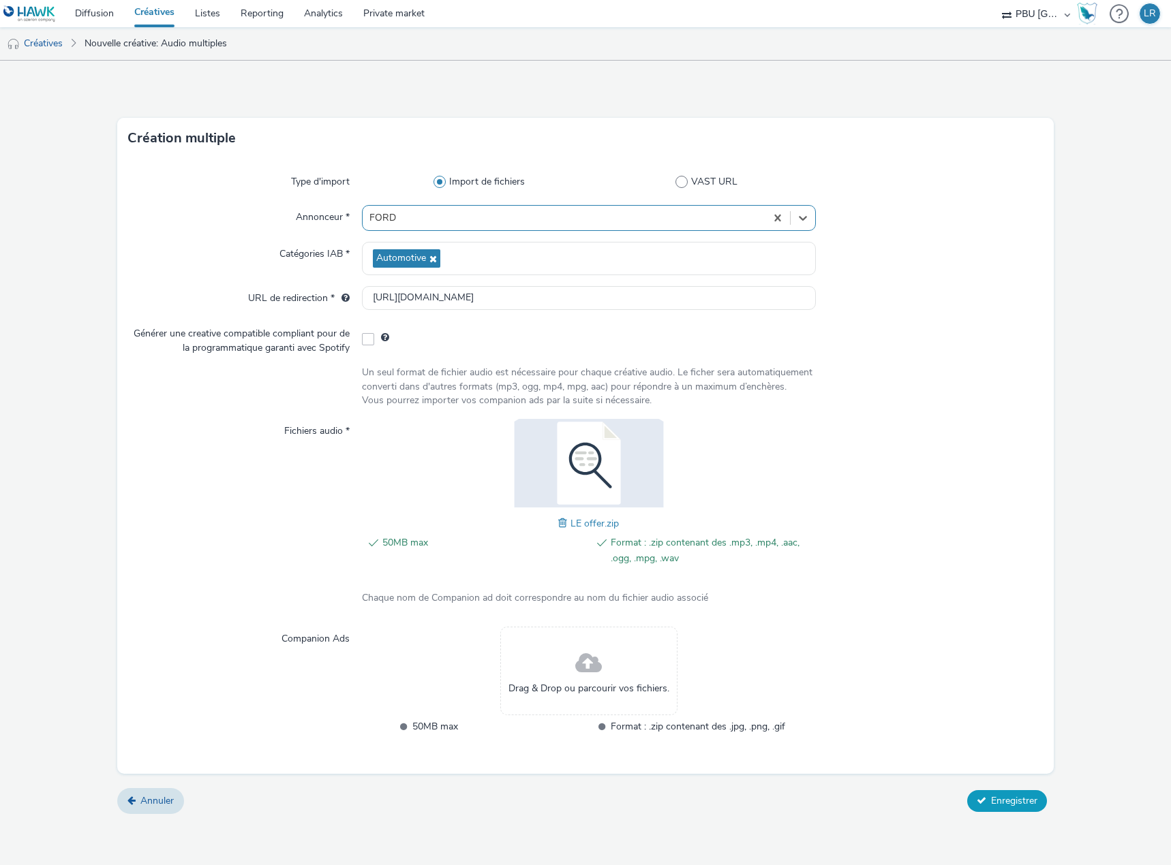
click at [1006, 797] on span "Enregistrer" at bounding box center [1014, 800] width 46 height 13
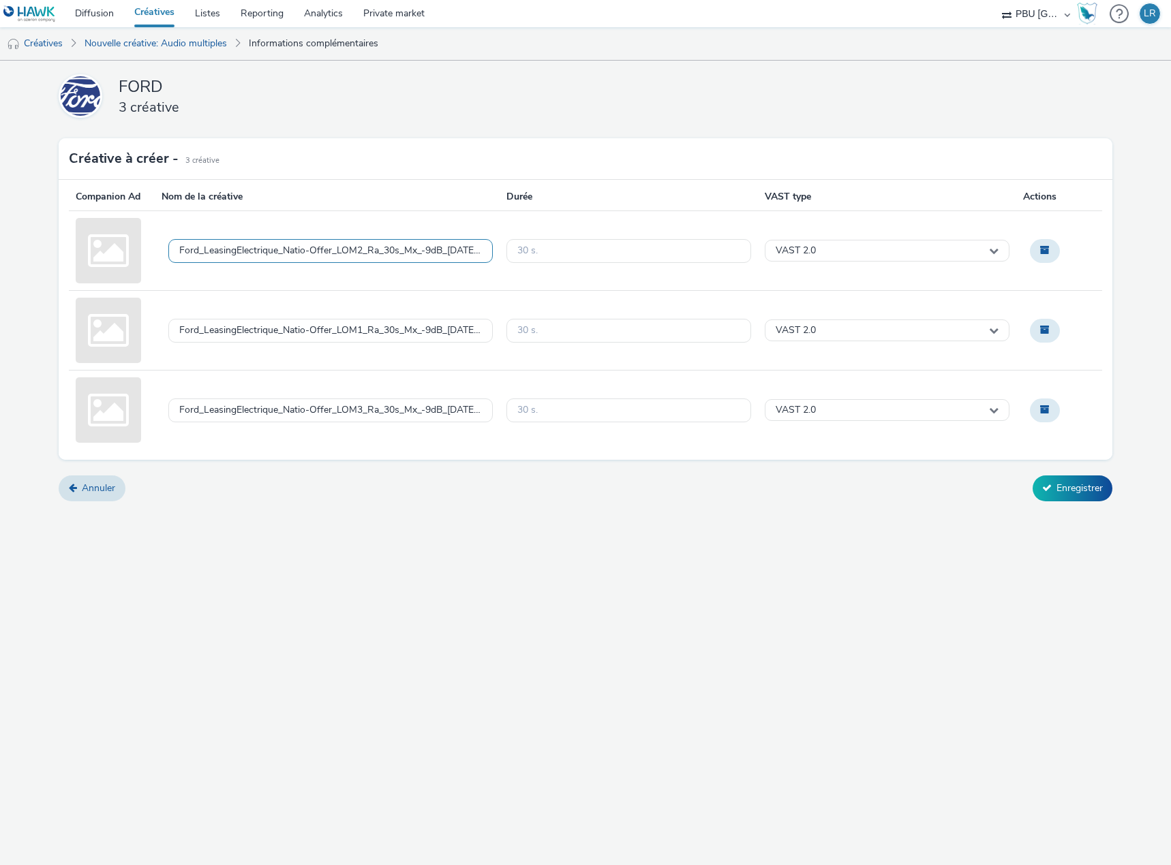
click at [287, 252] on div "Ford_LeasingElectrique_Natio-Offer_LOM2_Ra_30s_Mx_-9dB_[DATE].mp3" at bounding box center [330, 251] width 302 height 12
click at [259, 256] on textarea "Ford_LeasingElectrique_Natio-Offer_LOM2_Ra_30s_Mx_-9dB_[DATE].mp3" at bounding box center [330, 251] width 324 height 62
click at [322, 254] on textarea "Ford_LeasingElectrique_Natio-Offer_LOM2_Ra_30s_Mx_-9dB_[DATE].mp3FORD_250929_Le" at bounding box center [330, 251] width 324 height 62
click at [324, 243] on textarea "FORD_250929_Le" at bounding box center [330, 251] width 324 height 62
type textarea "FORD_250929_Le_Lom2"
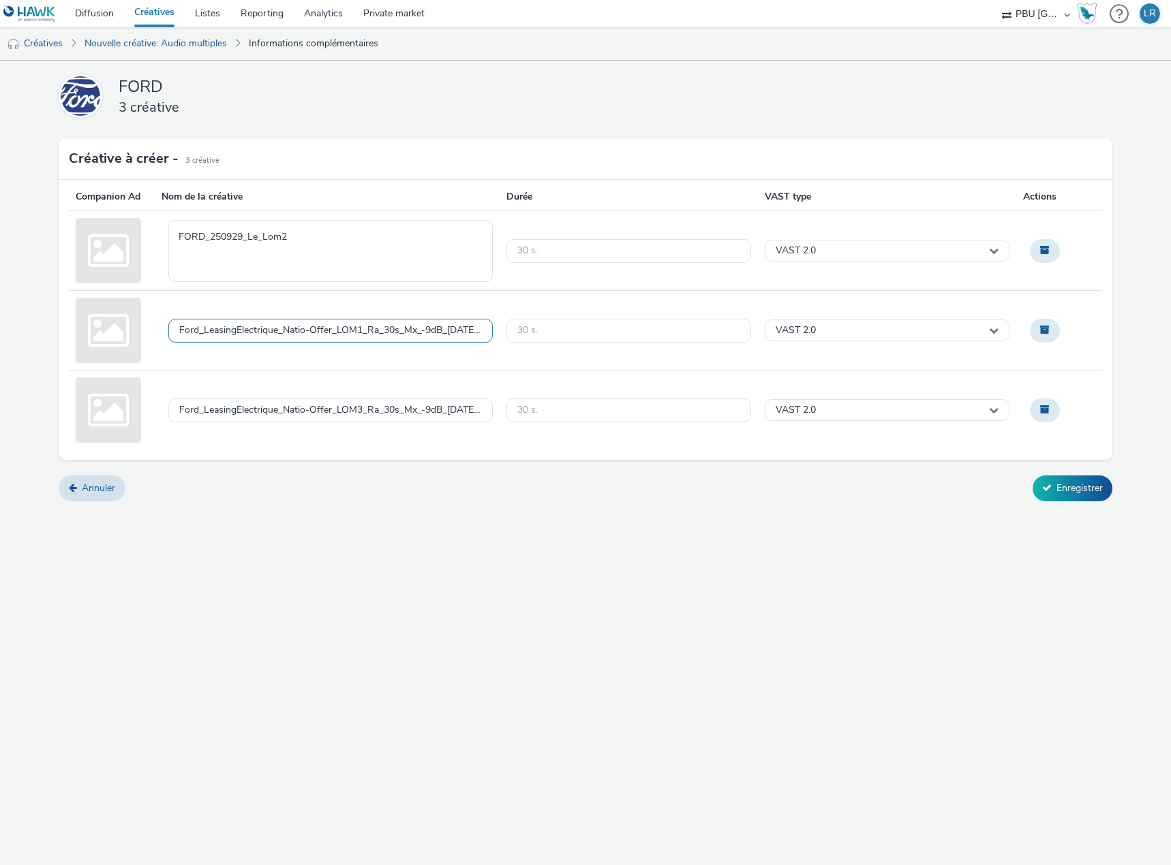
click at [274, 324] on div "Ford_LeasingElectrique_Natio-Offer_LOM1_Ra_30s_Mx_-9dB_[DATE].mp3" at bounding box center [330, 331] width 324 height 24
click at [299, 314] on textarea "FORD_250929_Le" at bounding box center [330, 331] width 324 height 62
type textarea "FORD_250929_Le_Lom1"
click at [362, 406] on div "Ford_LeasingElectrique_Natio-Offer_LOM3_Ra_30s_Mx_-9dB_[DATE].mp3" at bounding box center [330, 411] width 302 height 12
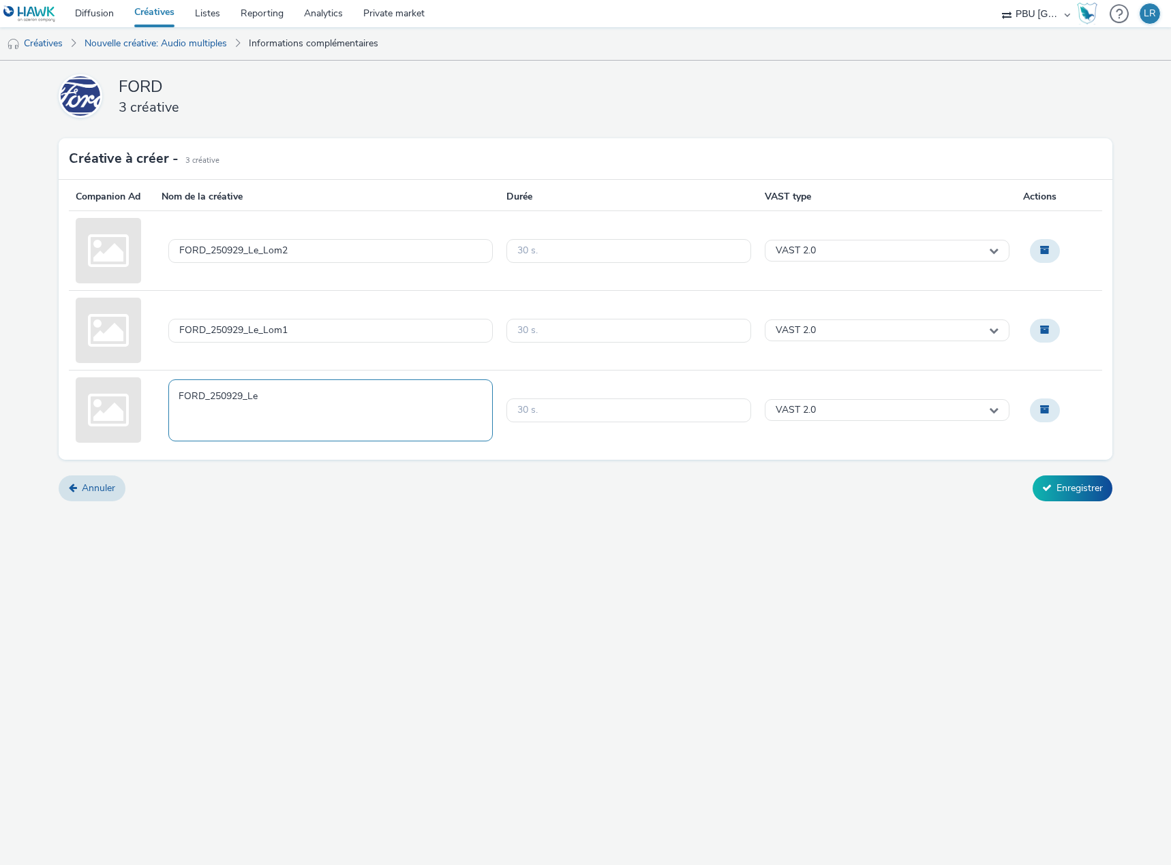
click at [362, 393] on textarea "FORD_250929_Le" at bounding box center [330, 411] width 324 height 62
type textarea "FORD_250929_Le_Lom3"
drag, startPoint x: 514, startPoint y: 494, endPoint x: 1006, endPoint y: 486, distance: 491.3
click at [516, 494] on div "Annuler Enregistrer" at bounding box center [585, 489] width 1053 height 26
click at [1106, 486] on button "Enregistrer" at bounding box center [1072, 489] width 80 height 26
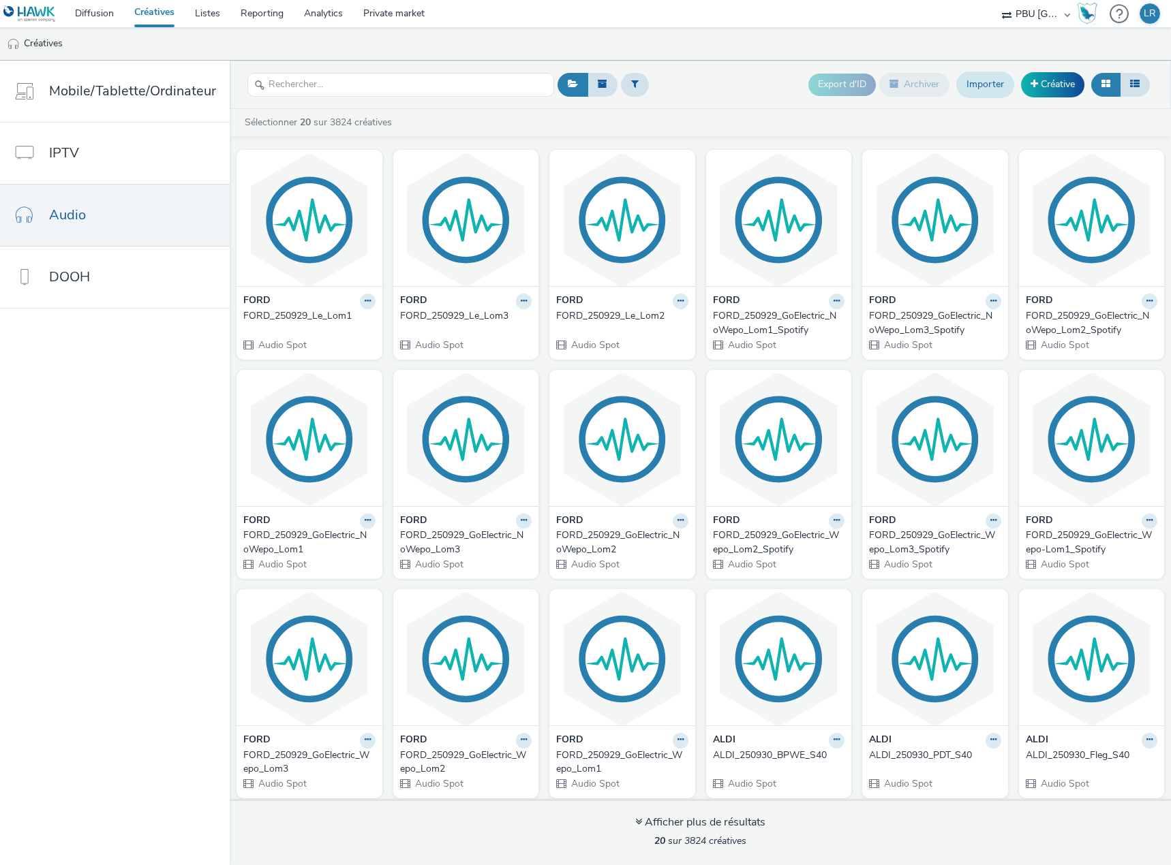
click at [982, 84] on link "Importer" at bounding box center [985, 85] width 58 height 26
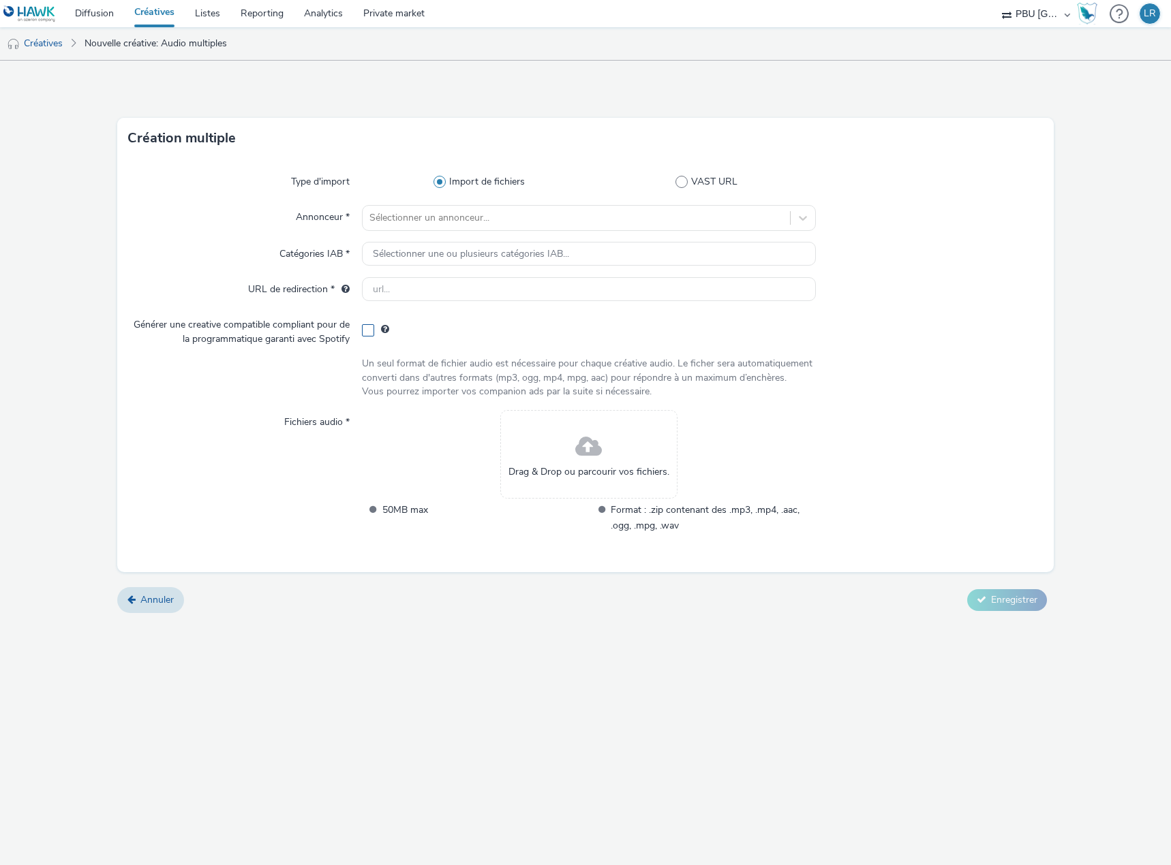
click at [369, 335] on span at bounding box center [368, 330] width 12 height 12
checkbox input "true"
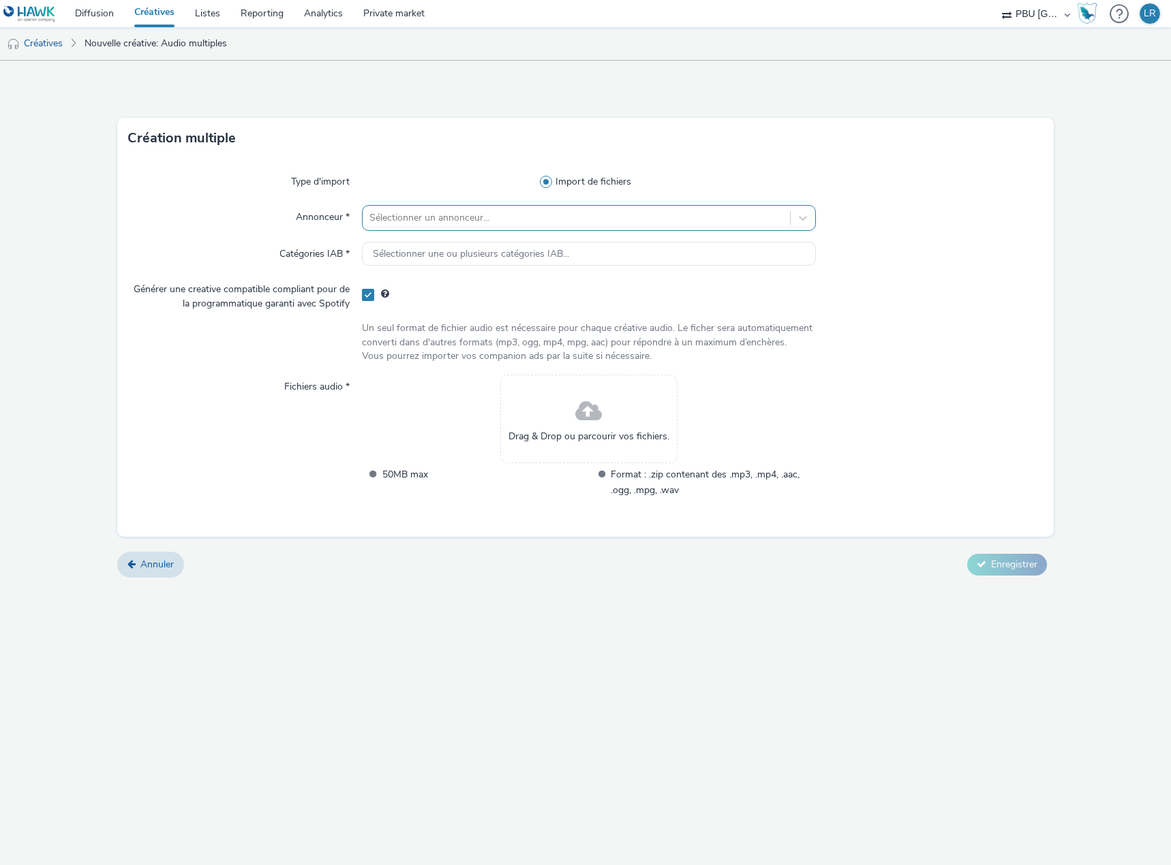
click at [435, 213] on div at bounding box center [576, 218] width 414 height 16
type input "ford"
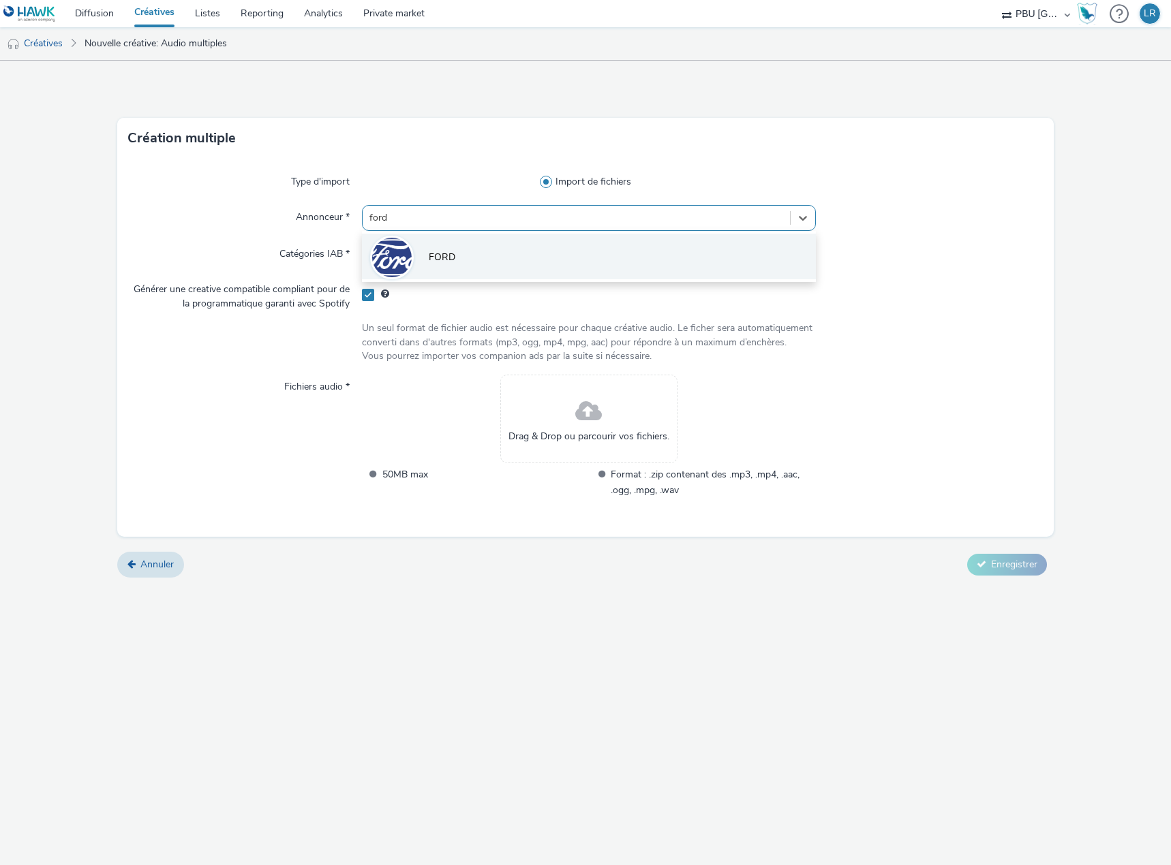
click at [441, 252] on span "FORD" at bounding box center [442, 258] width 27 height 14
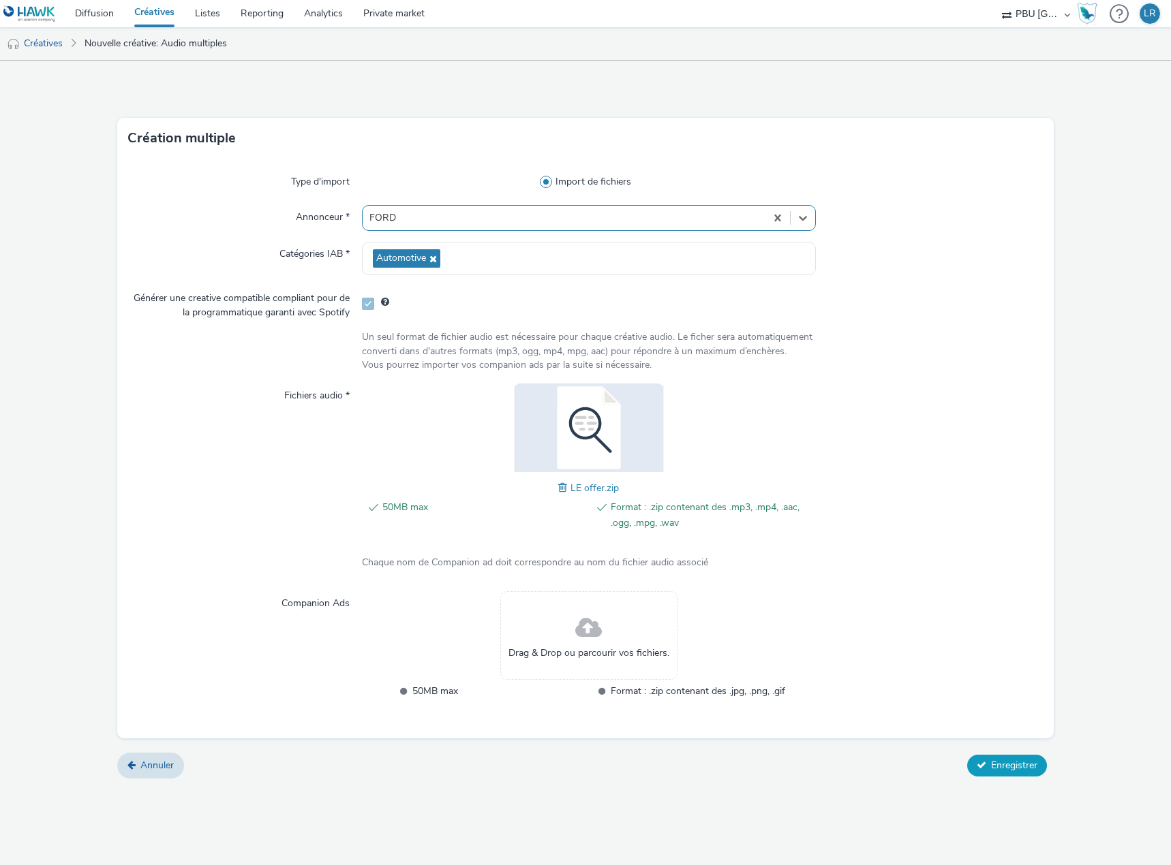
click at [1017, 761] on span "Enregistrer" at bounding box center [1014, 765] width 46 height 13
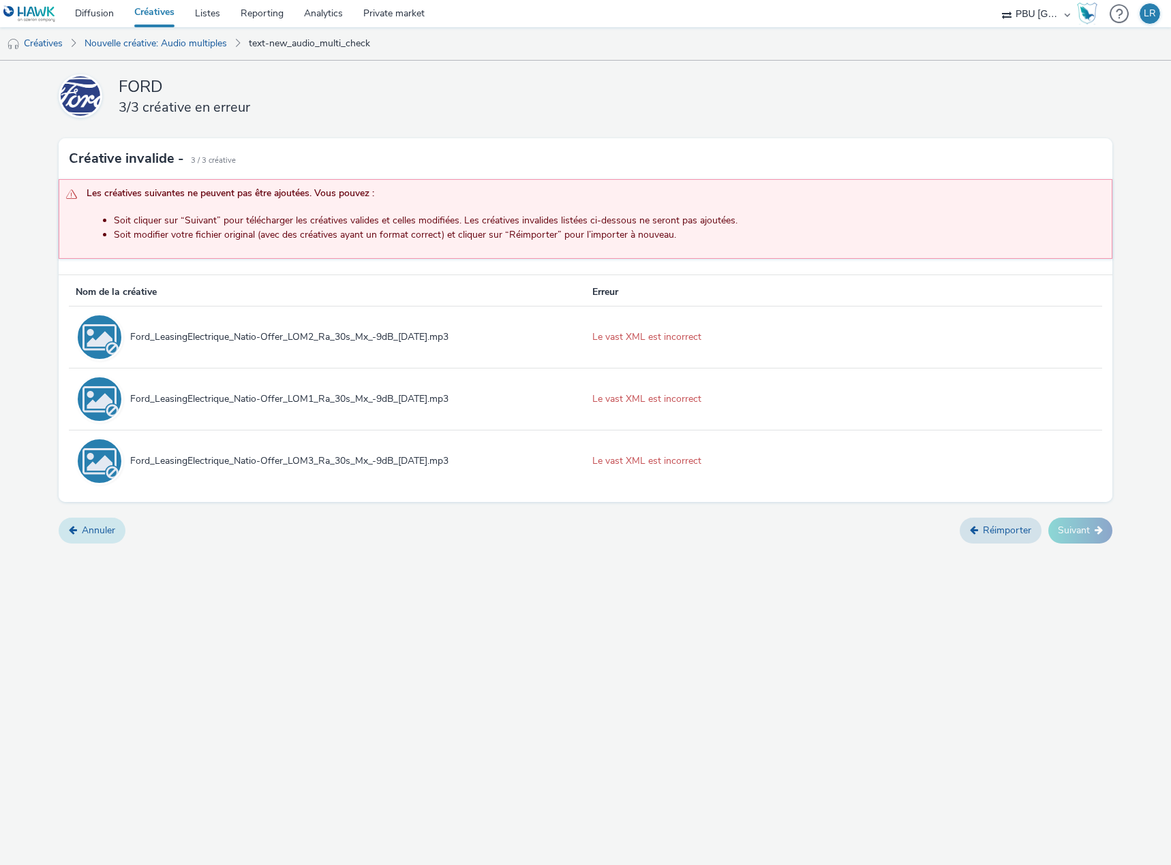
click at [112, 532] on link "Annuler" at bounding box center [92, 531] width 67 height 26
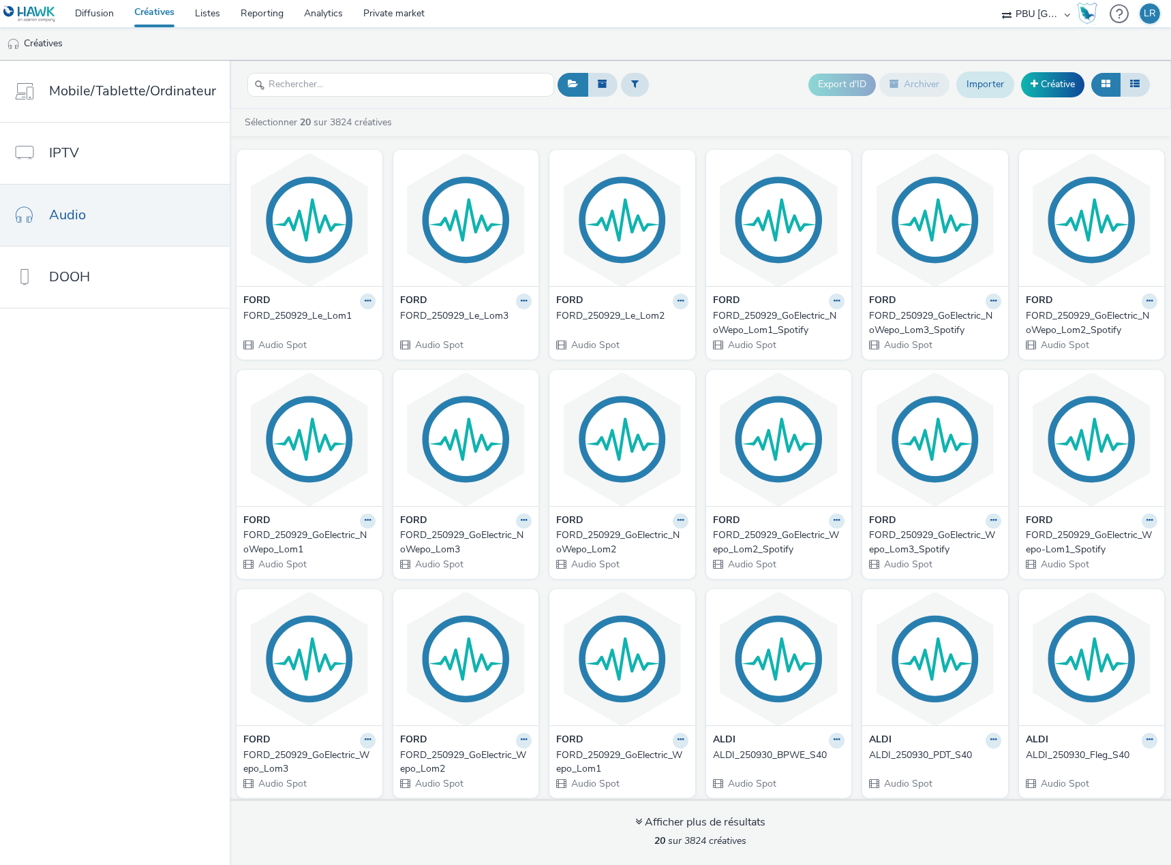
click at [982, 92] on link "Importer" at bounding box center [985, 85] width 58 height 26
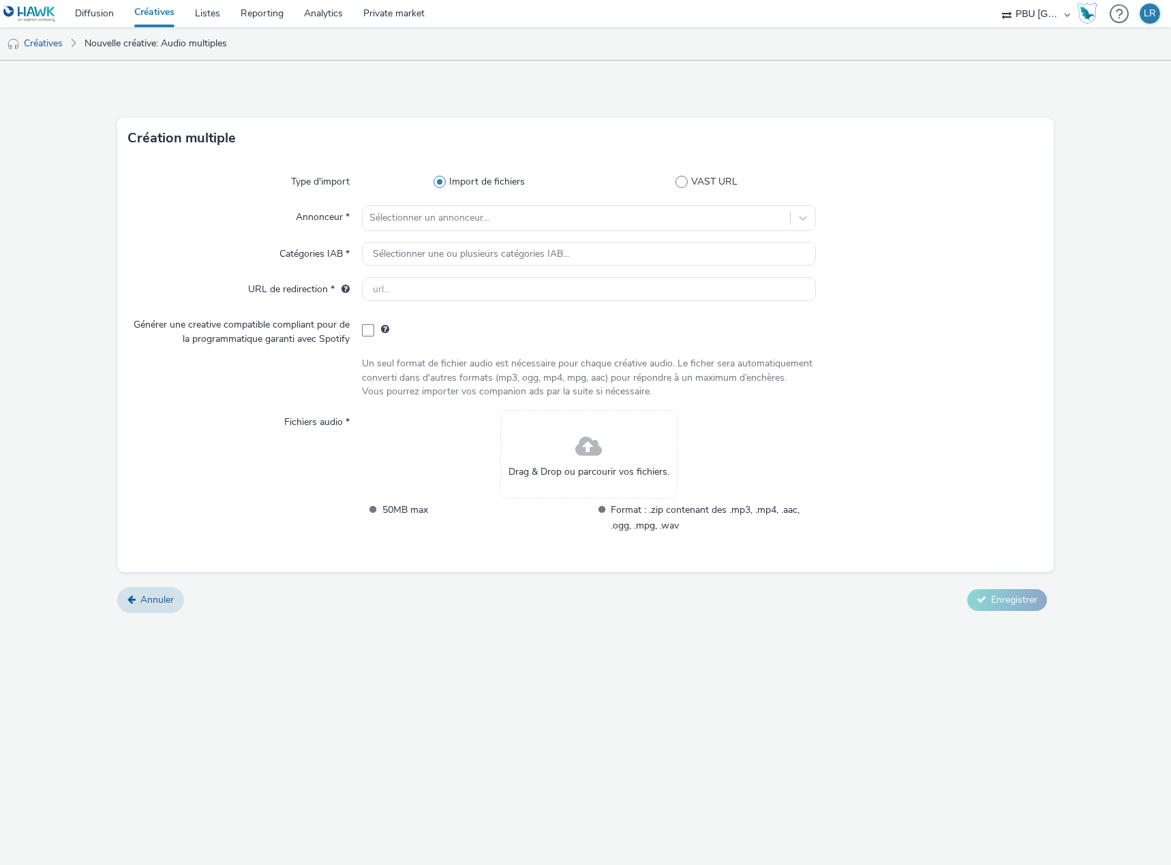
click at [375, 334] on div at bounding box center [589, 329] width 454 height 33
click at [373, 333] on span at bounding box center [368, 330] width 12 height 12
checkbox input "true"
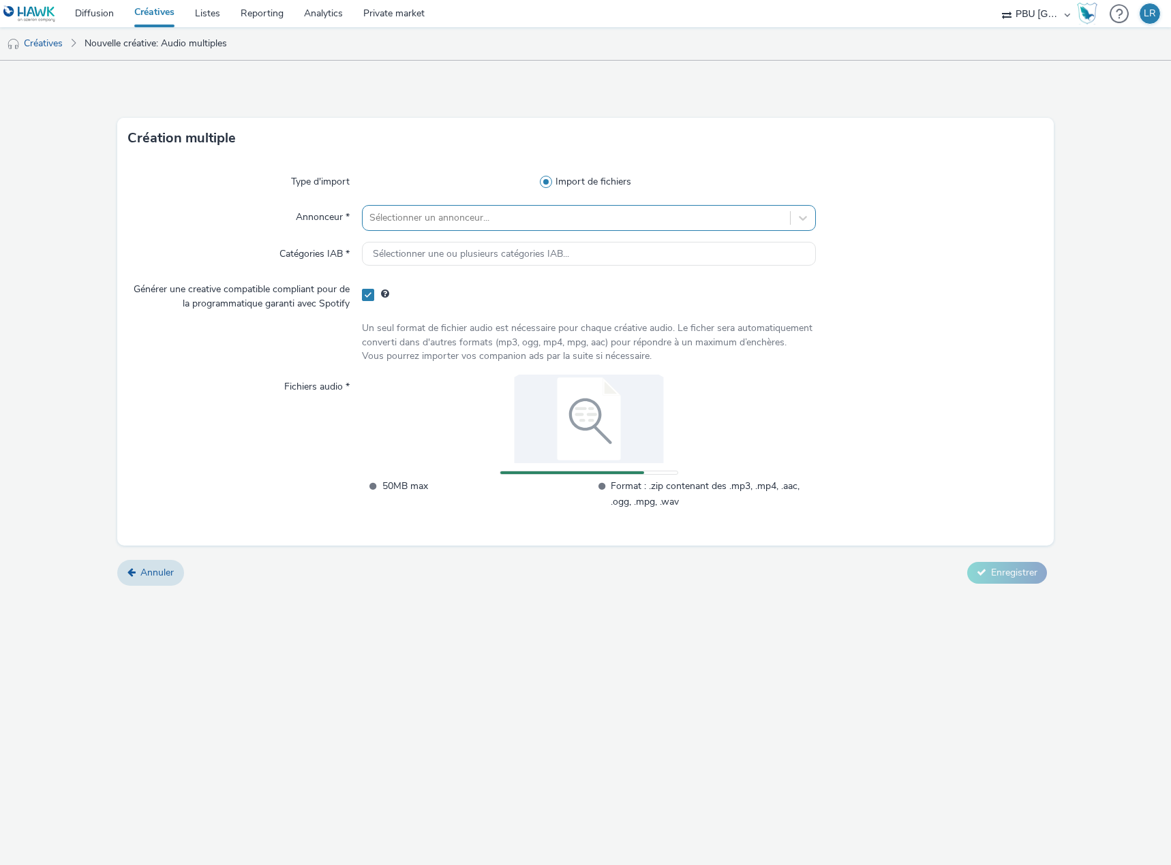
click at [415, 223] on div at bounding box center [576, 218] width 414 height 16
type input "ford"
click at [426, 258] on li "FORD" at bounding box center [589, 257] width 454 height 46
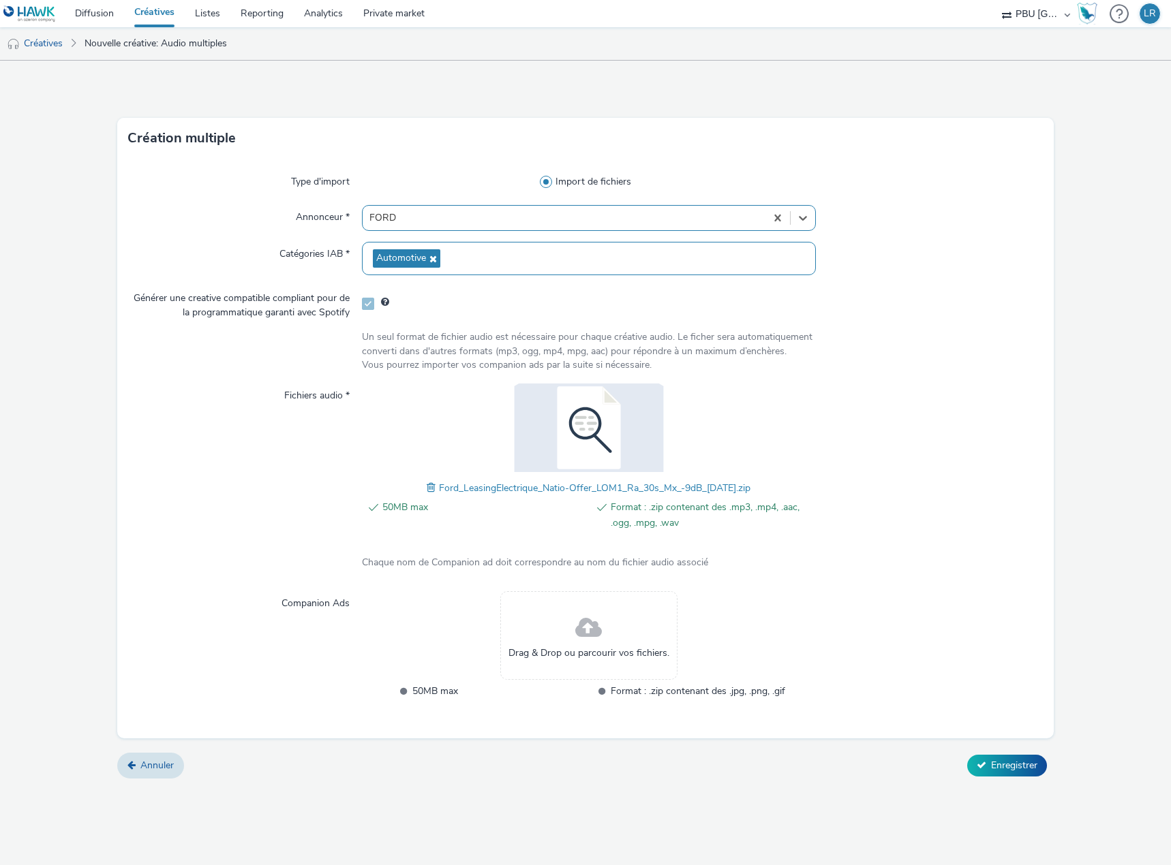
click at [1000, 777] on div "Annuler Enregistrer" at bounding box center [585, 766] width 936 height 25
click at [1002, 771] on span "Enregistrer" at bounding box center [1014, 765] width 46 height 13
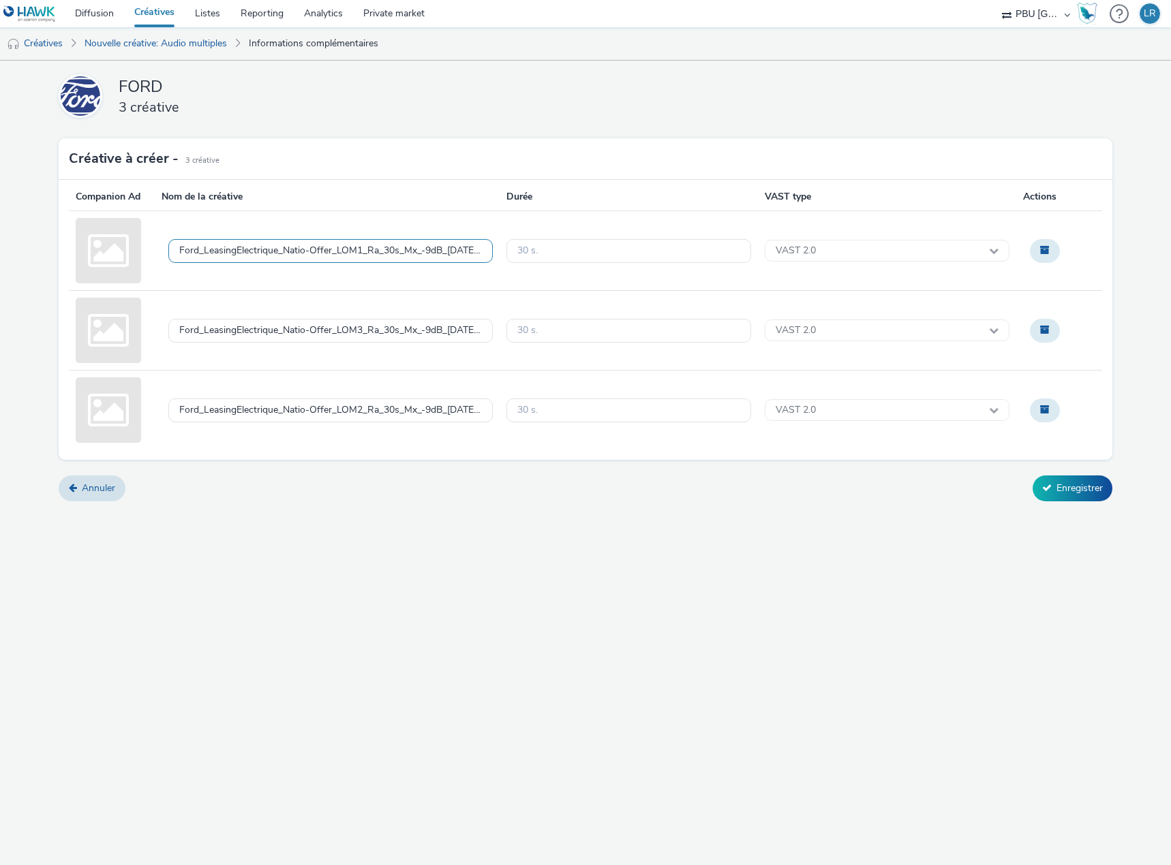
click at [232, 255] on div "Ford_LeasingElectrique_Natio-Offer_LOM1_Ra_30s_Mx_-9dB_[DATE].wave" at bounding box center [330, 251] width 302 height 12
click at [280, 238] on textarea "FORD_250929_Le" at bounding box center [330, 251] width 324 height 62
type textarea "FORD_250929_Le_Lom1_Spotify"
click at [311, 329] on div "Ford_LeasingElectrique_Natio-Offer_LOM3_Ra_30s_Mx_-9dB_[DATE].wav" at bounding box center [330, 331] width 302 height 12
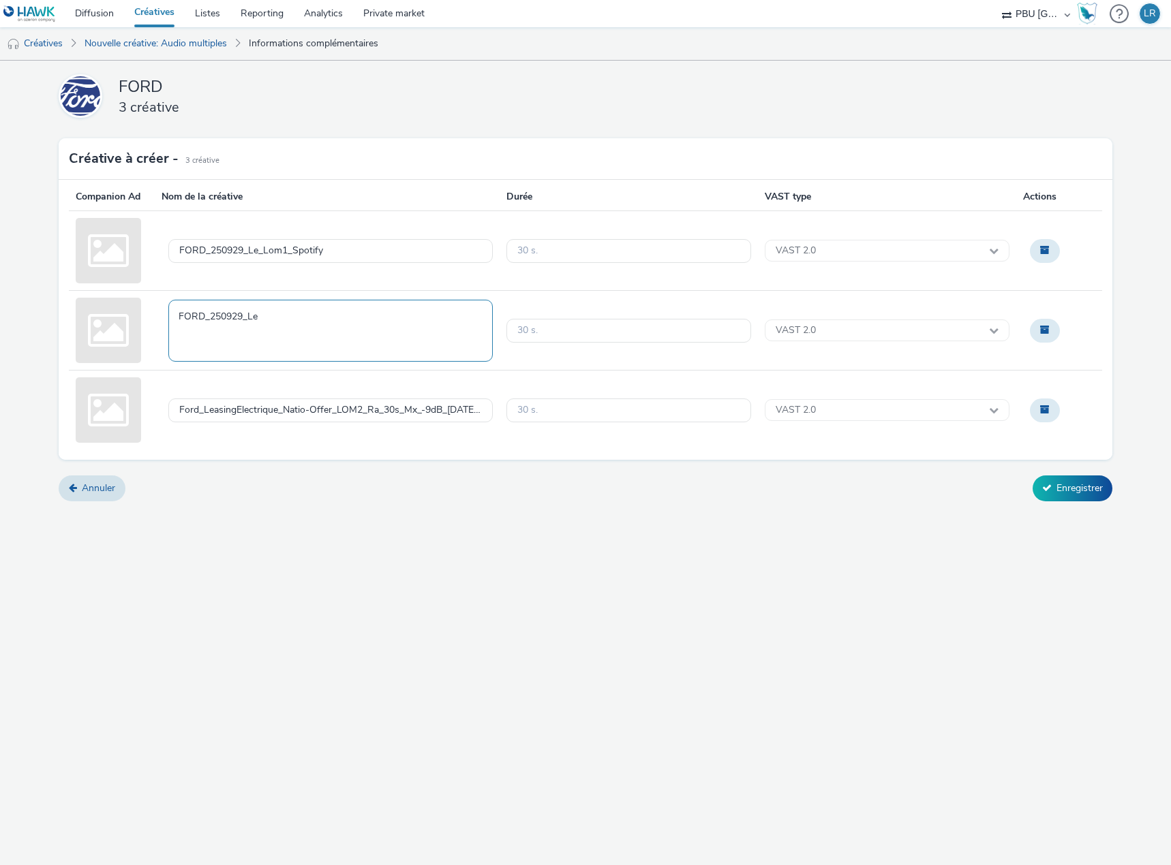
click at [315, 322] on textarea "FORD_250929_Le" at bounding box center [330, 331] width 324 height 62
type textarea "FORD_250929_Le_Lom3_Spotify"
click at [326, 487] on div "Annuler Enregistrer" at bounding box center [585, 489] width 1053 height 26
click at [316, 408] on div "Ford_LeasingElectrique_Natio-Offer_LOM2_Ra_30s_Mx_-9dB_[DATE].wav" at bounding box center [330, 411] width 302 height 12
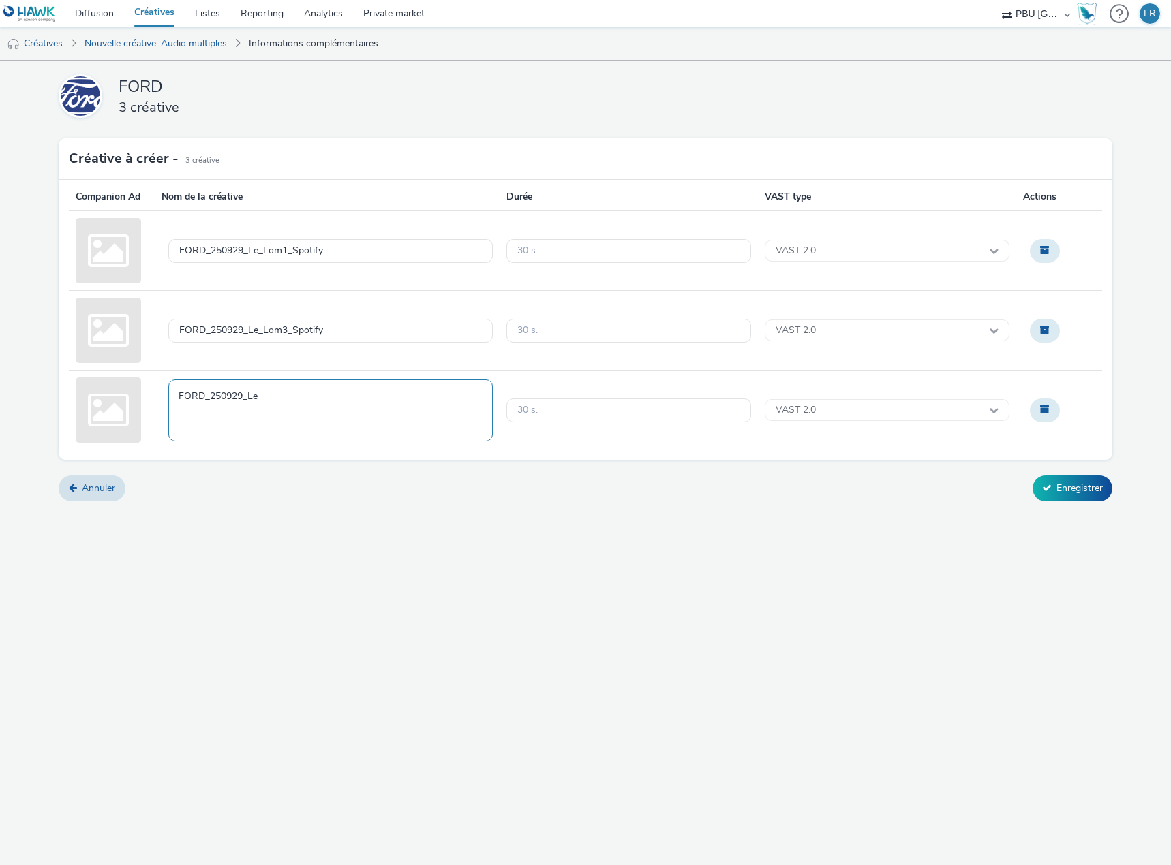
click at [294, 392] on textarea "FORD_250929_Le" at bounding box center [330, 411] width 324 height 62
type textarea "FORD_250929_Le_Lom2_Spotify"
click at [493, 572] on div "FORD 3 créative Créative à créer - 3 Créative Companion Ad Nom de la créative D…" at bounding box center [585, 463] width 1171 height 805
click at [1069, 480] on button "Enregistrer" at bounding box center [1072, 489] width 80 height 26
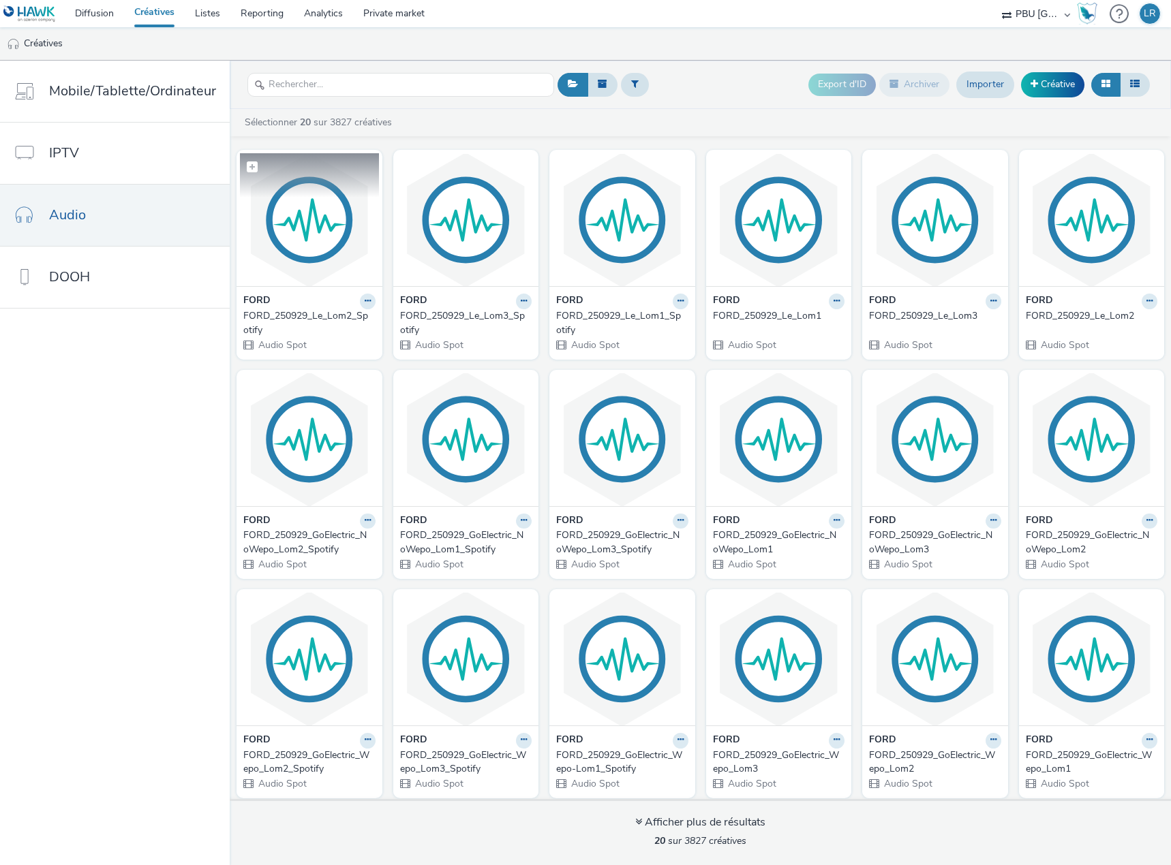
click at [340, 208] on img at bounding box center [309, 219] width 139 height 133
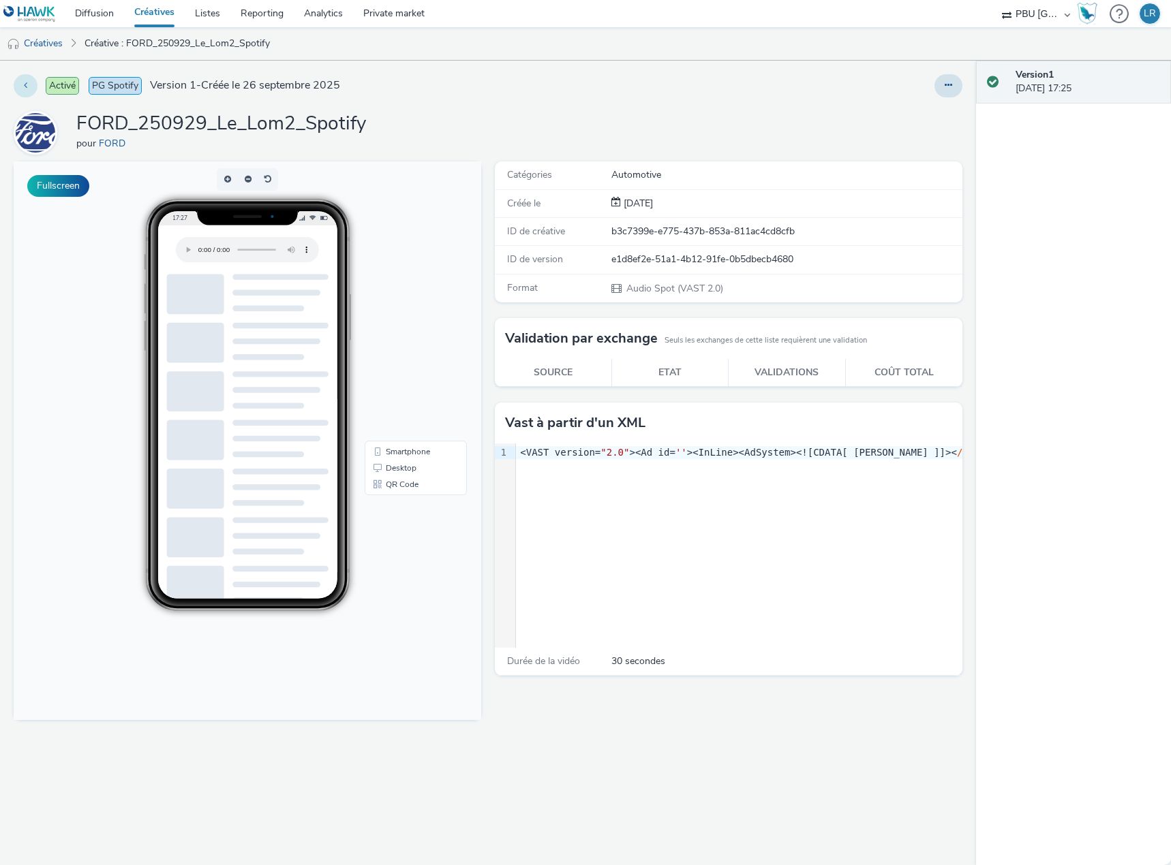
click at [30, 84] on button at bounding box center [26, 85] width 24 height 23
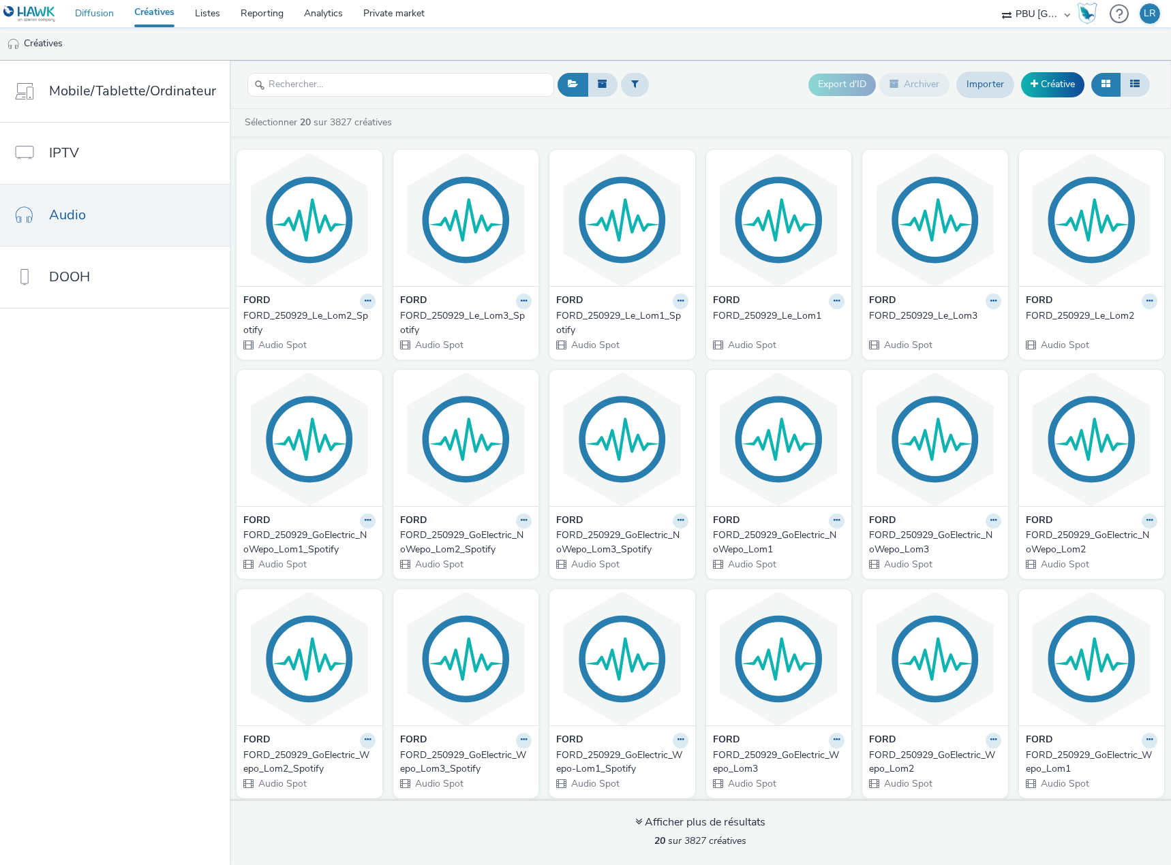
click at [83, 12] on link "Diffusion" at bounding box center [94, 13] width 59 height 27
